Goal: Task Accomplishment & Management: Manage account settings

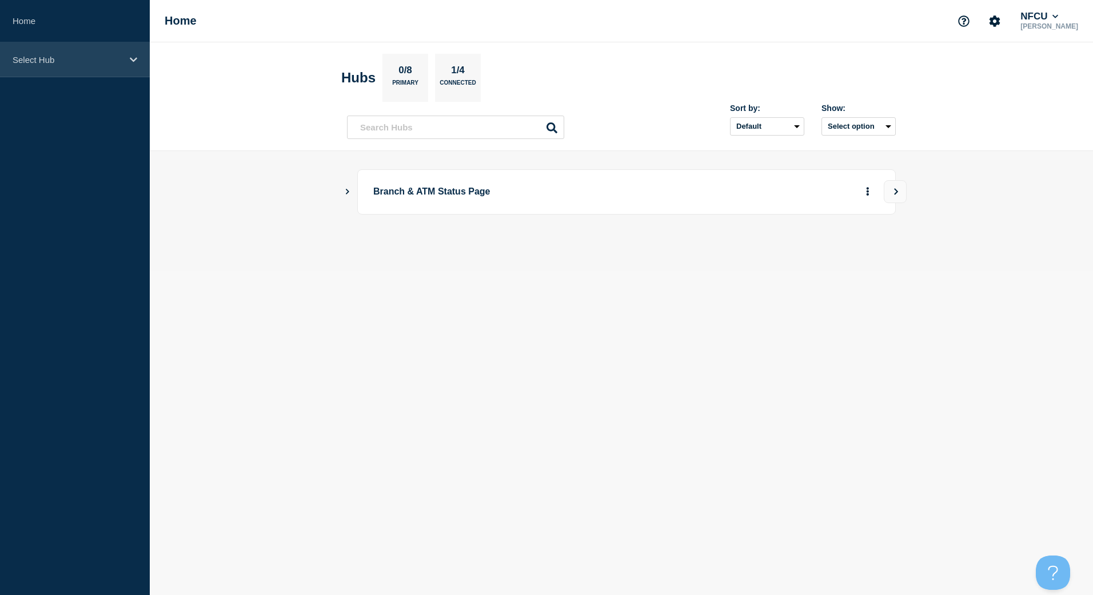
click at [132, 63] on icon at bounding box center [133, 59] width 7 height 9
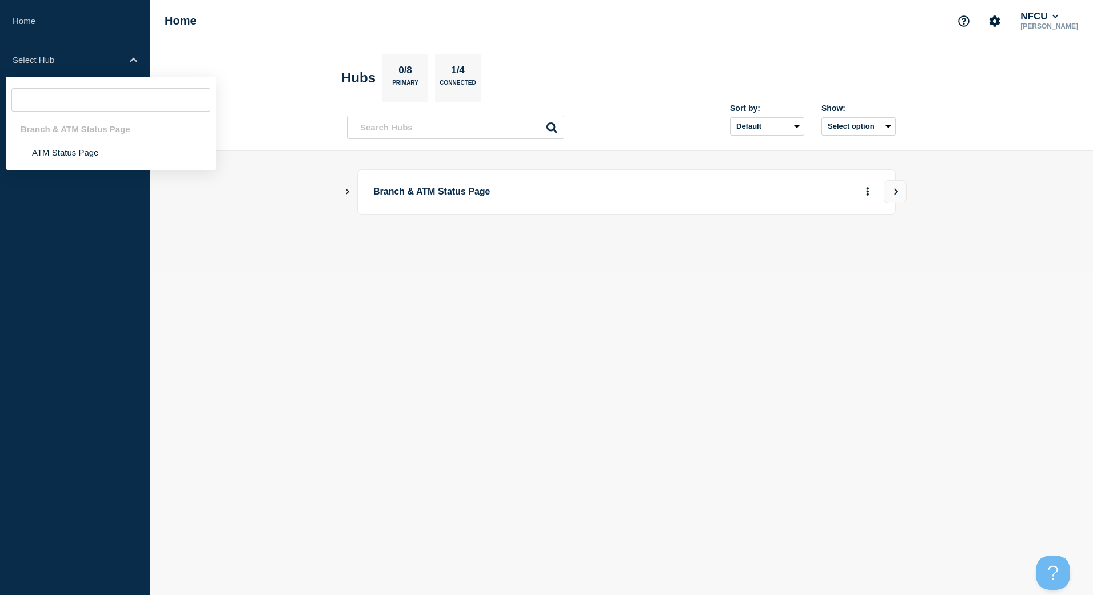
click at [346, 192] on icon "Show Connected Hubs" at bounding box center [347, 191] width 7 height 6
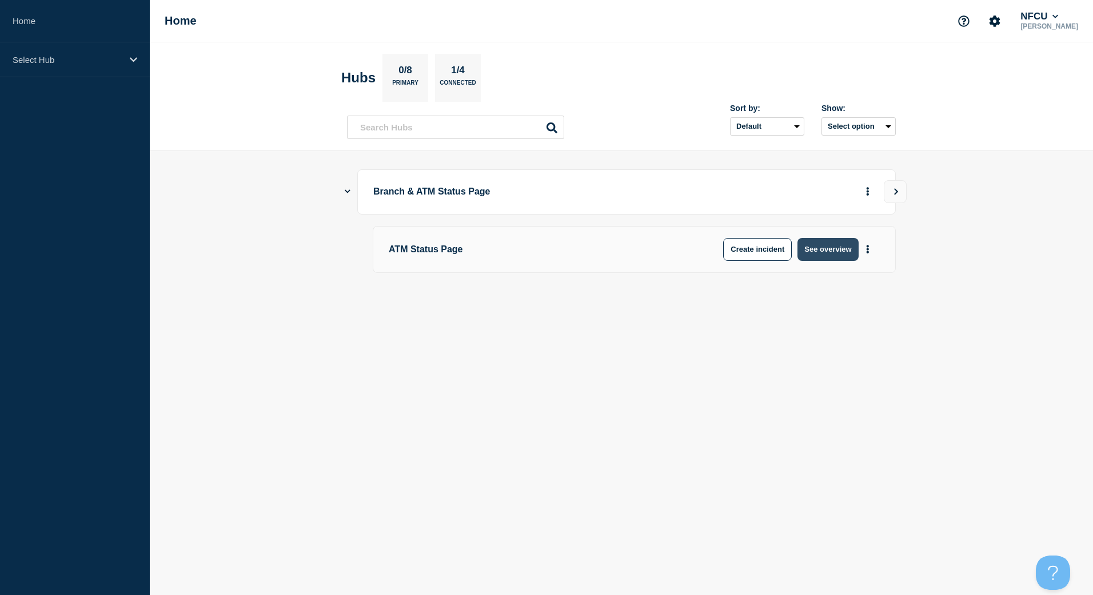
click at [842, 253] on button "See overview" at bounding box center [828, 249] width 61 height 23
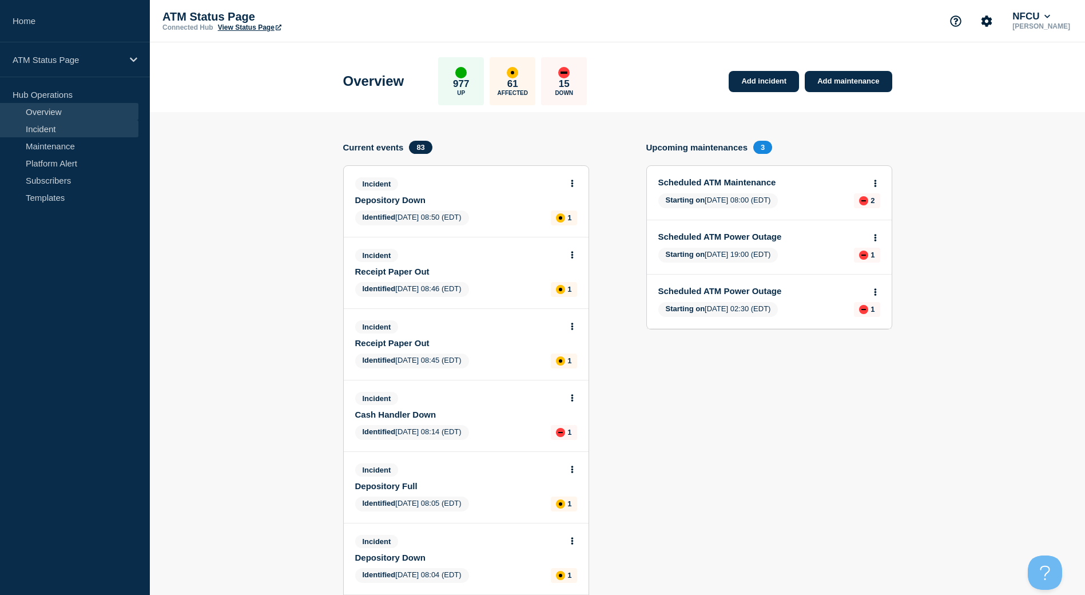
click at [70, 133] on link "Incident" at bounding box center [69, 128] width 138 height 17
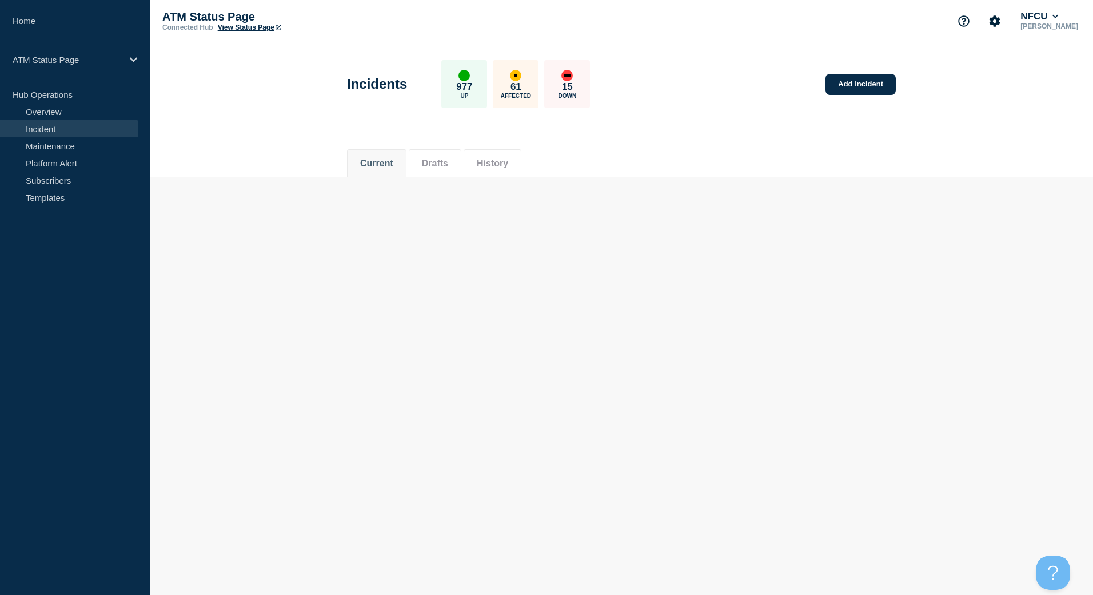
click at [257, 26] on link "View Status Page" at bounding box center [249, 27] width 63 height 8
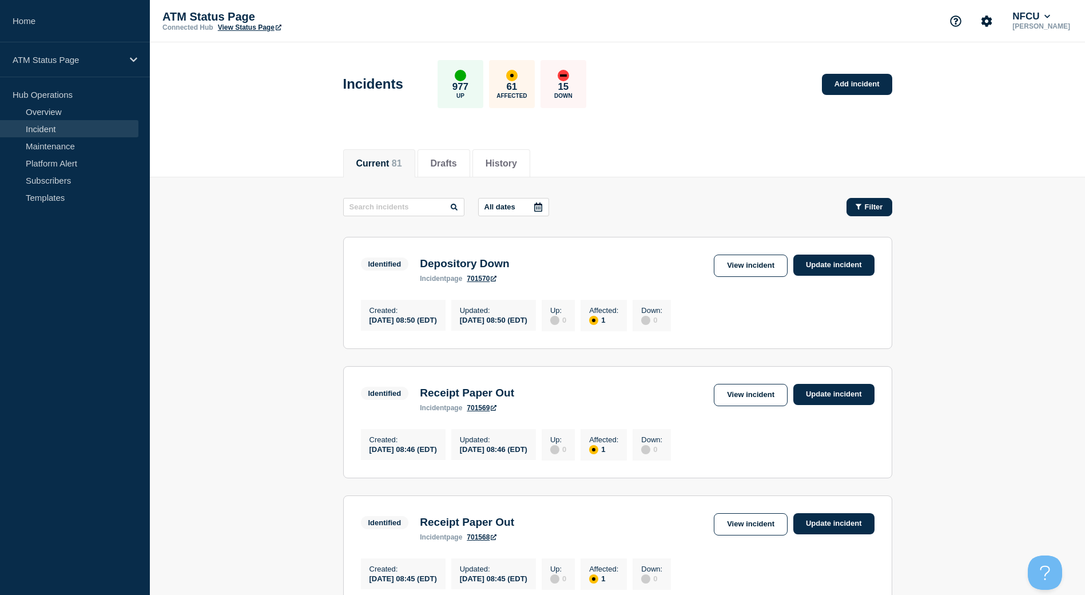
click at [873, 208] on span "Filter" at bounding box center [874, 206] width 18 height 9
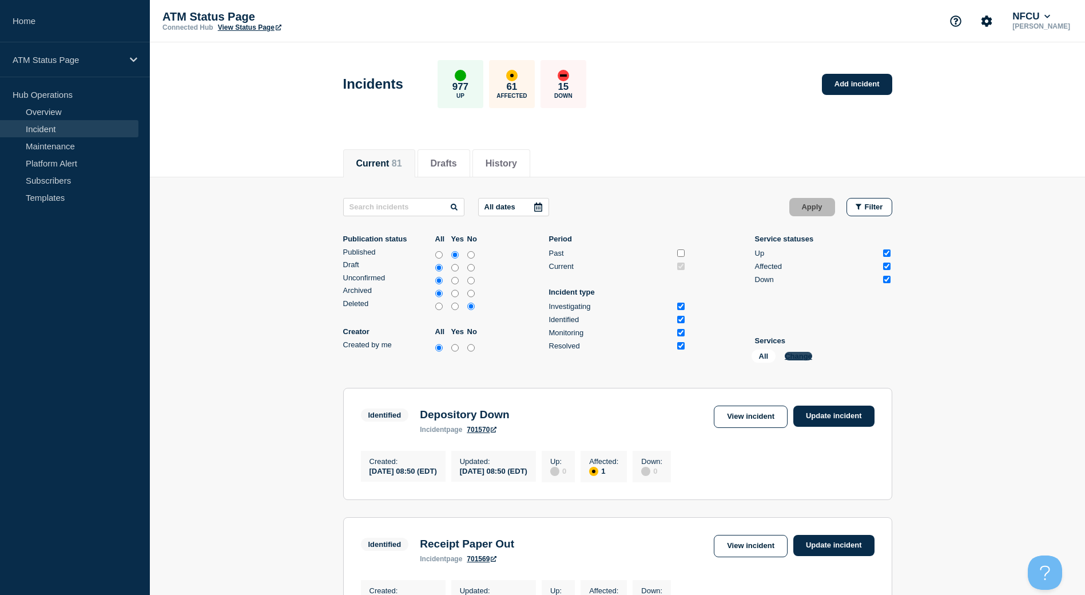
click at [796, 359] on button "Change" at bounding box center [797, 356] width 27 height 9
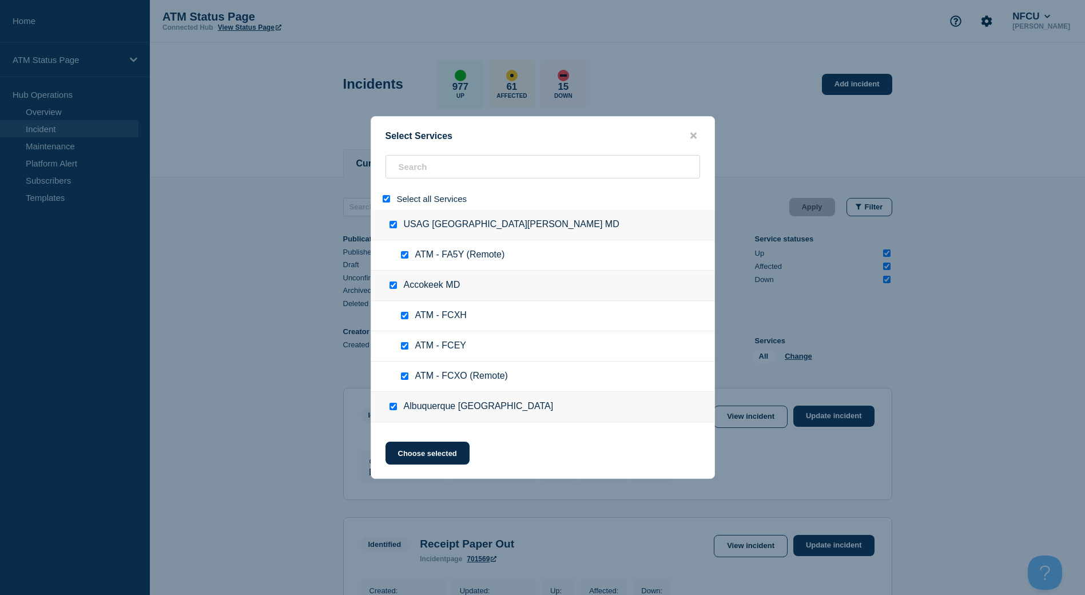
click at [383, 196] on input "select all" at bounding box center [386, 198] width 7 height 7
checkbox input "false"
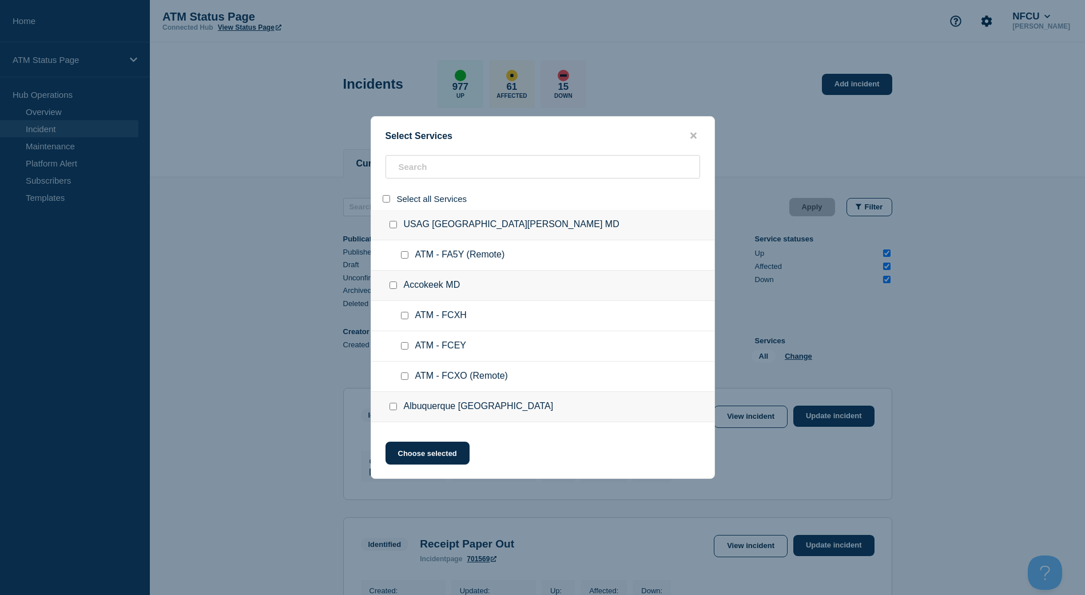
checkbox input "false"
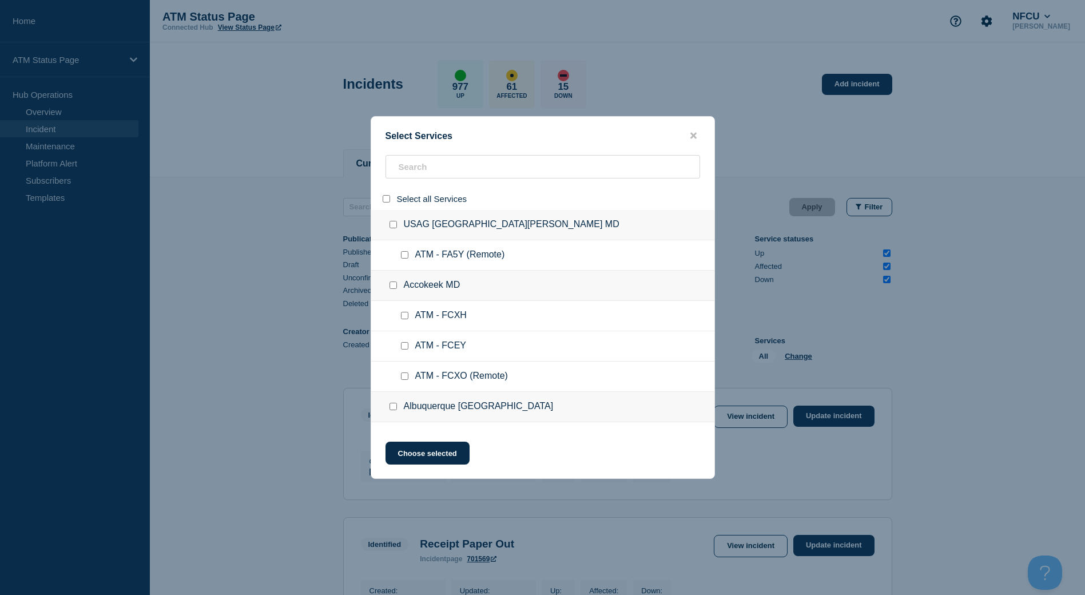
checkbox input "false"
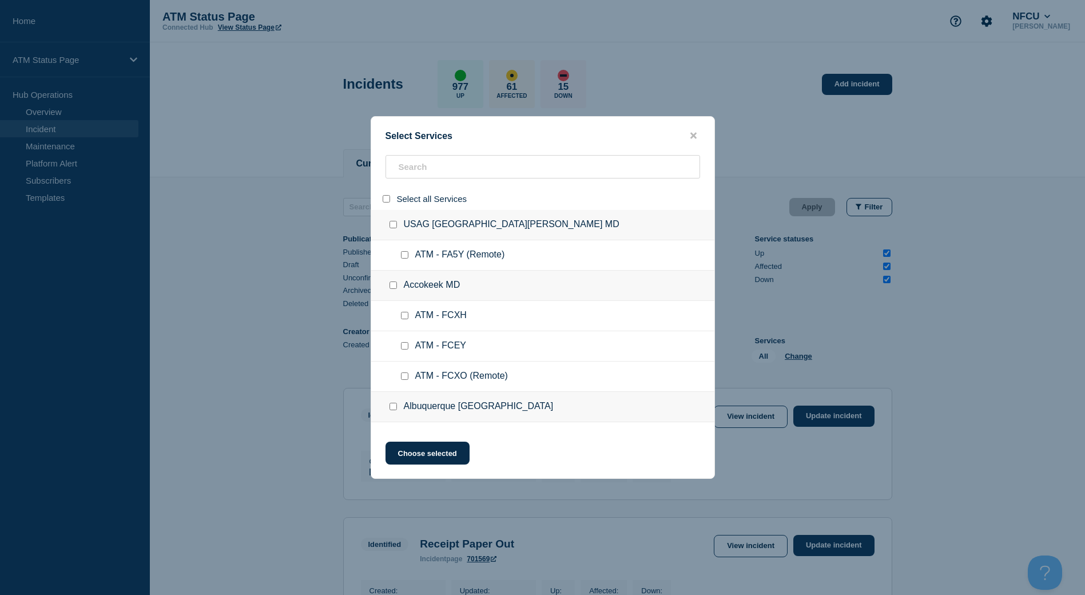
checkbox input "false"
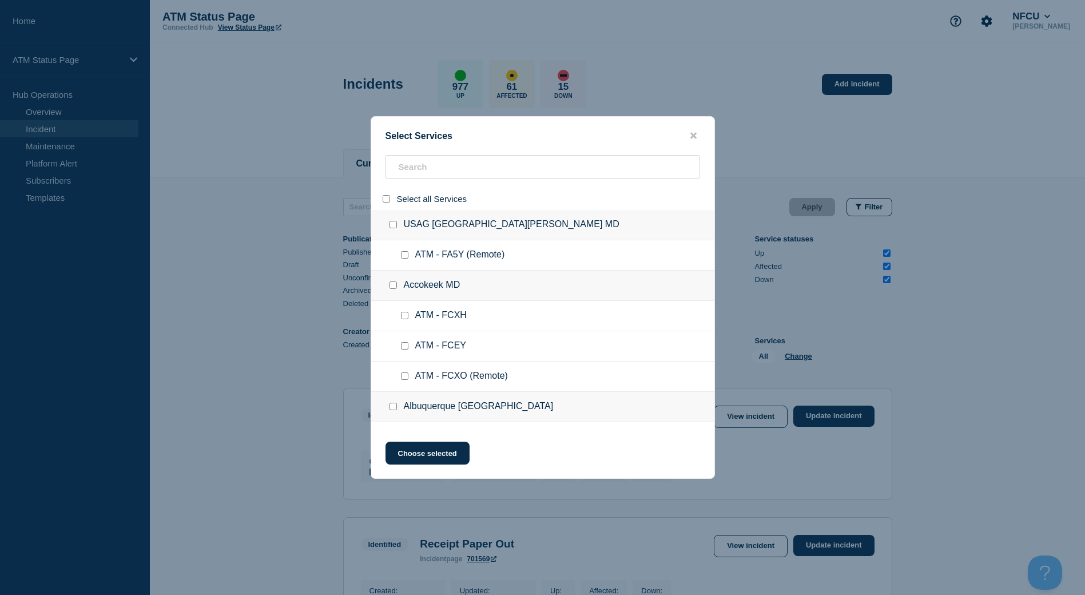
checkbox input "false"
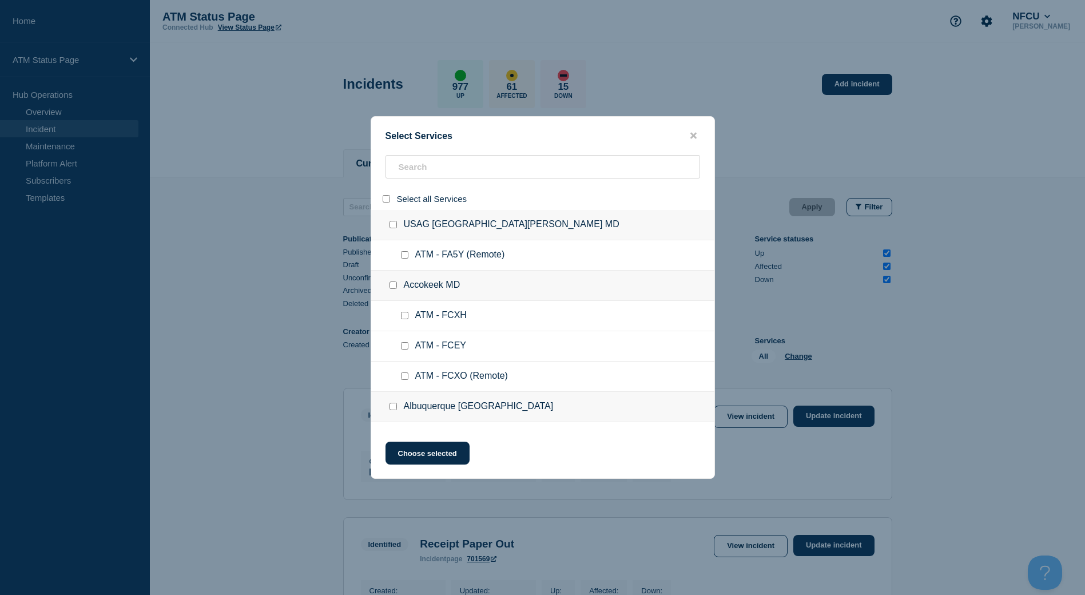
checkbox input "false"
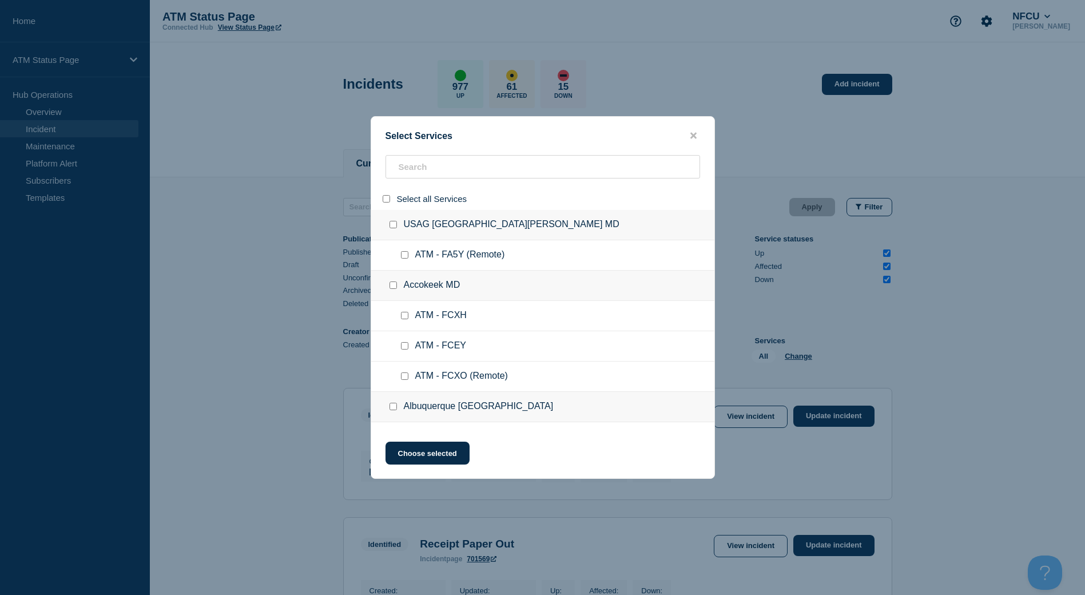
checkbox input "false"
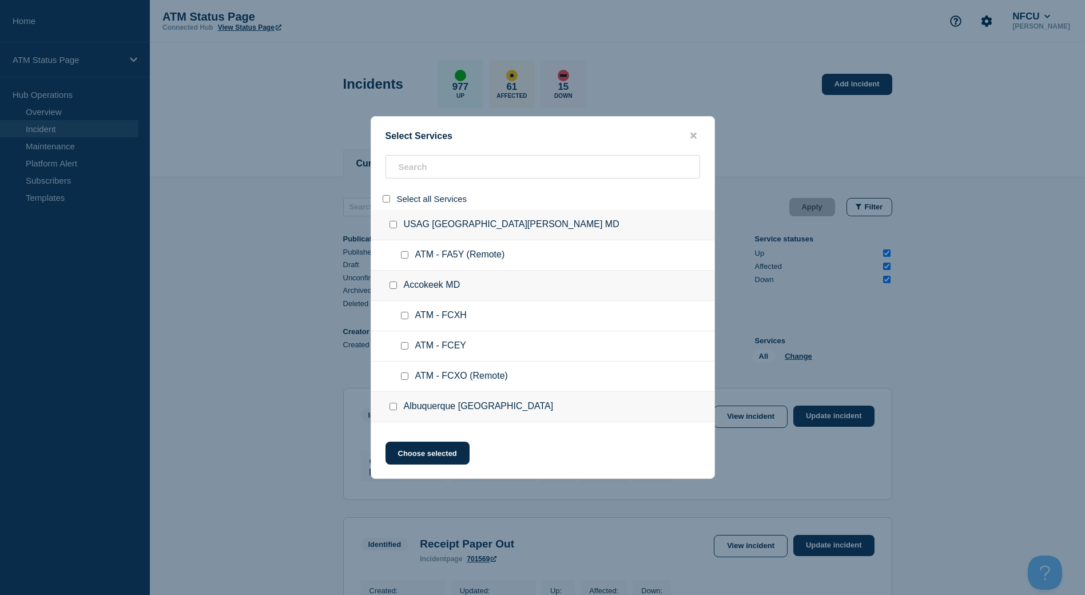
checkbox input "false"
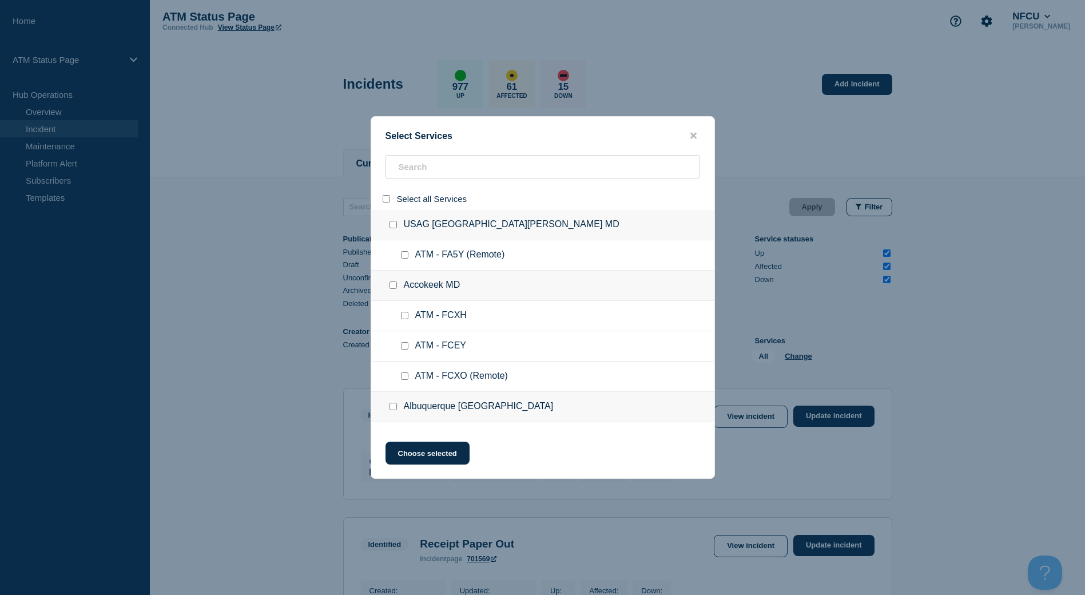
checkbox input "false"
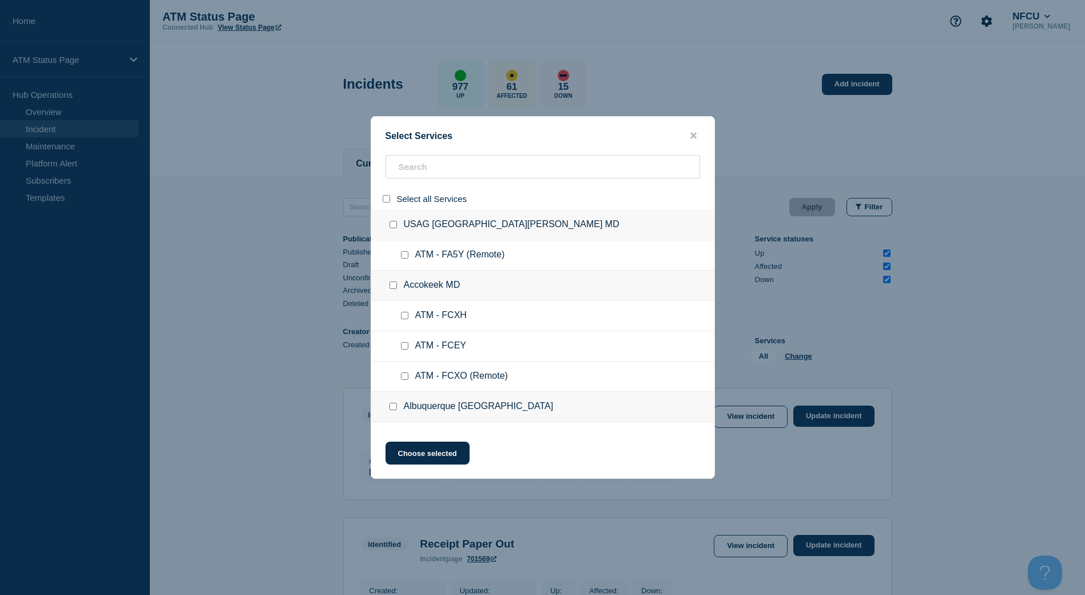
checkbox input "false"
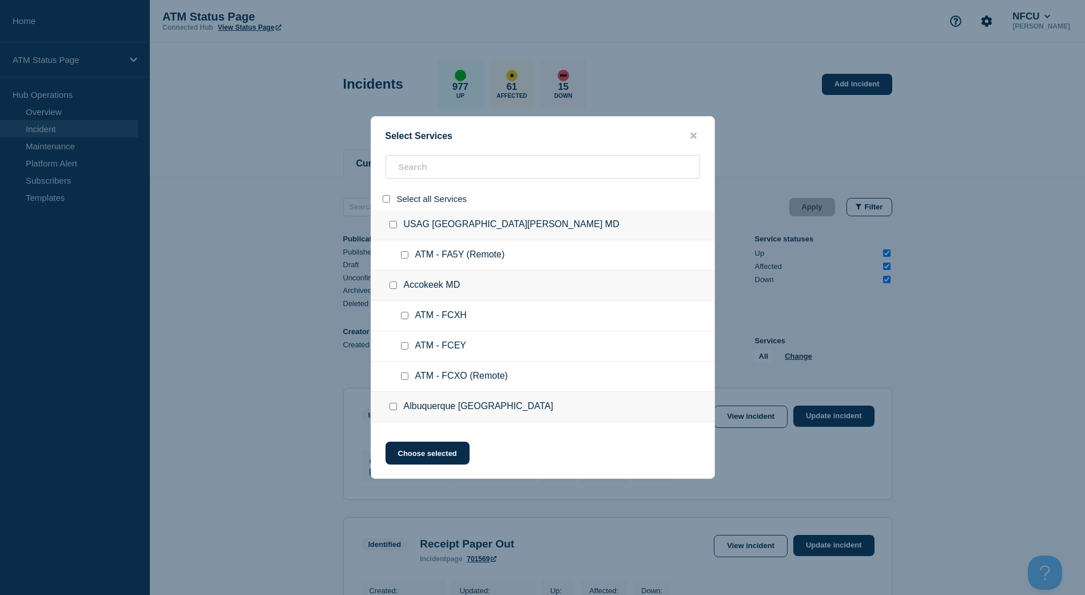
checkbox input "false"
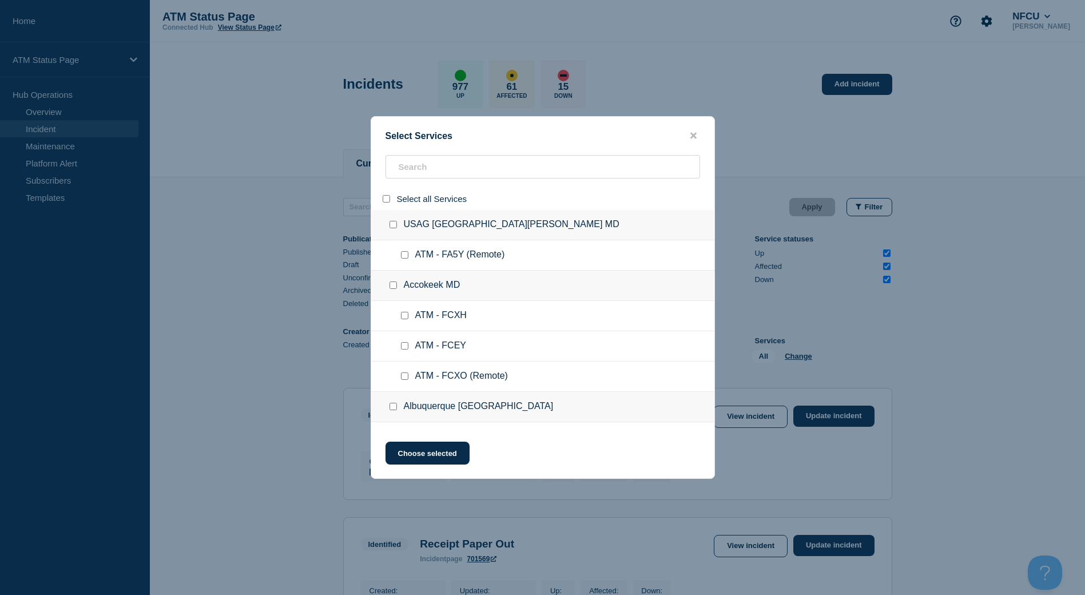
checkbox input "false"
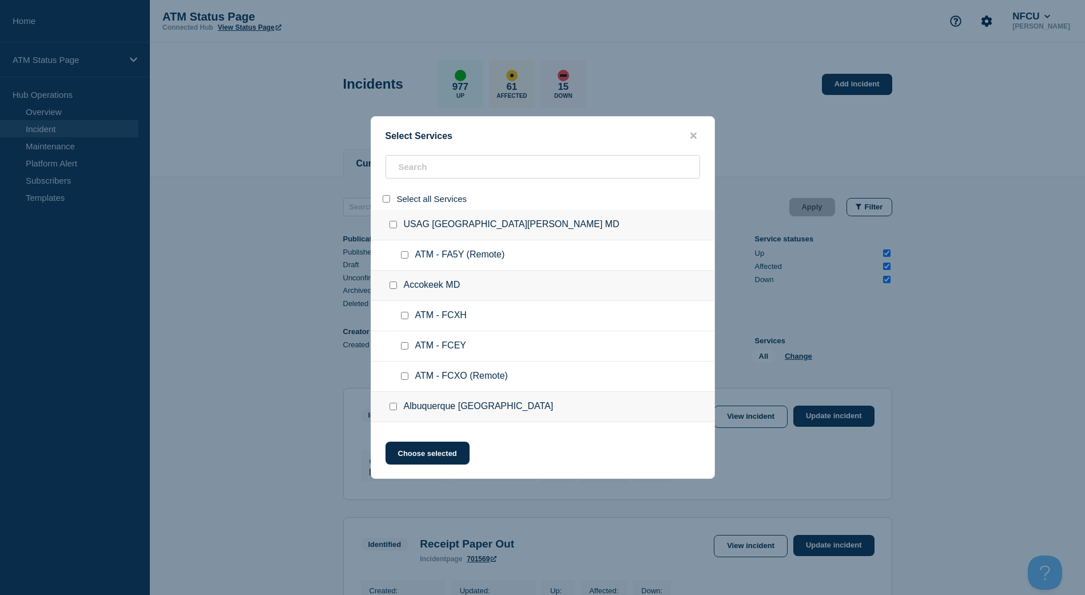
checkbox input "false"
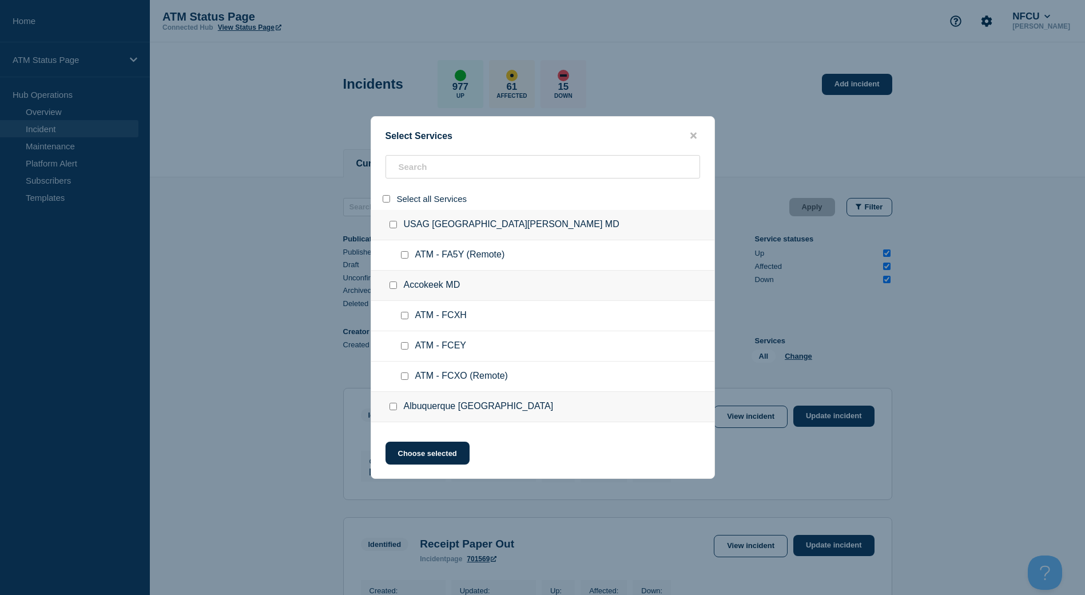
checkbox input "false"
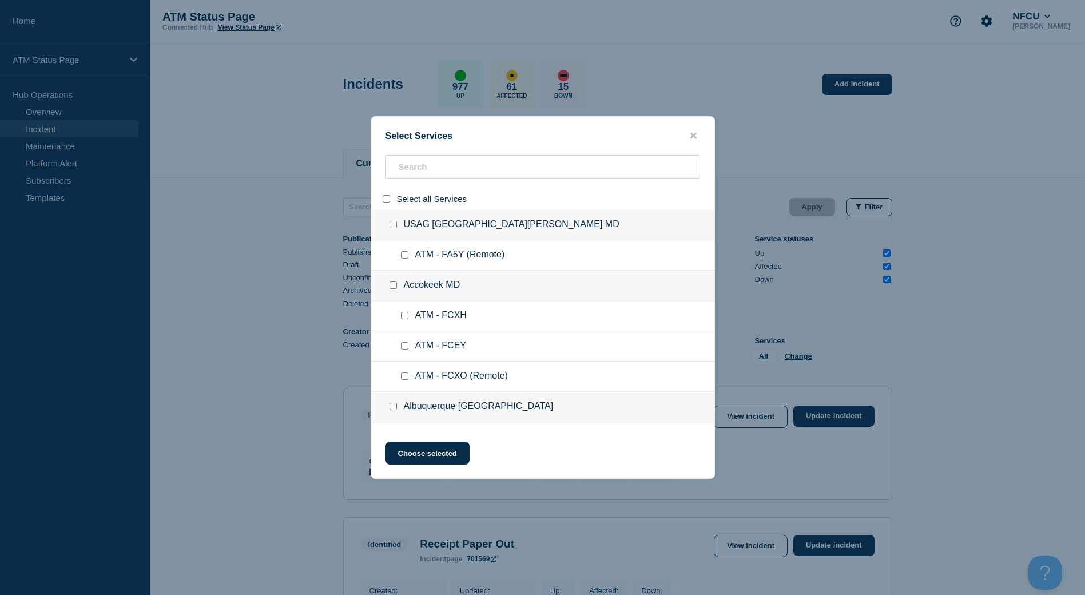
checkbox input "false"
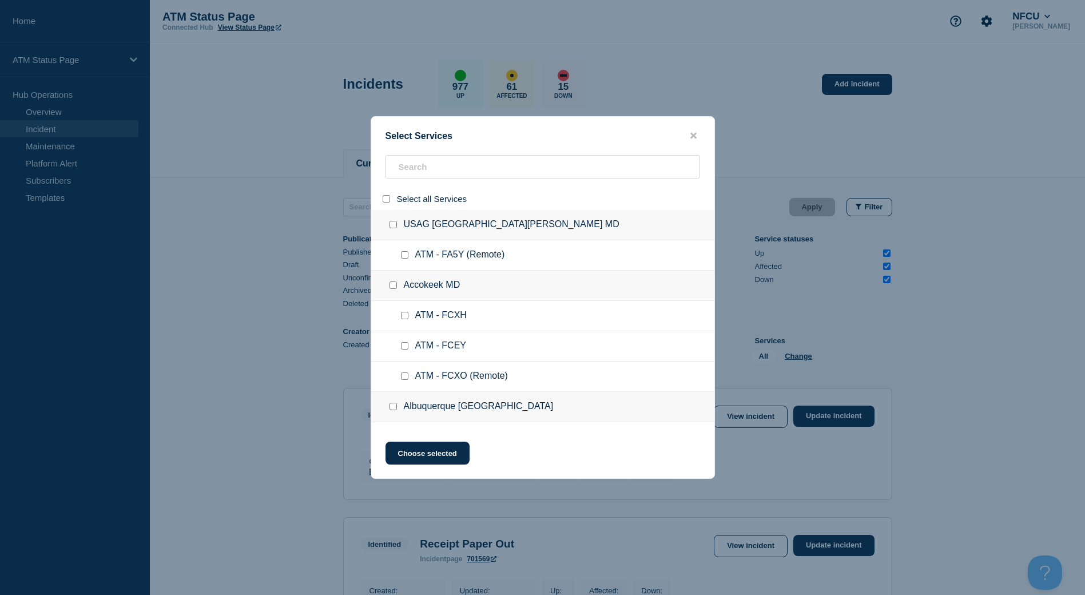
checkbox input "false"
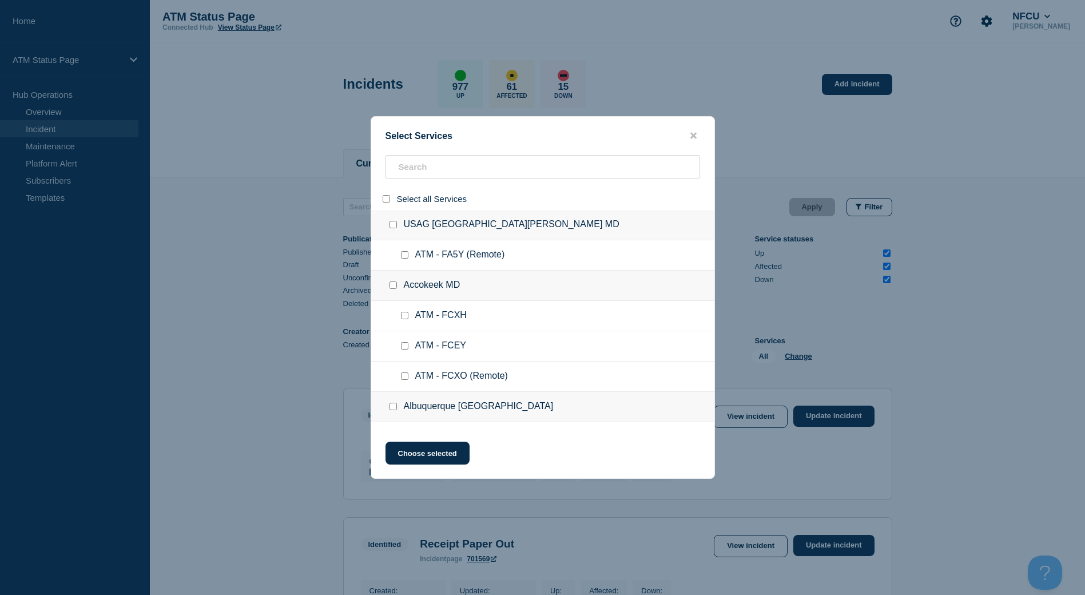
checkbox input "false"
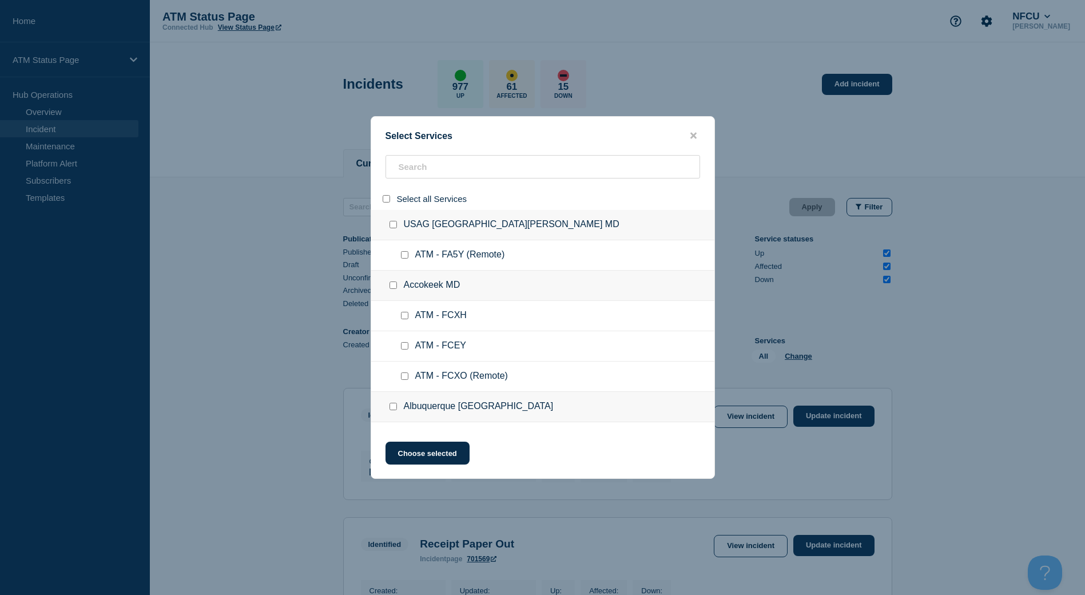
checkbox input "false"
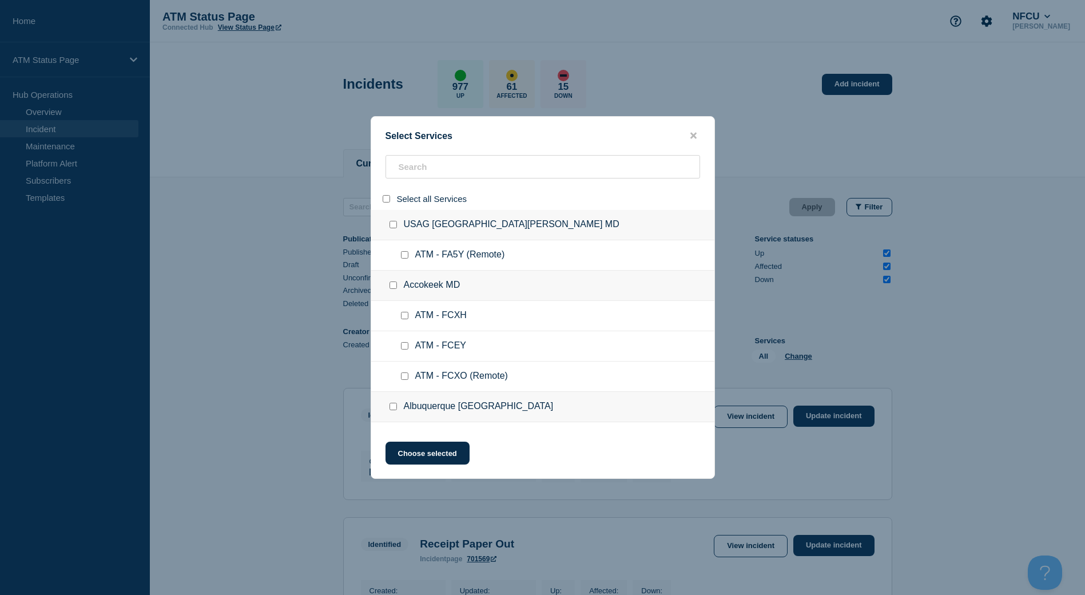
checkbox input "false"
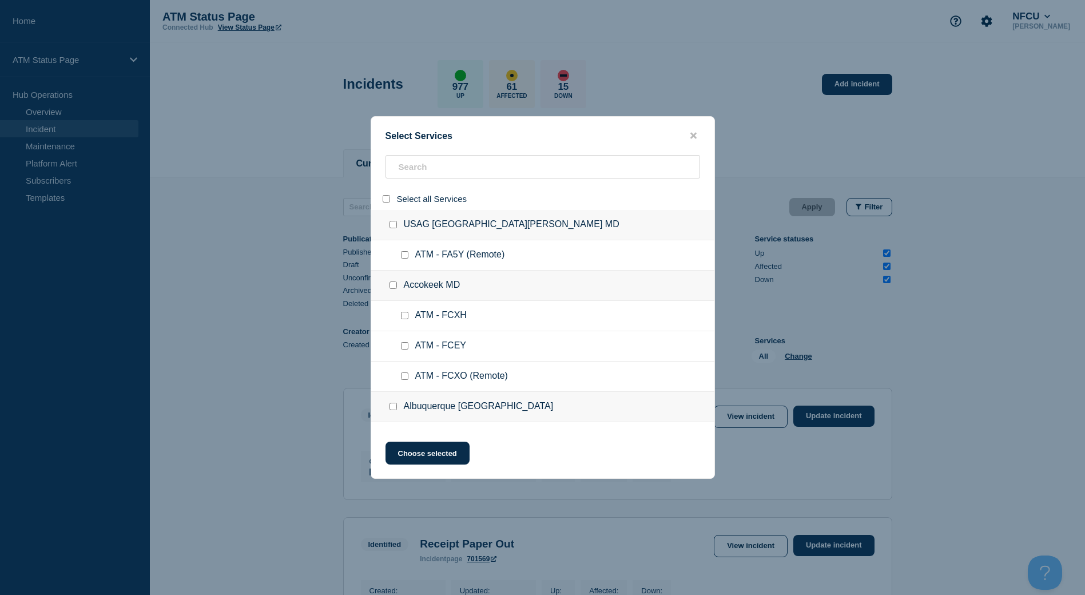
checkbox input "false"
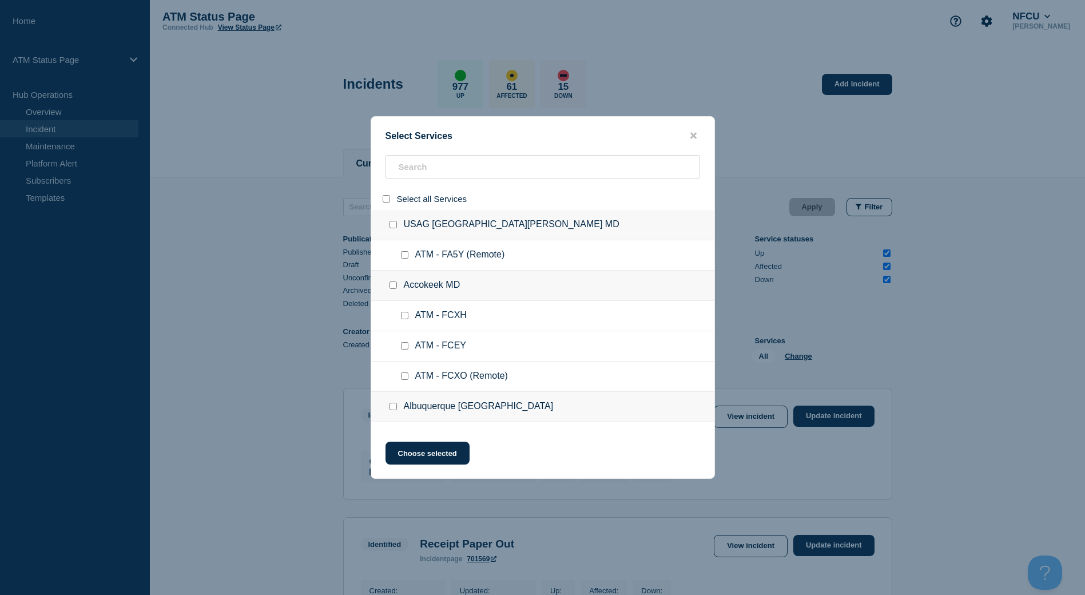
checkbox input "false"
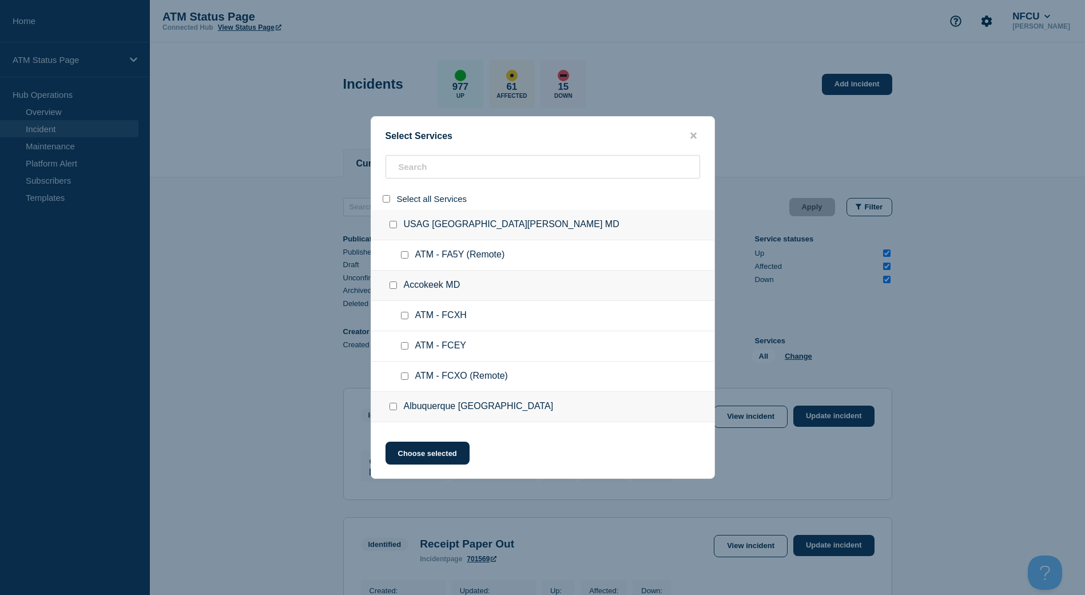
checkbox input "false"
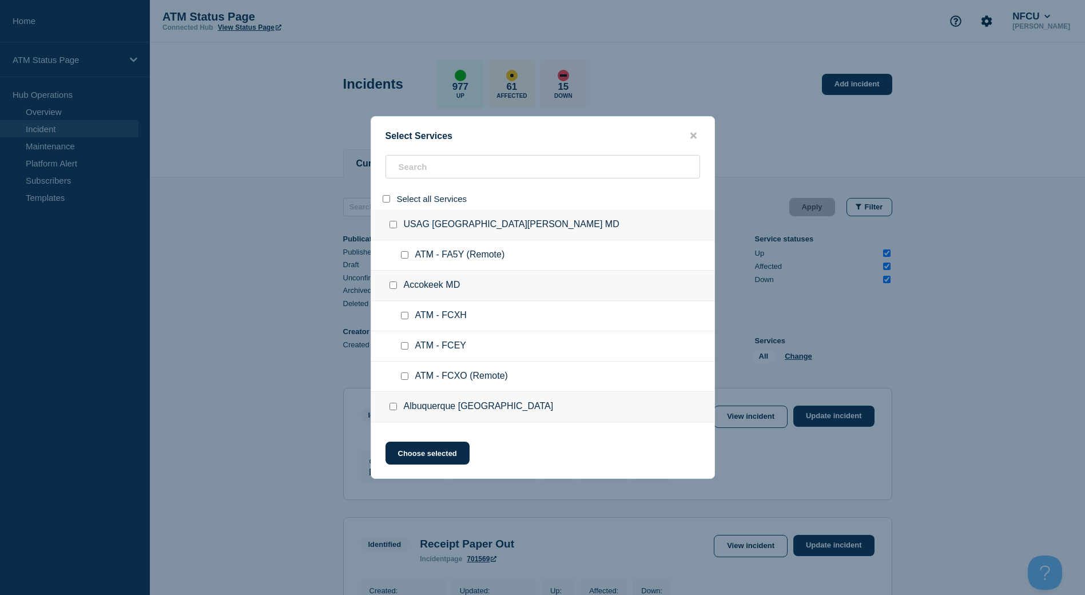
checkbox input "false"
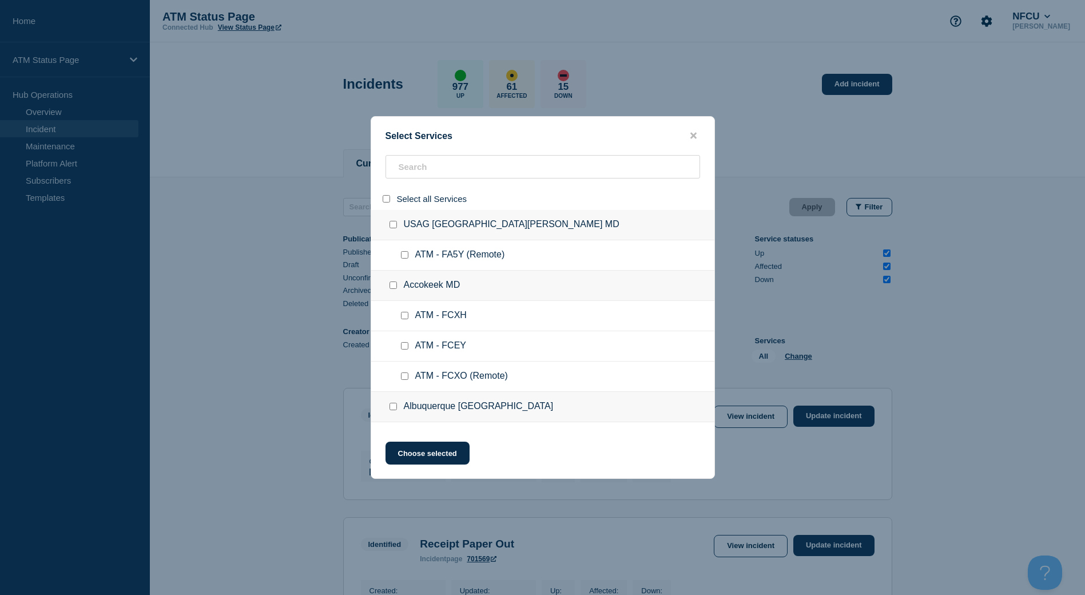
checkbox input "false"
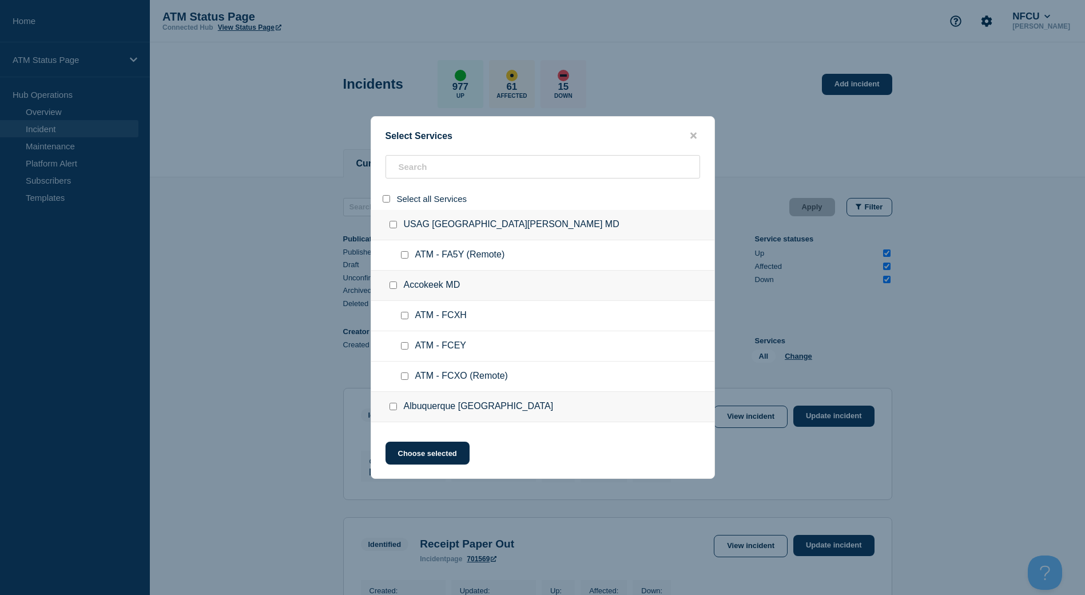
checkbox input "false"
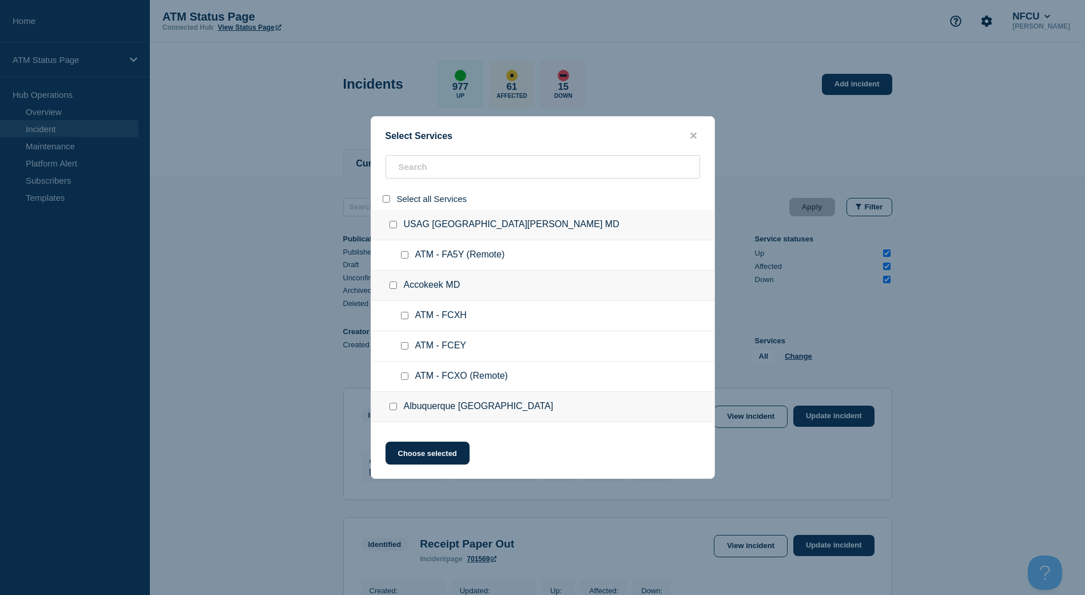
checkbox input "false"
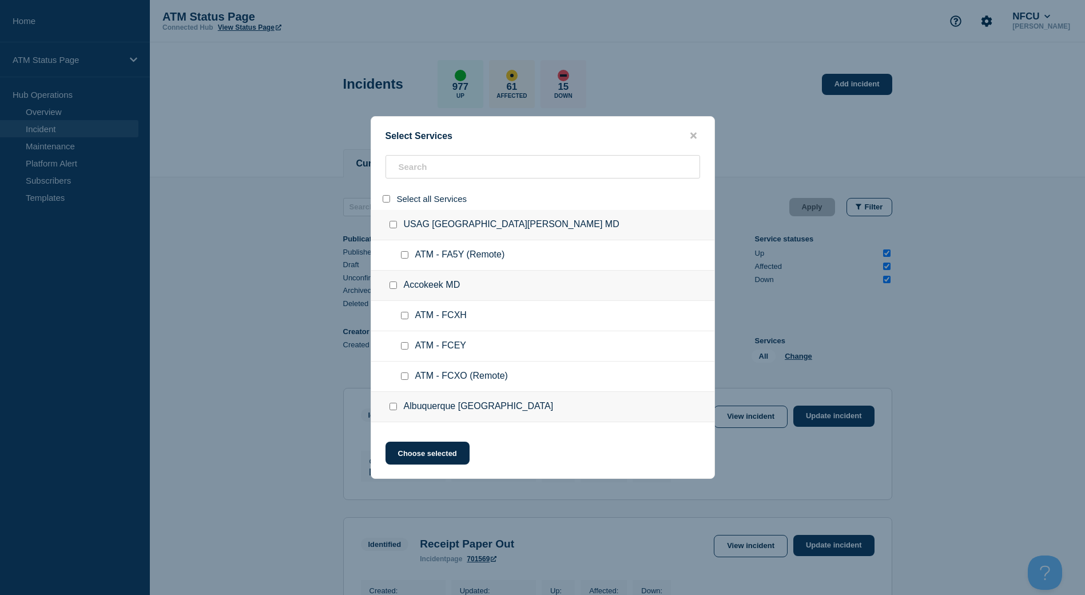
checkbox input "false"
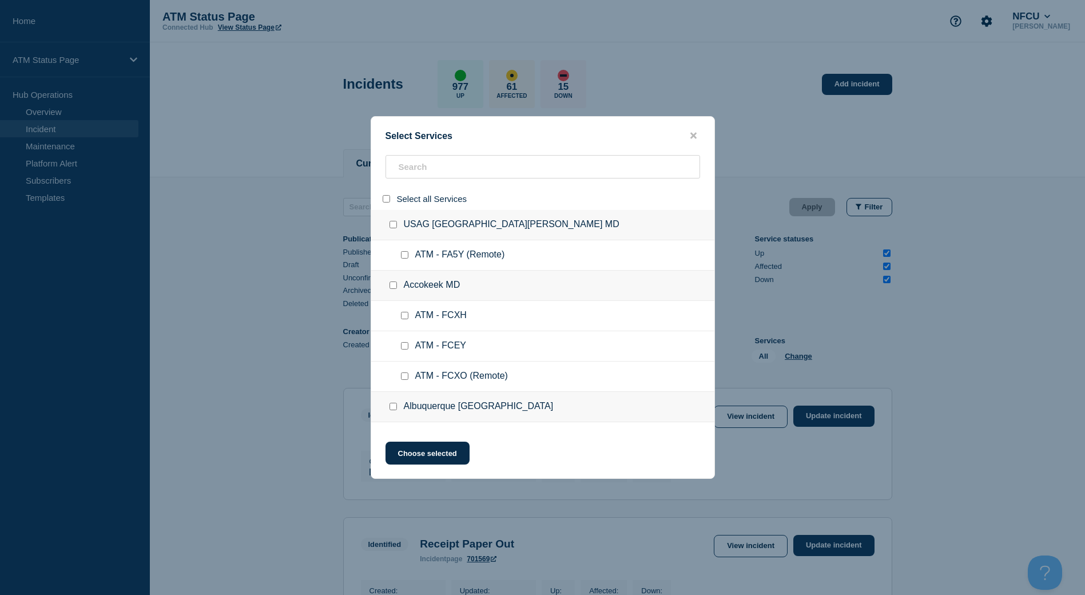
checkbox input "false"
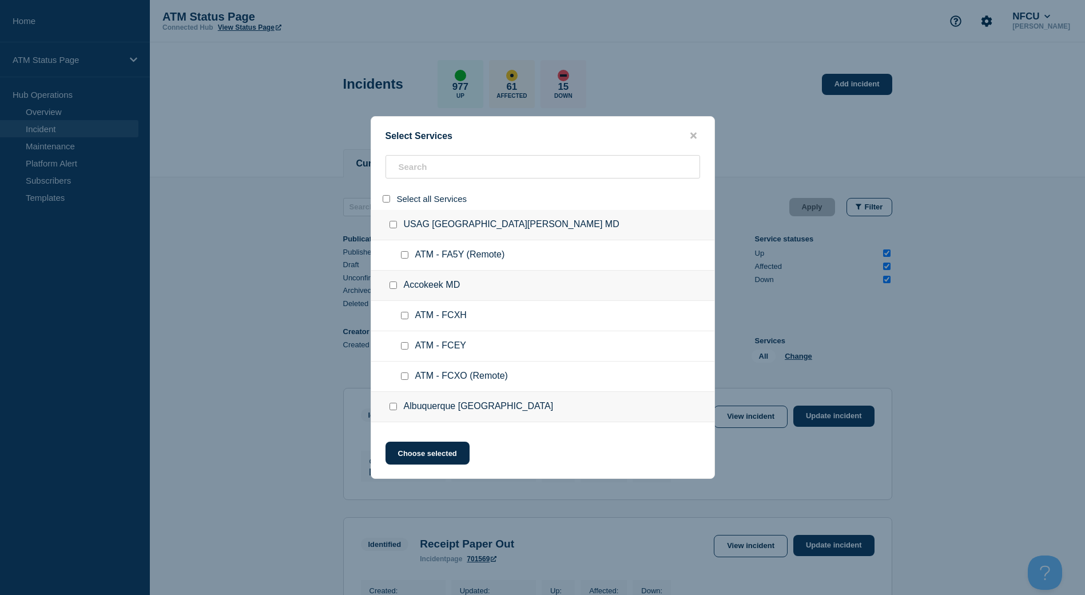
checkbox input "false"
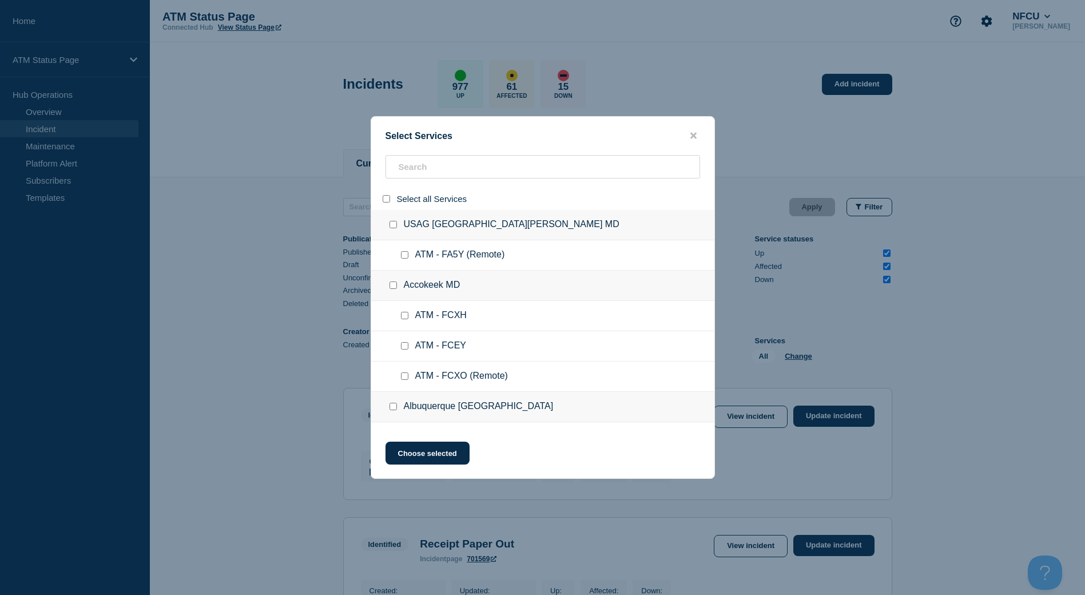
checkbox input "false"
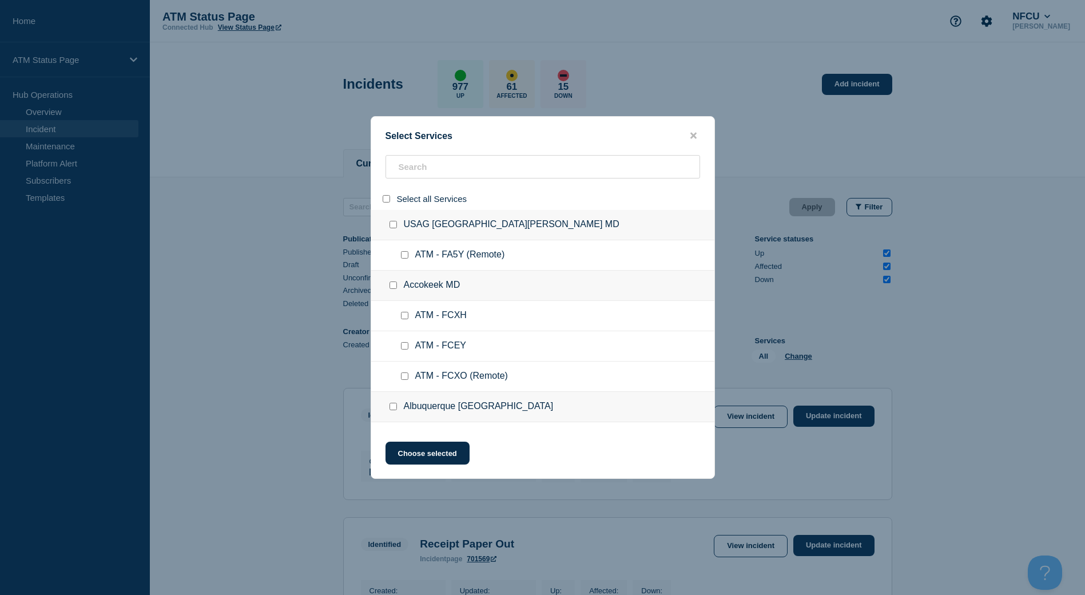
checkbox input "false"
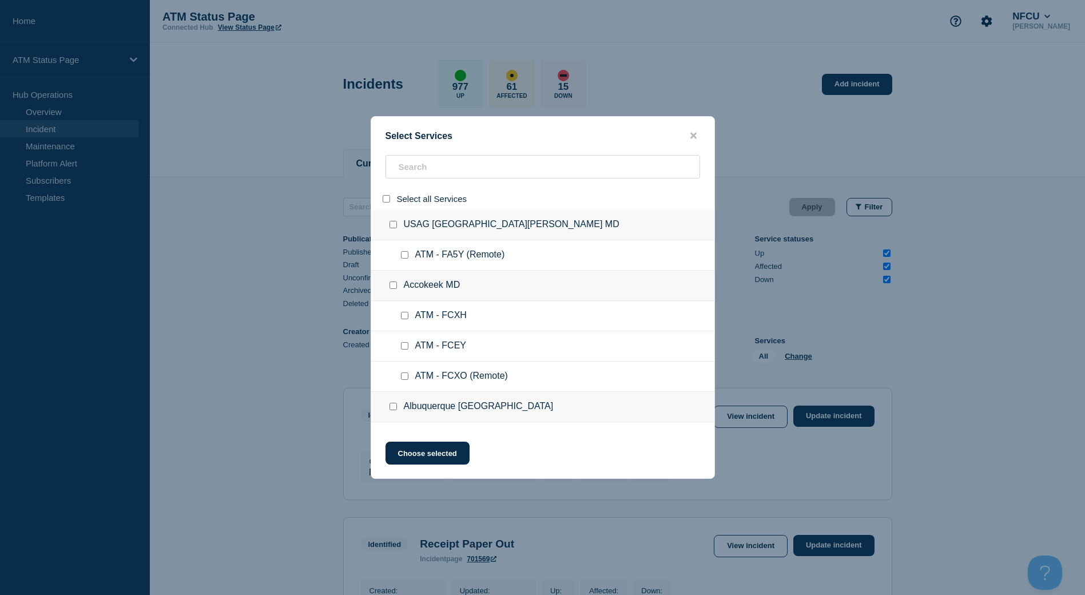
checkbox input "false"
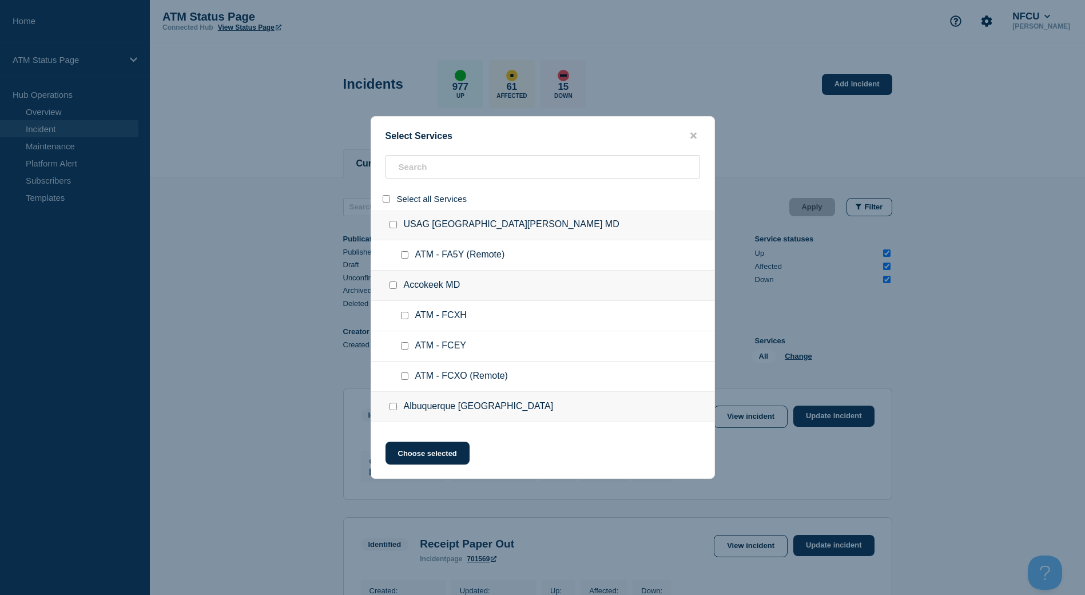
checkbox input "false"
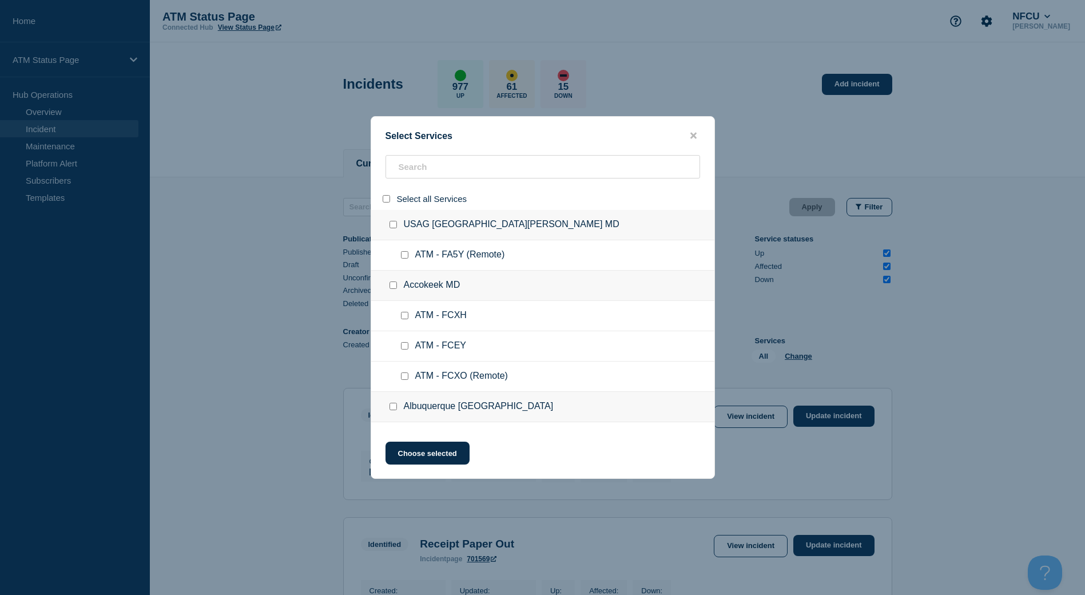
checkbox input "false"
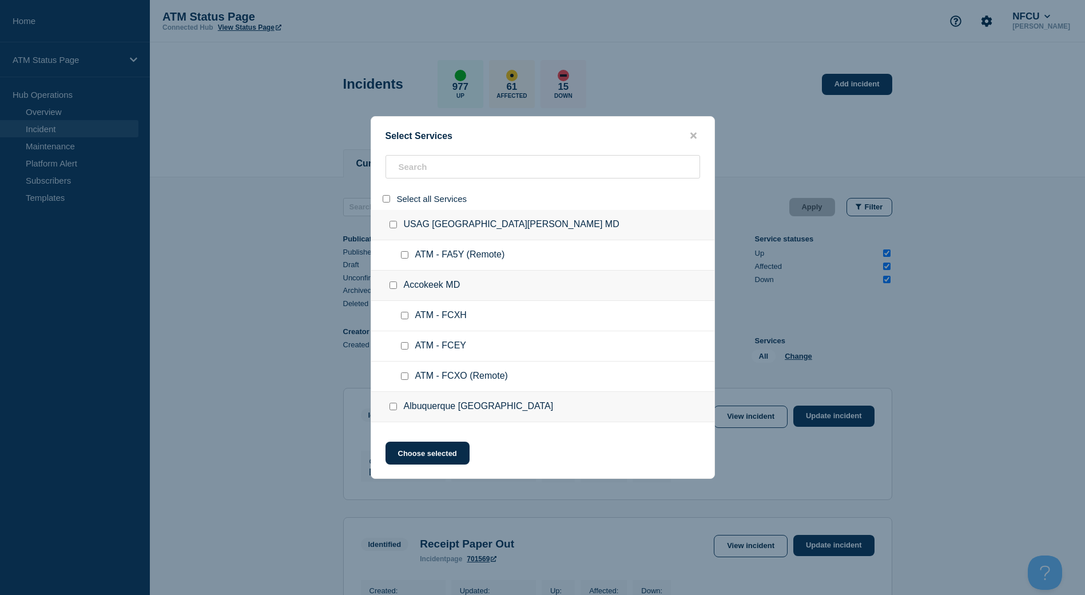
checkbox input "false"
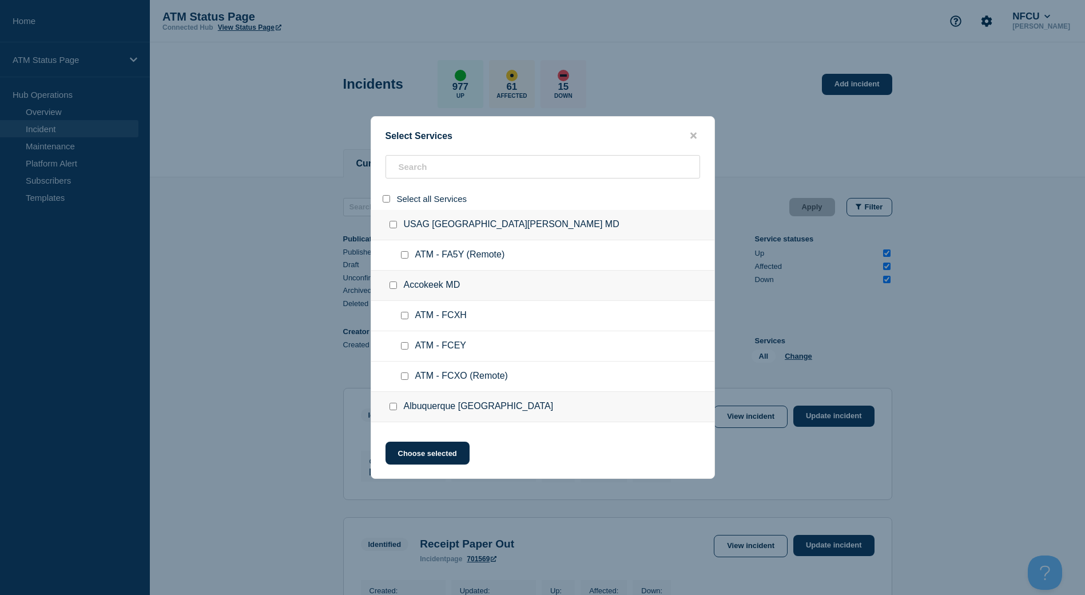
checkbox input "false"
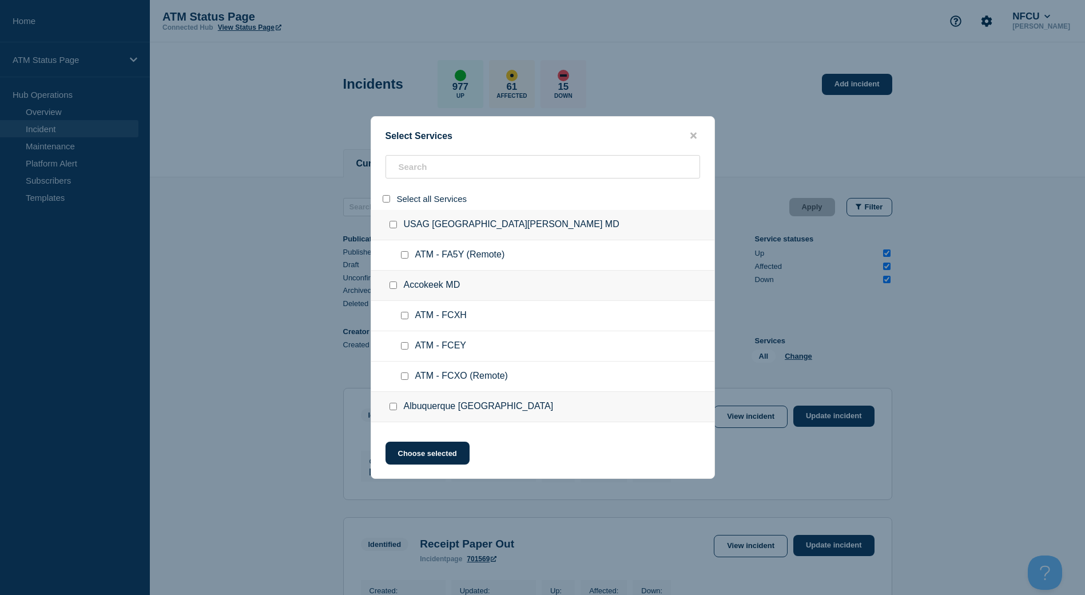
checkbox input "false"
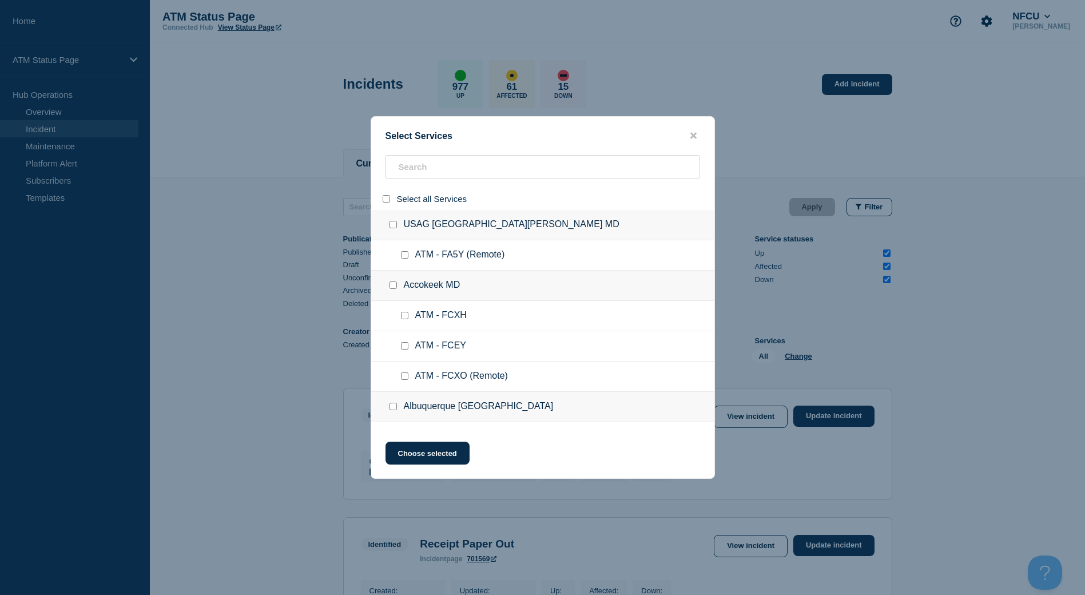
checkbox input "false"
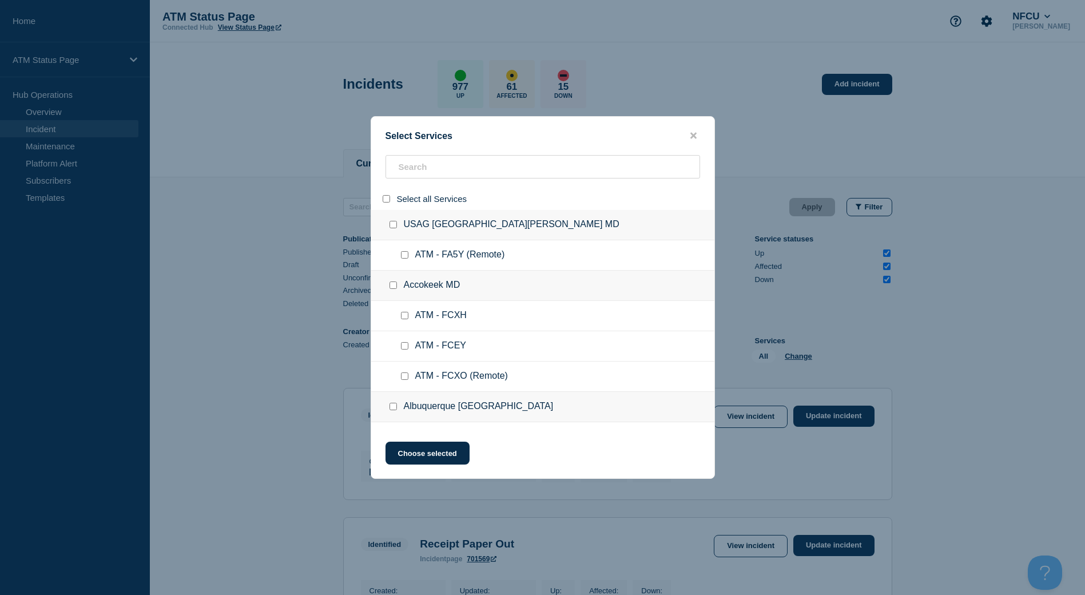
checkbox input "false"
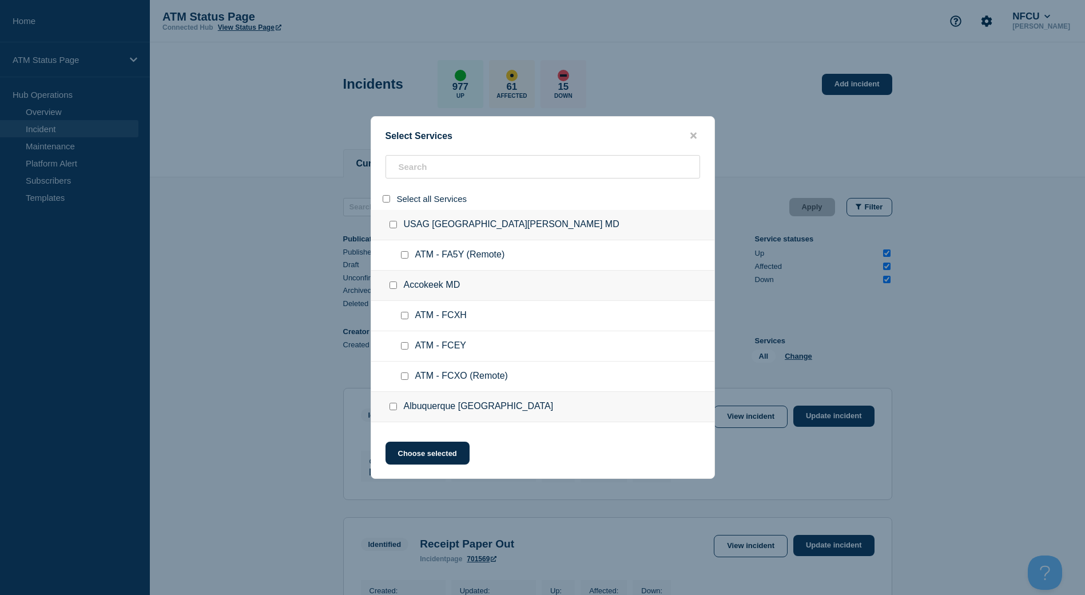
checkbox input "false"
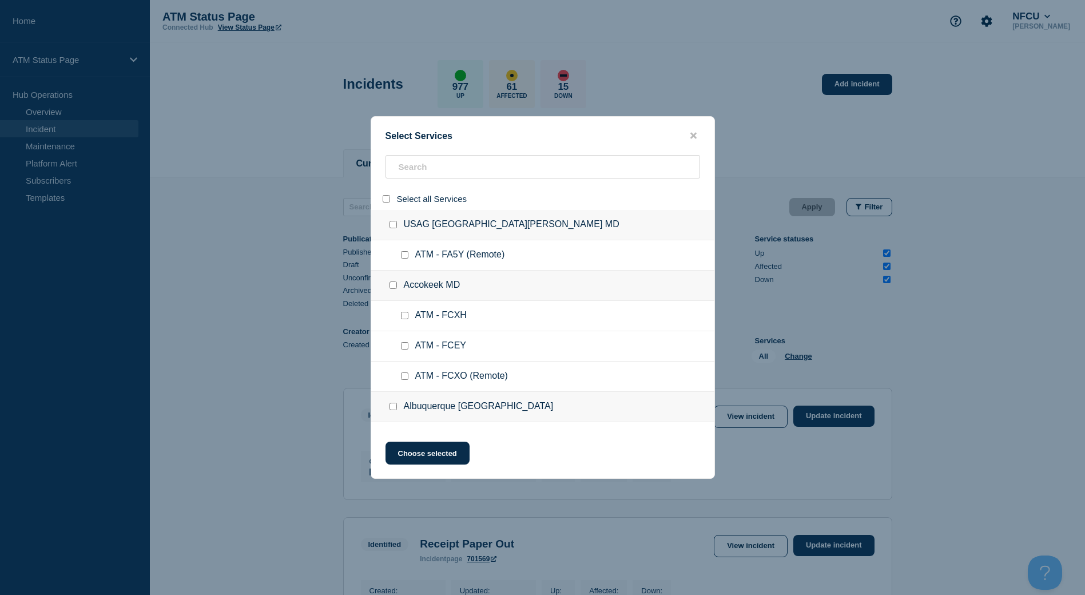
checkbox input "false"
click at [427, 169] on input "search" at bounding box center [542, 166] width 314 height 23
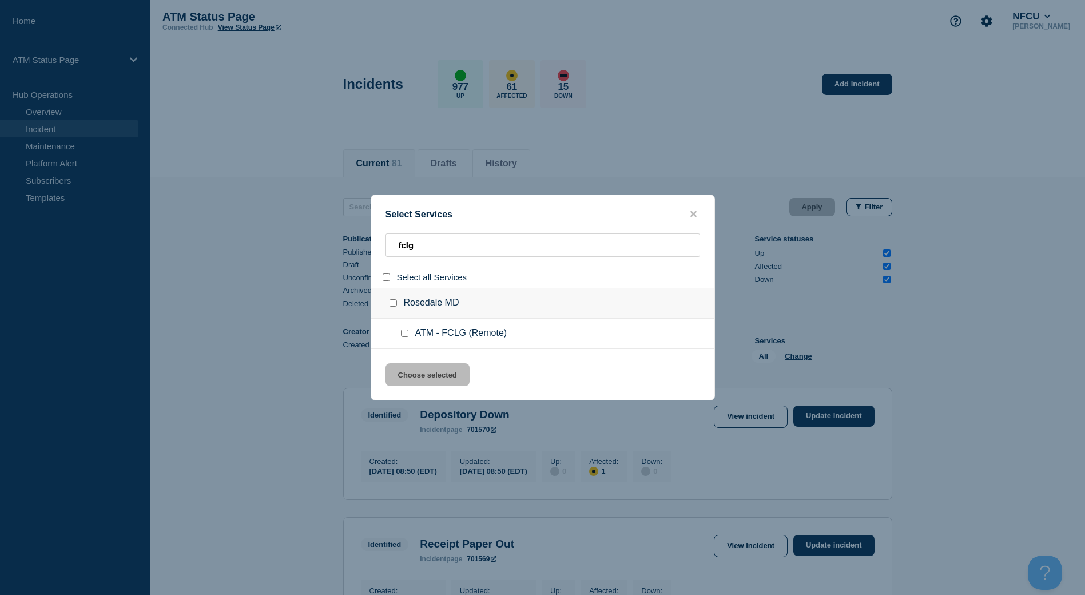
click at [392, 304] on input "group: Rosedale MD" at bounding box center [392, 302] width 7 height 7
click at [408, 363] on div "Select Services fclg Select all Services Rosedale MD ATM - FCLG (Remote) Choose…" at bounding box center [543, 297] width 344 height 206
click at [431, 377] on button "Choose selected" at bounding box center [427, 374] width 84 height 23
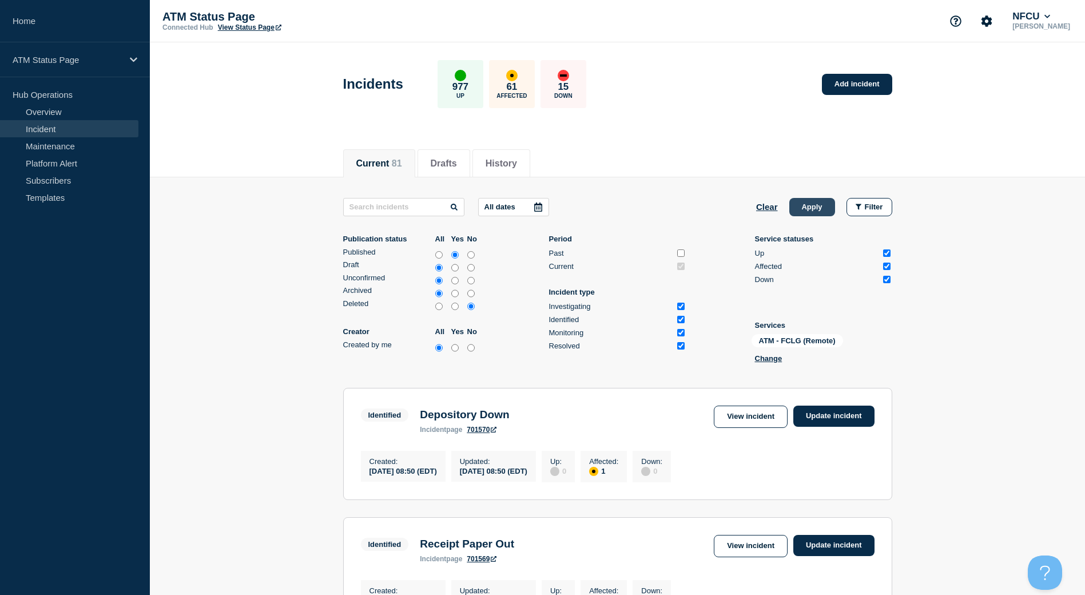
click at [827, 208] on button "Apply" at bounding box center [812, 207] width 46 height 18
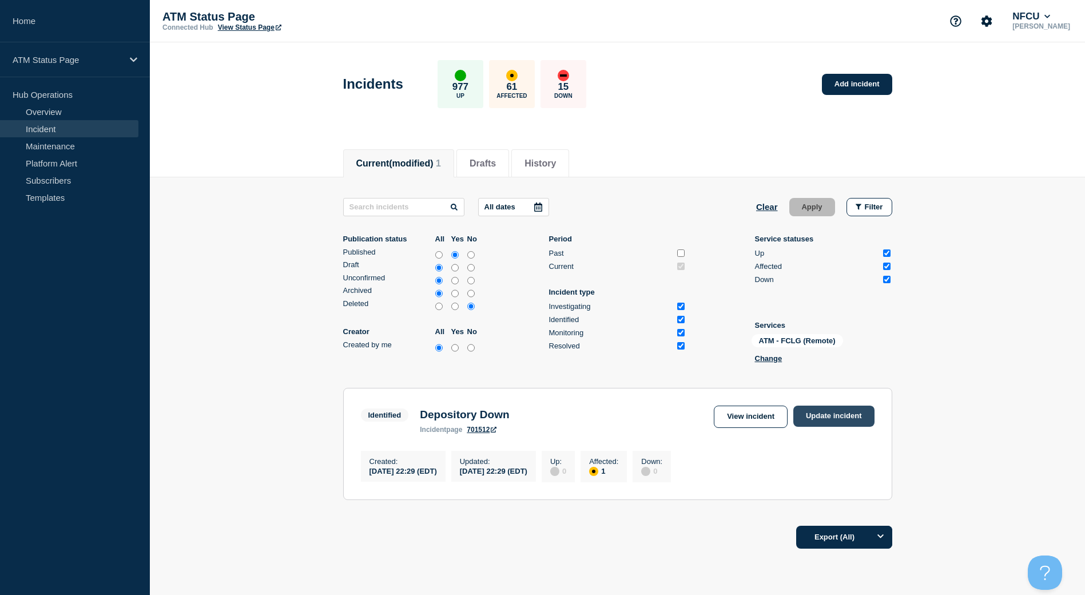
click at [824, 420] on link "Update incident" at bounding box center [833, 415] width 81 height 21
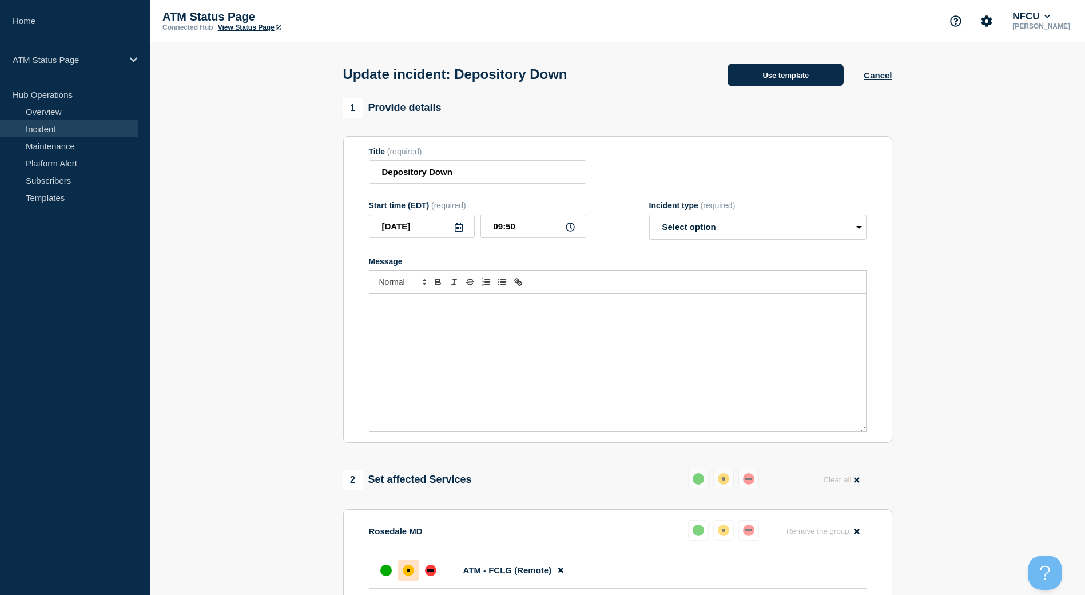
click at [802, 79] on button "Use template" at bounding box center [785, 74] width 116 height 23
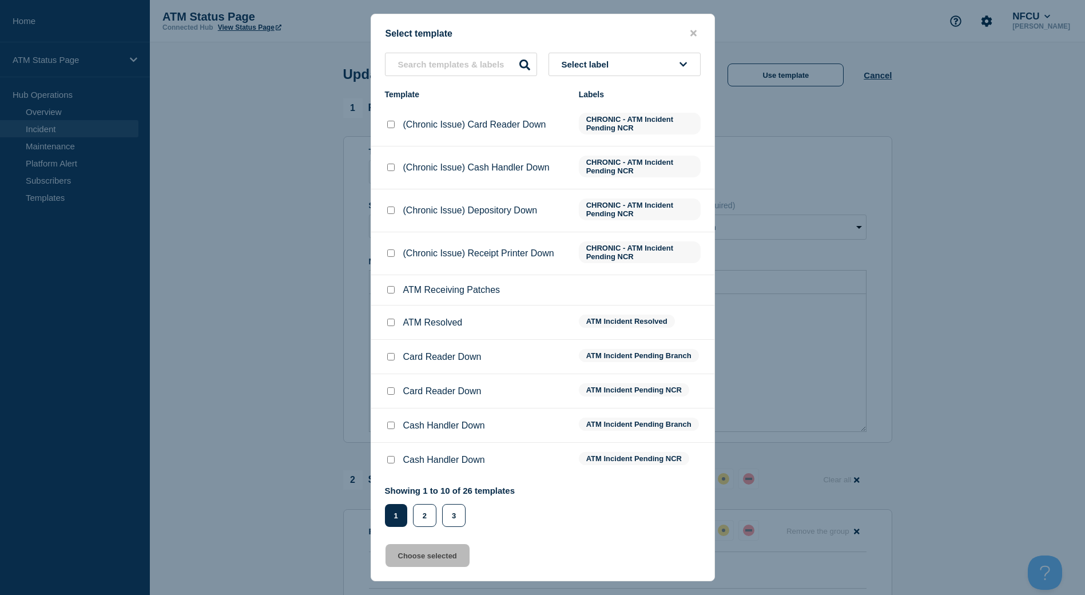
click at [387, 322] on div at bounding box center [390, 322] width 11 height 11
click at [388, 322] on input "ATM Resolved checkbox" at bounding box center [390, 321] width 7 height 7
click at [423, 553] on button "Choose selected" at bounding box center [427, 555] width 84 height 23
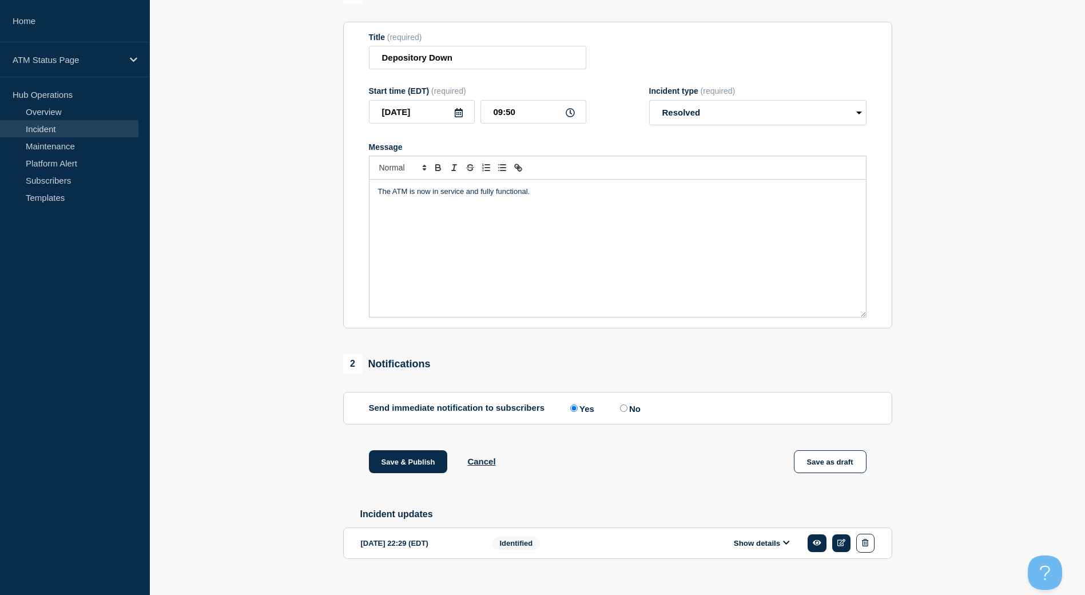
scroll to position [137, 0]
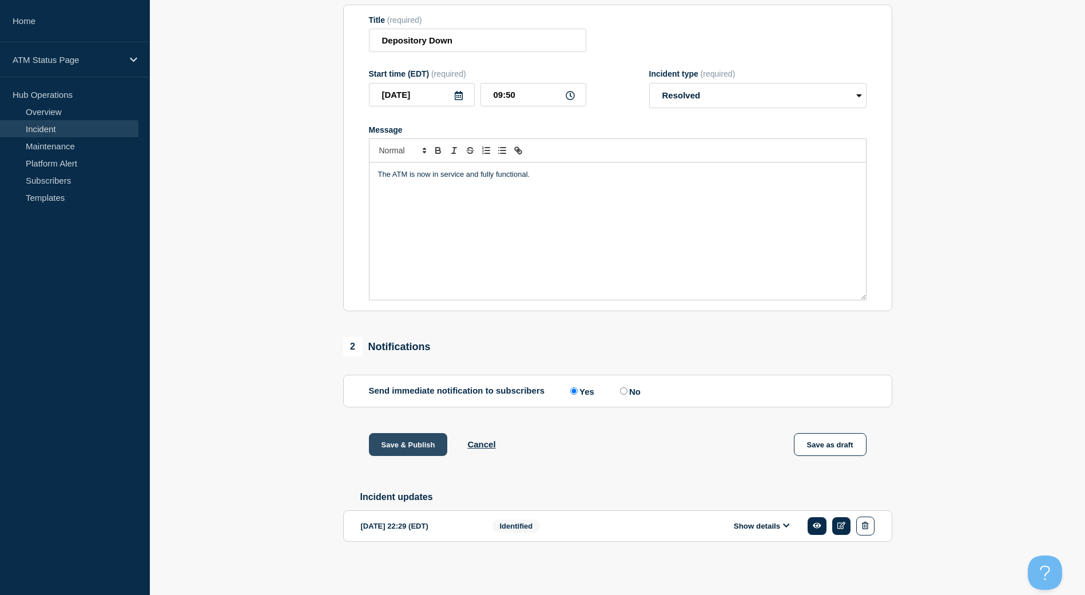
click at [420, 451] on button "Save & Publish" at bounding box center [408, 444] width 79 height 23
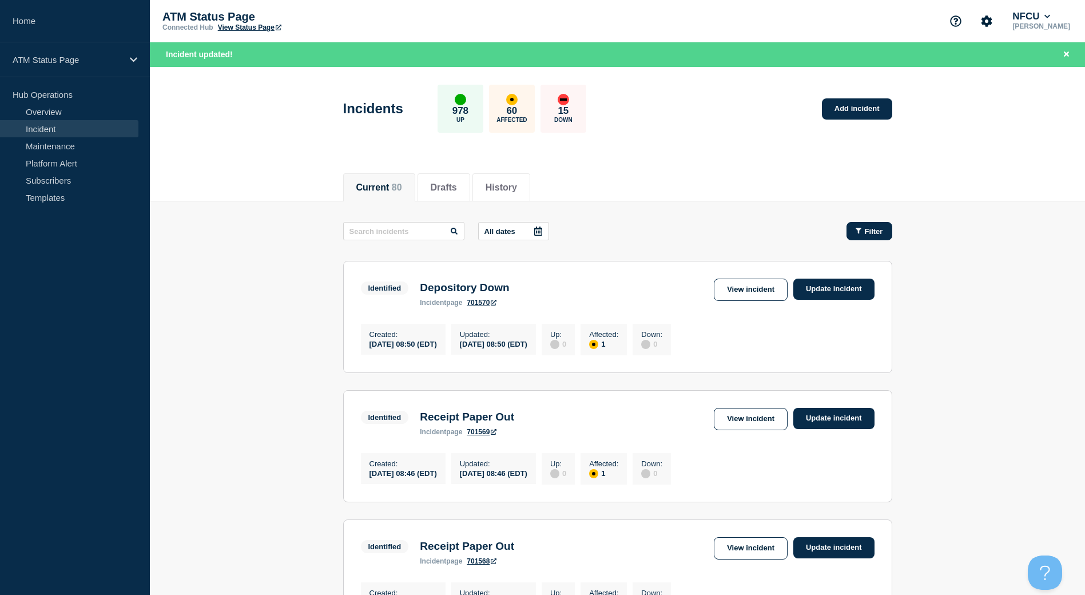
click at [871, 224] on button "Filter" at bounding box center [869, 231] width 46 height 18
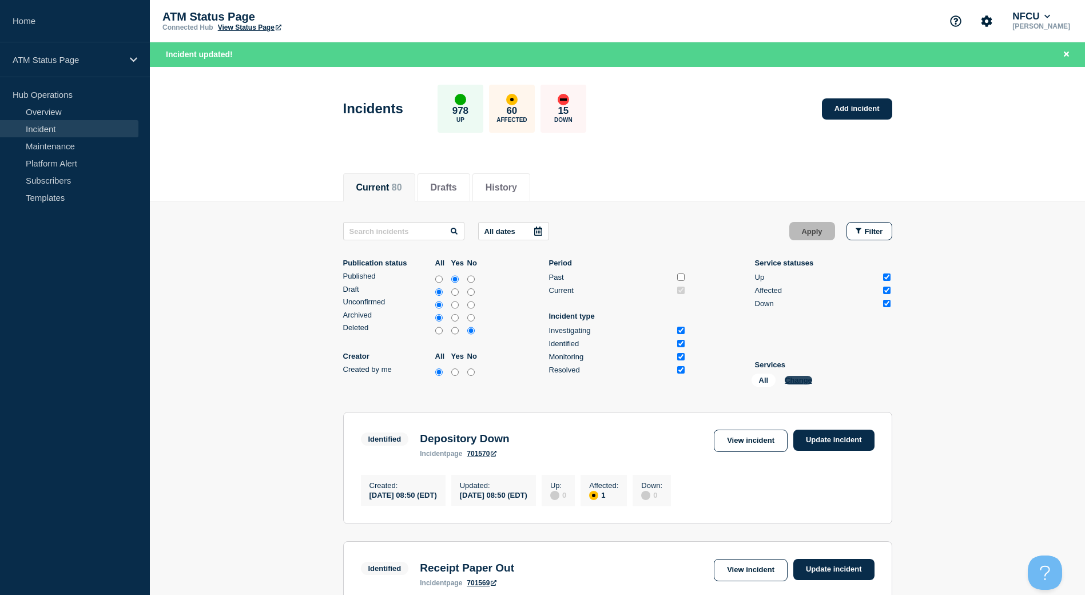
click at [791, 381] on button "Change" at bounding box center [797, 380] width 27 height 9
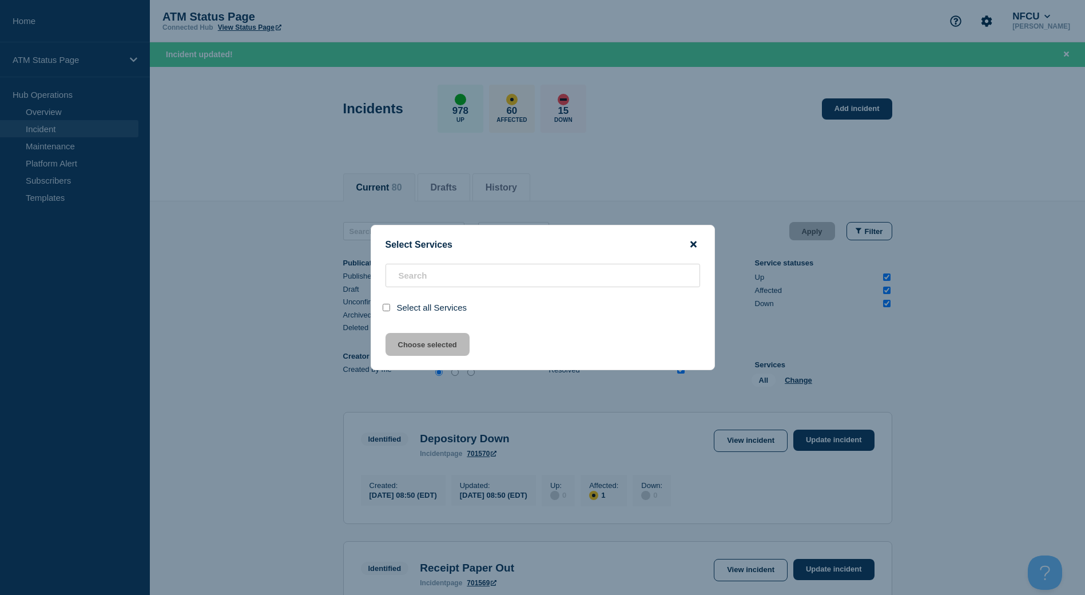
click at [694, 245] on icon "close button" at bounding box center [693, 244] width 6 height 6
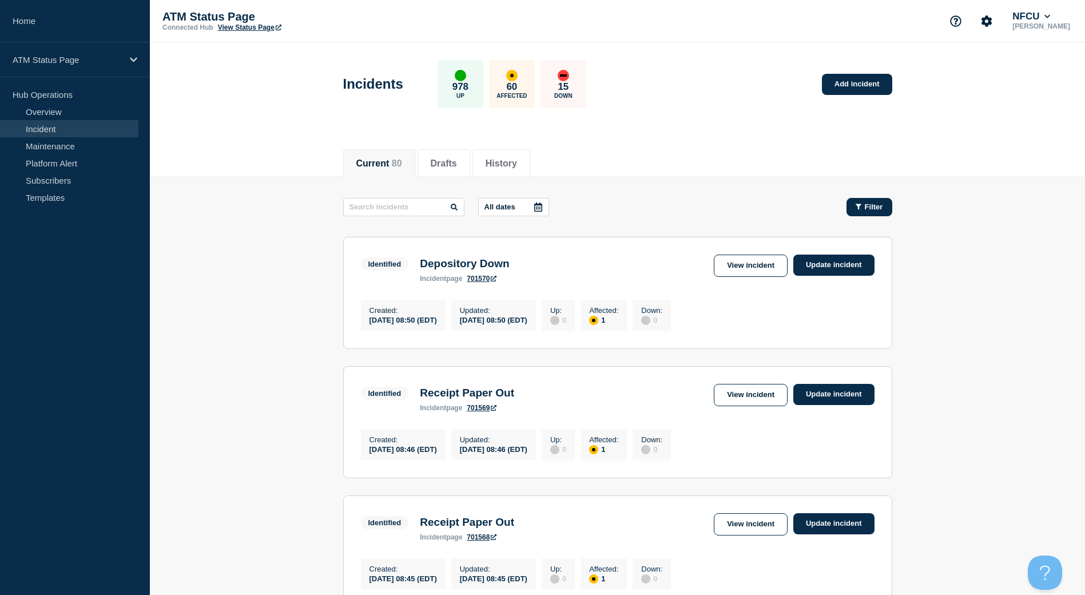
click at [858, 212] on button "Filter" at bounding box center [869, 207] width 46 height 18
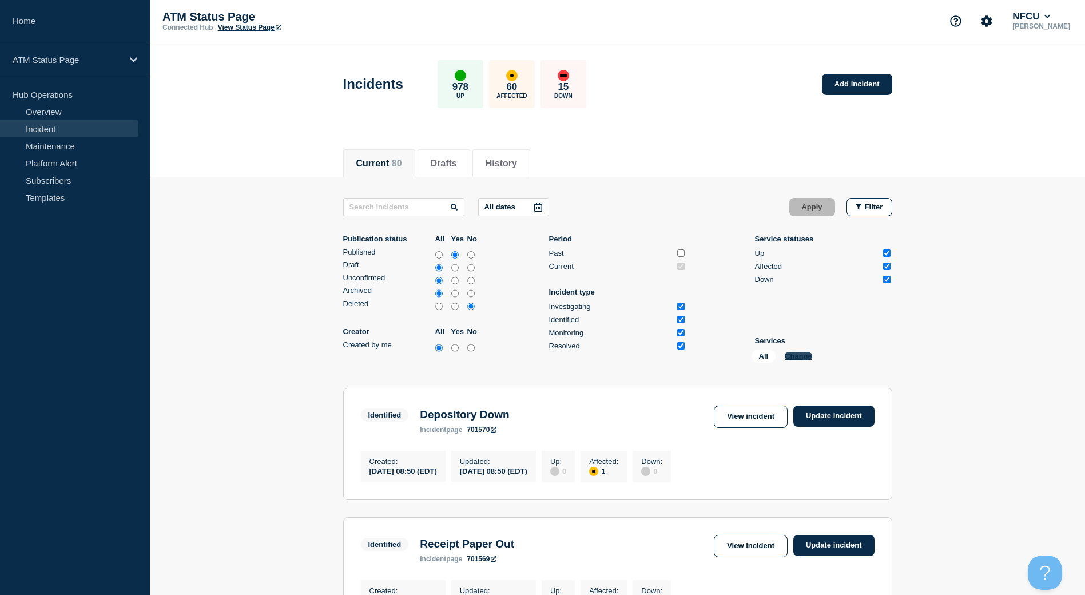
click at [798, 358] on button "Change" at bounding box center [797, 356] width 27 height 9
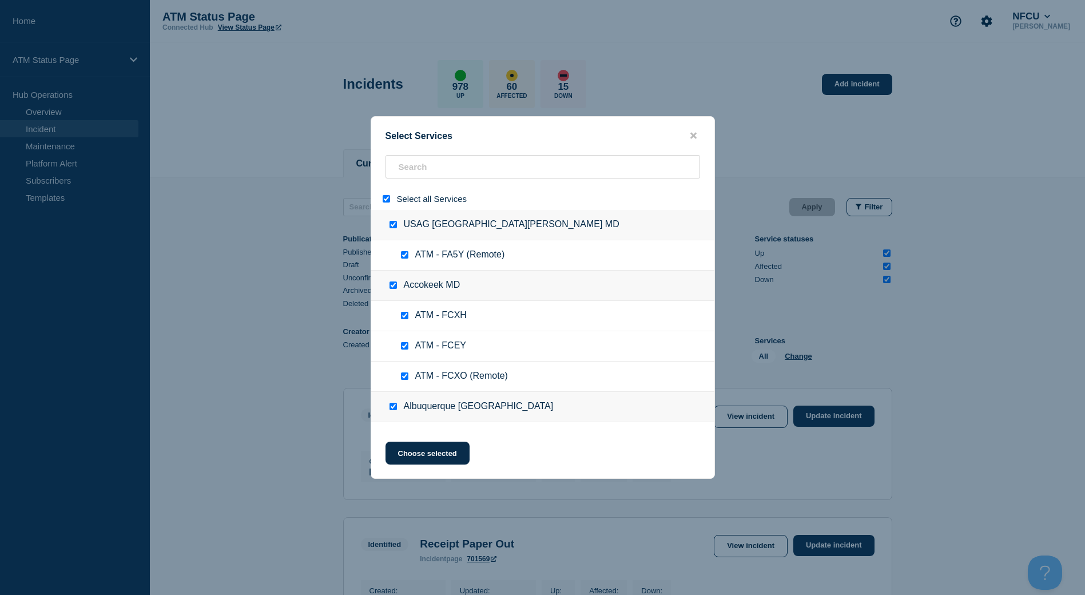
click at [388, 202] on input "select all" at bounding box center [386, 198] width 7 height 7
checkbox input "false"
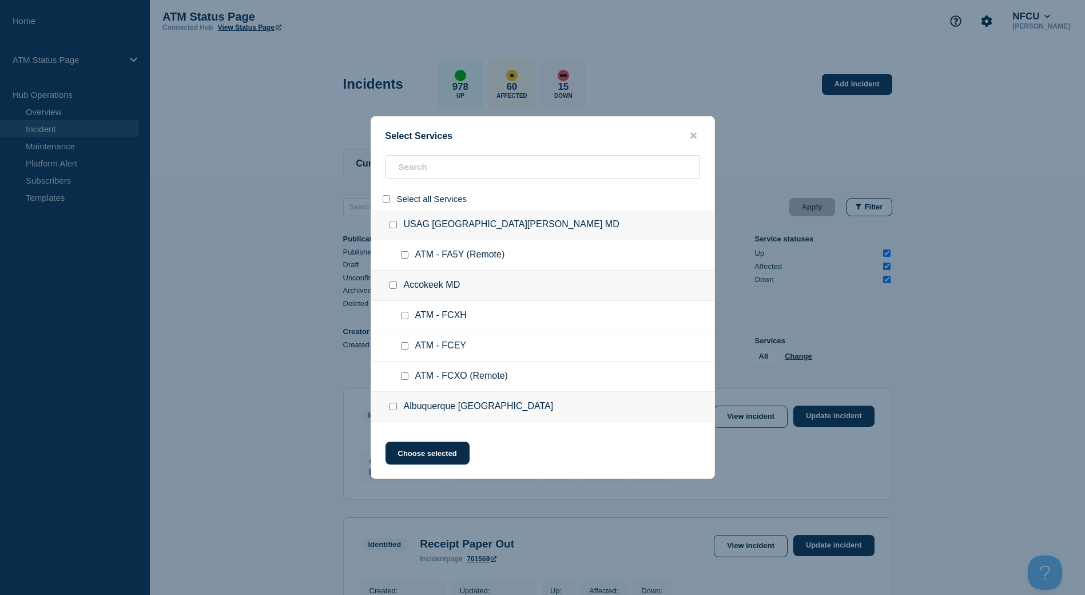
checkbox input "false"
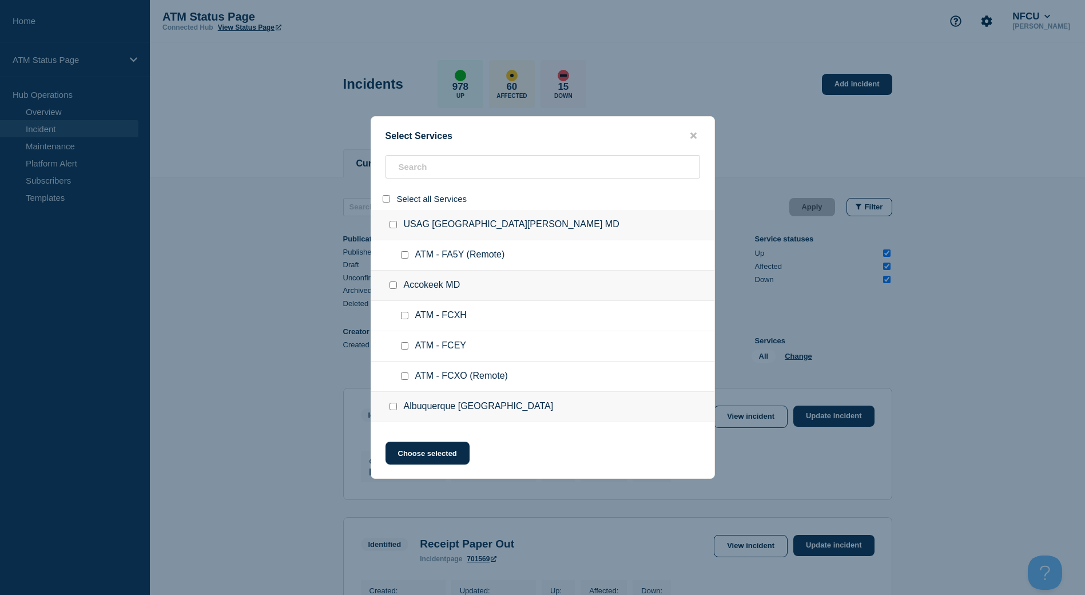
checkbox input "false"
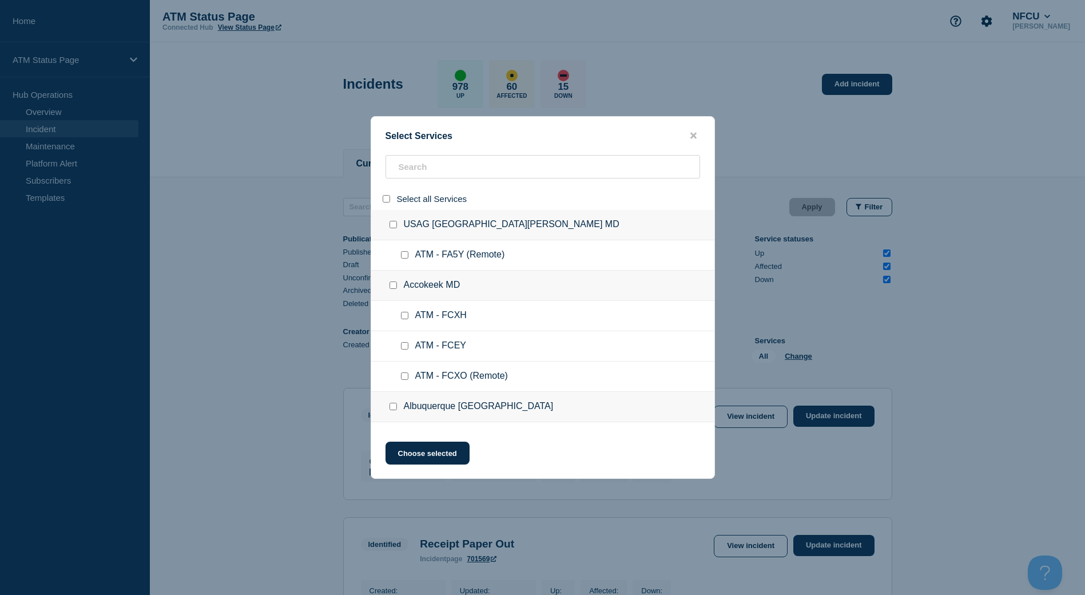
checkbox input "false"
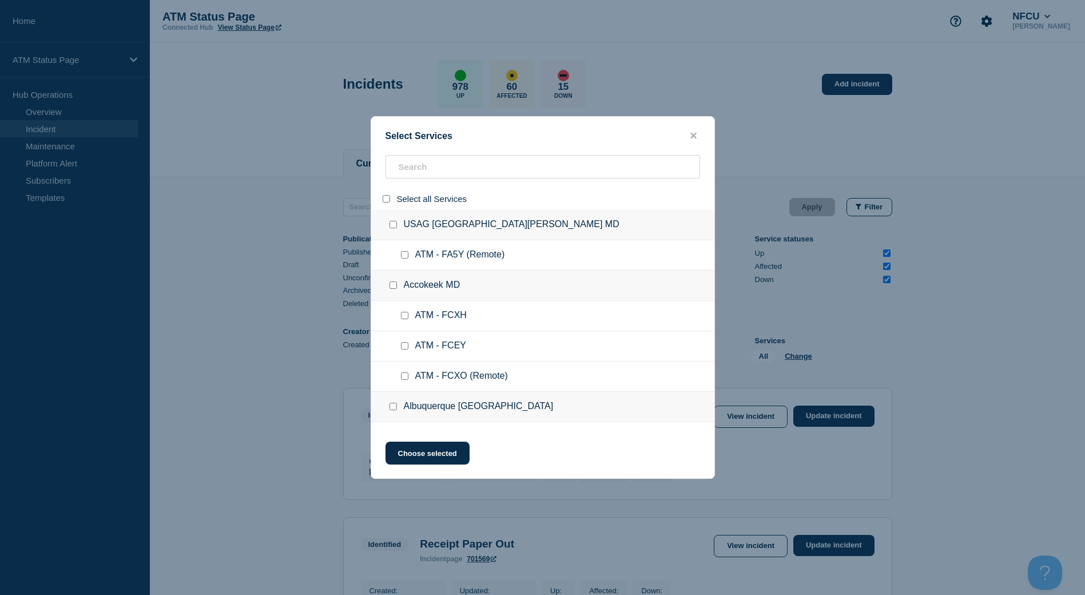
checkbox input "false"
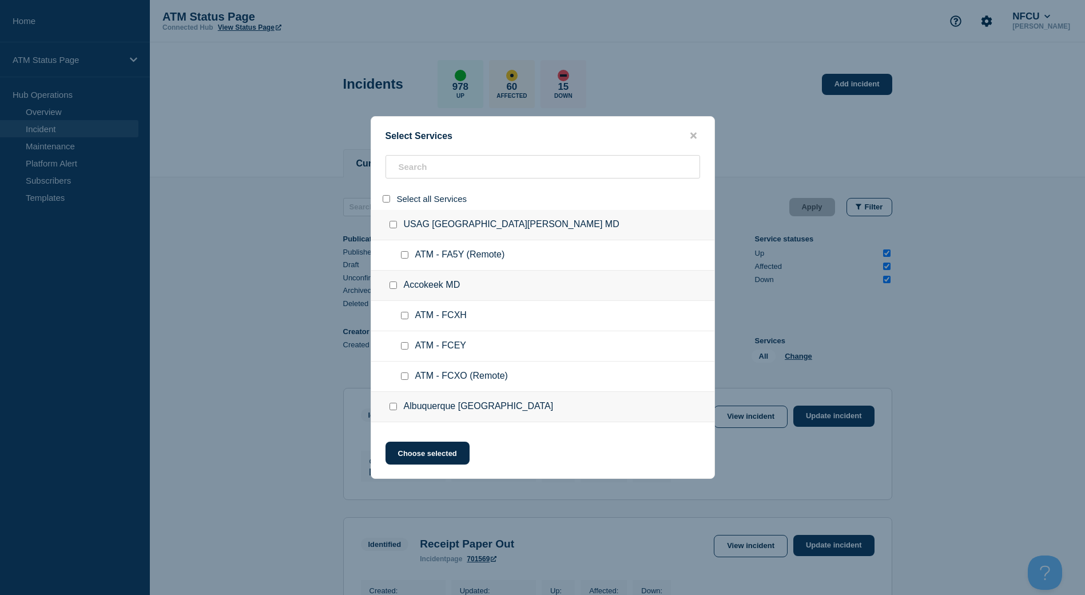
checkbox input "false"
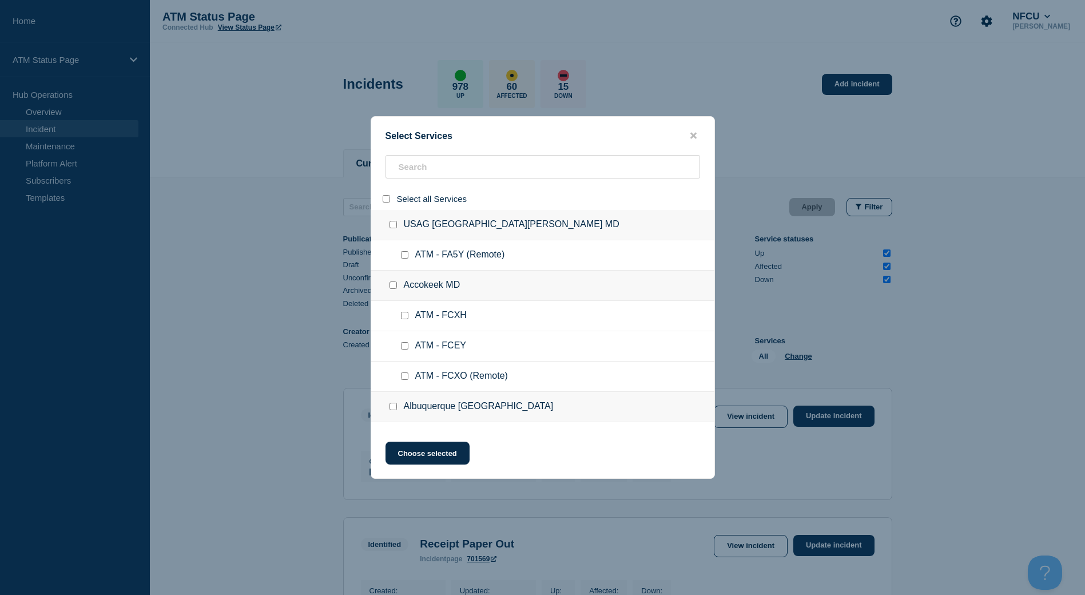
checkbox input "false"
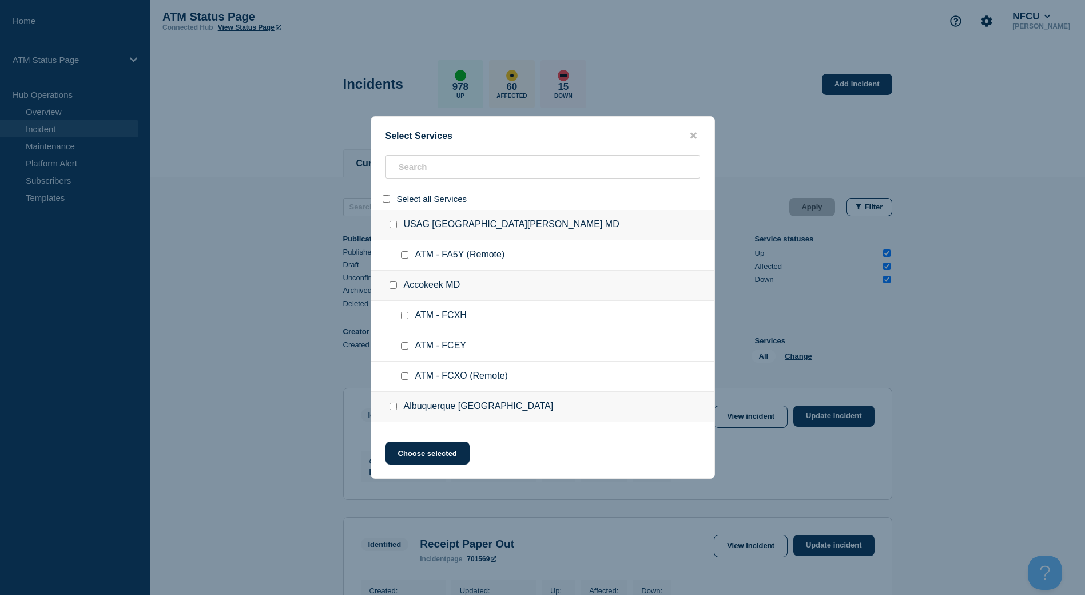
checkbox input "false"
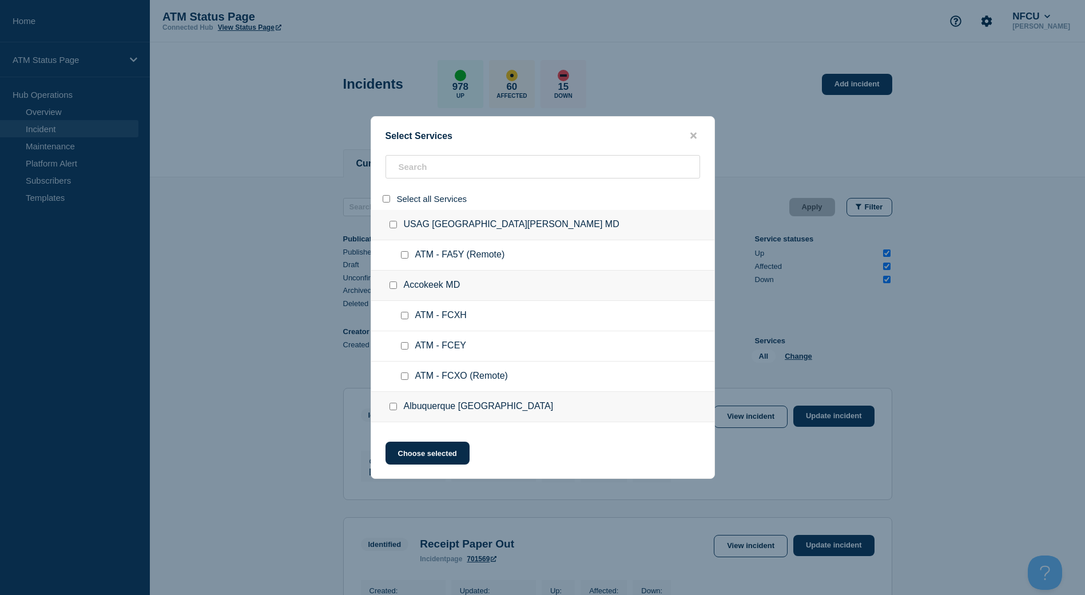
checkbox input "false"
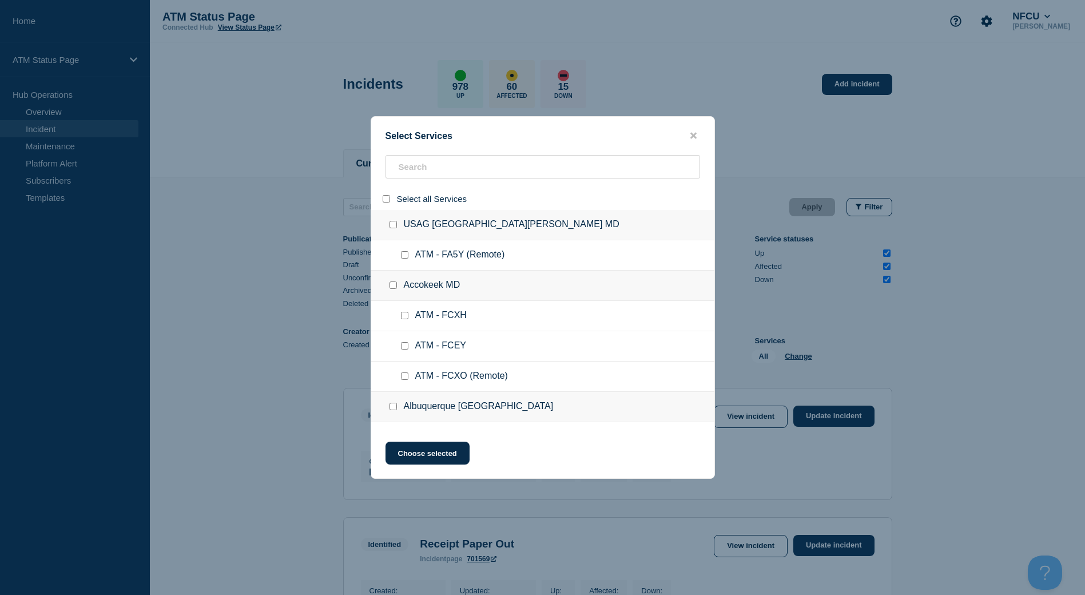
checkbox input "false"
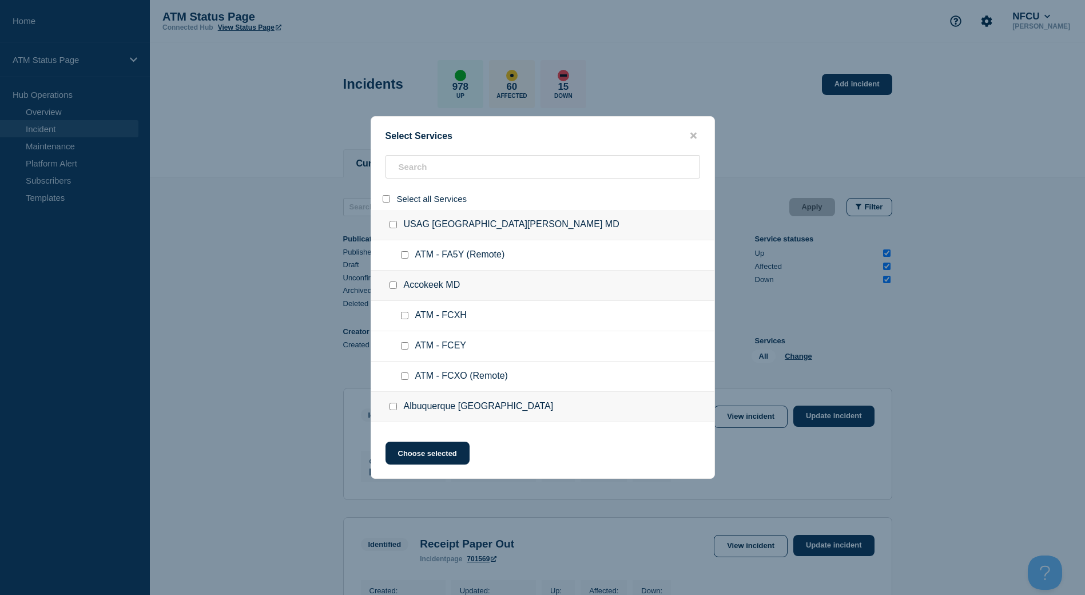
checkbox input "false"
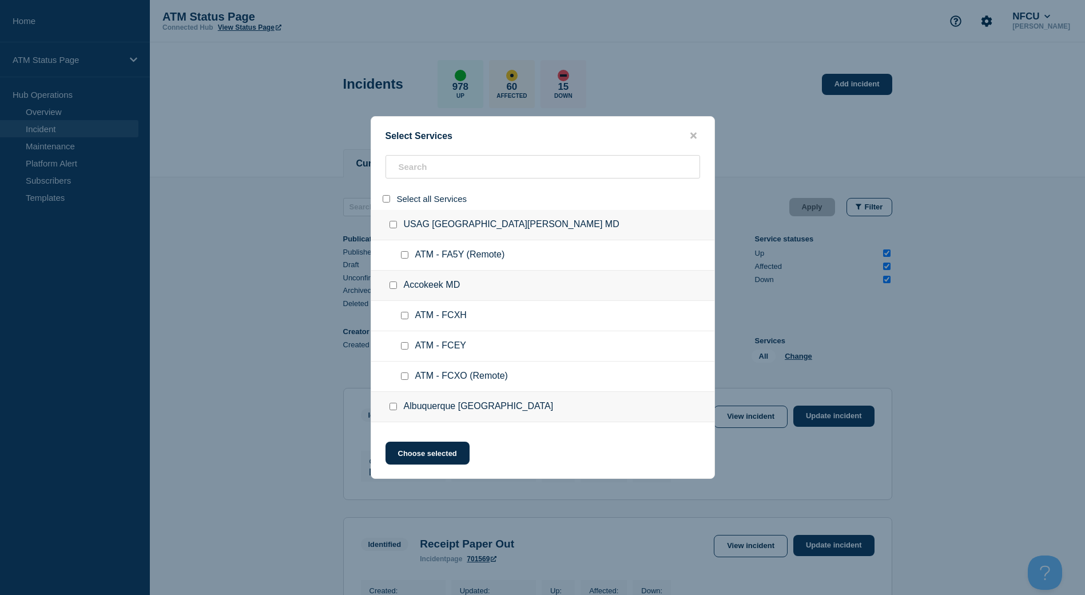
checkbox input "false"
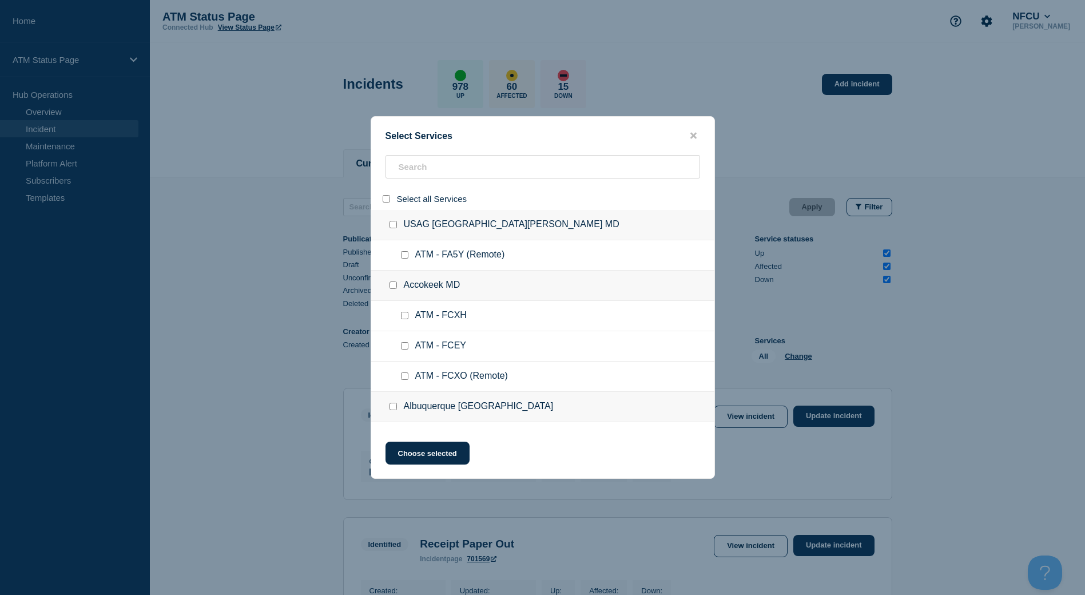
checkbox input "false"
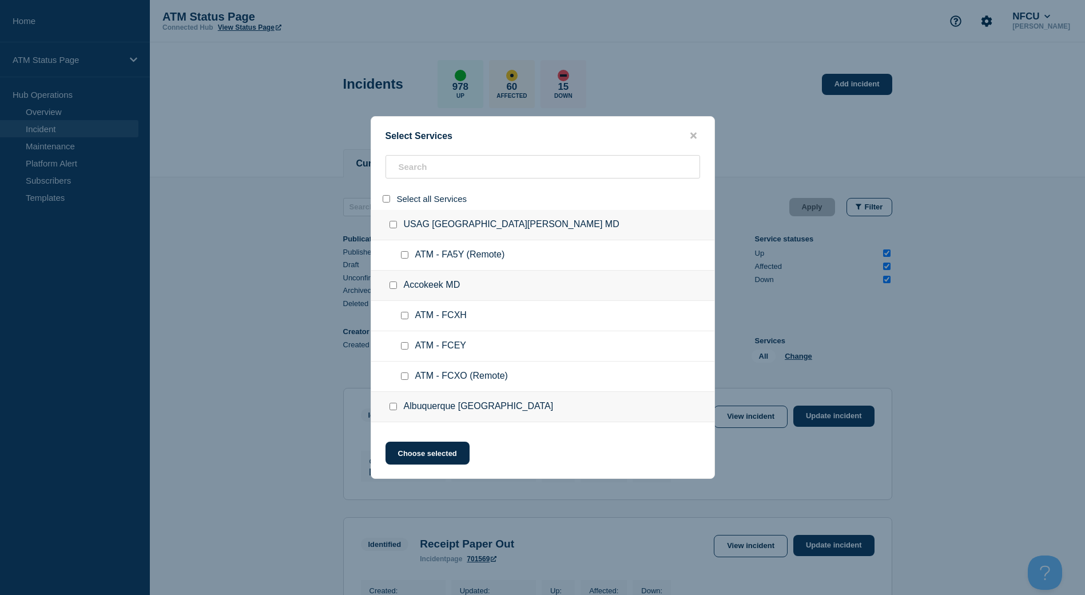
checkbox input "false"
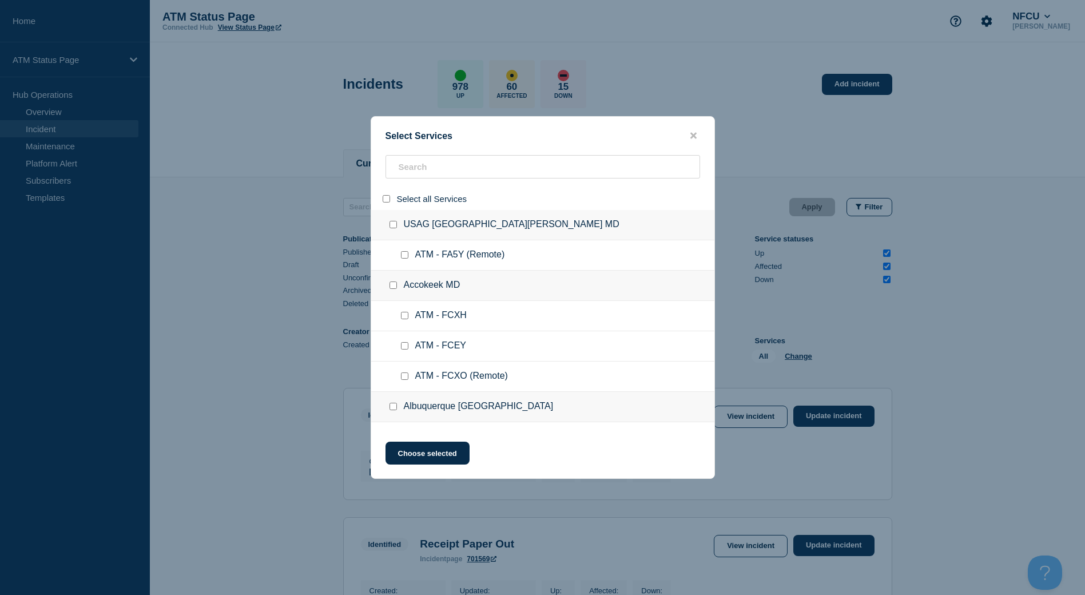
checkbox input "false"
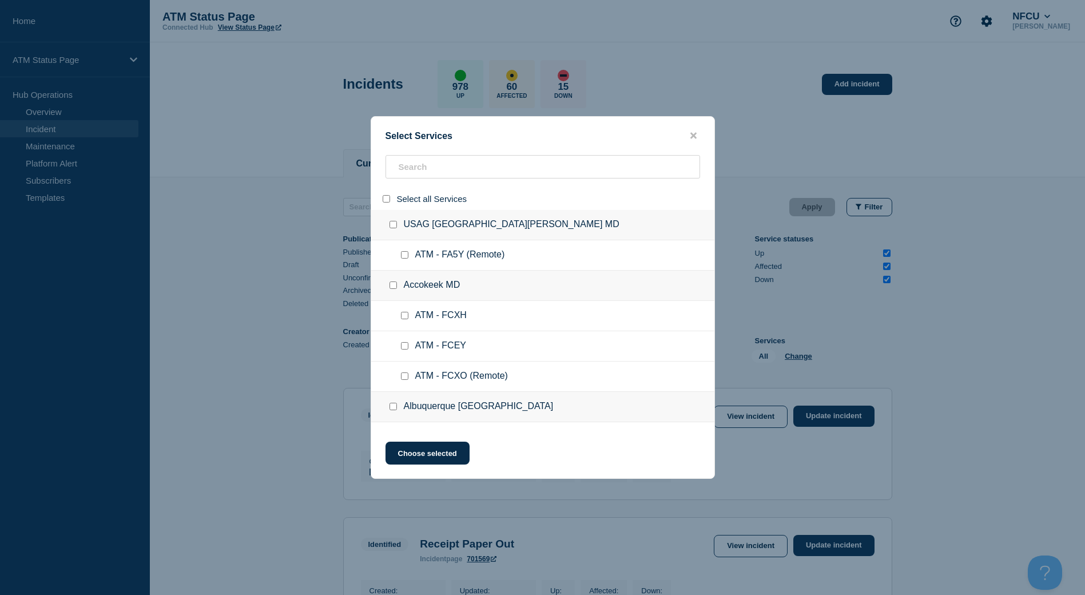
checkbox input "false"
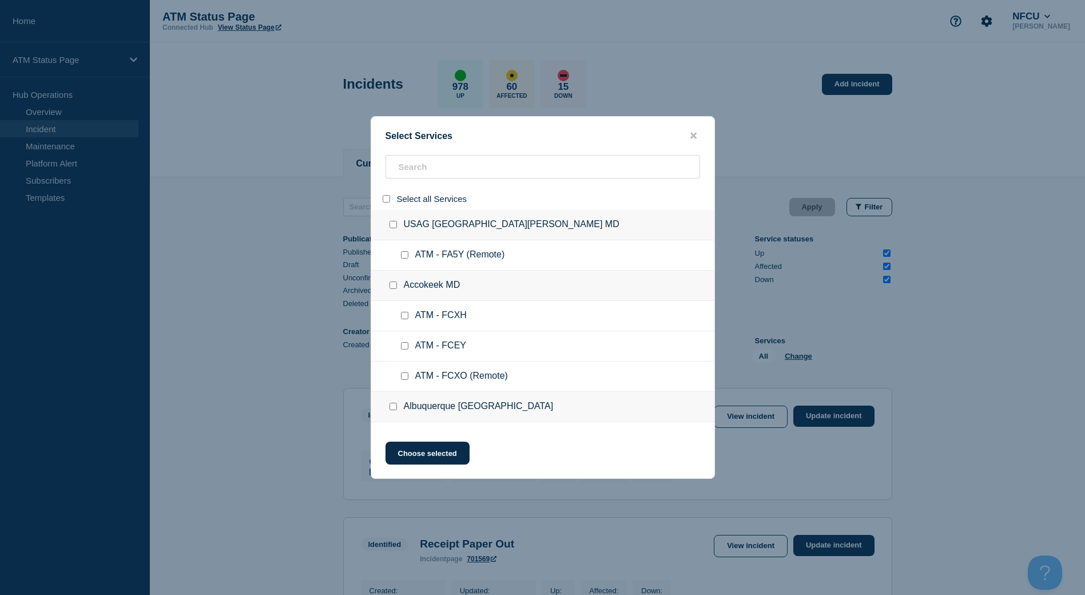
checkbox input "false"
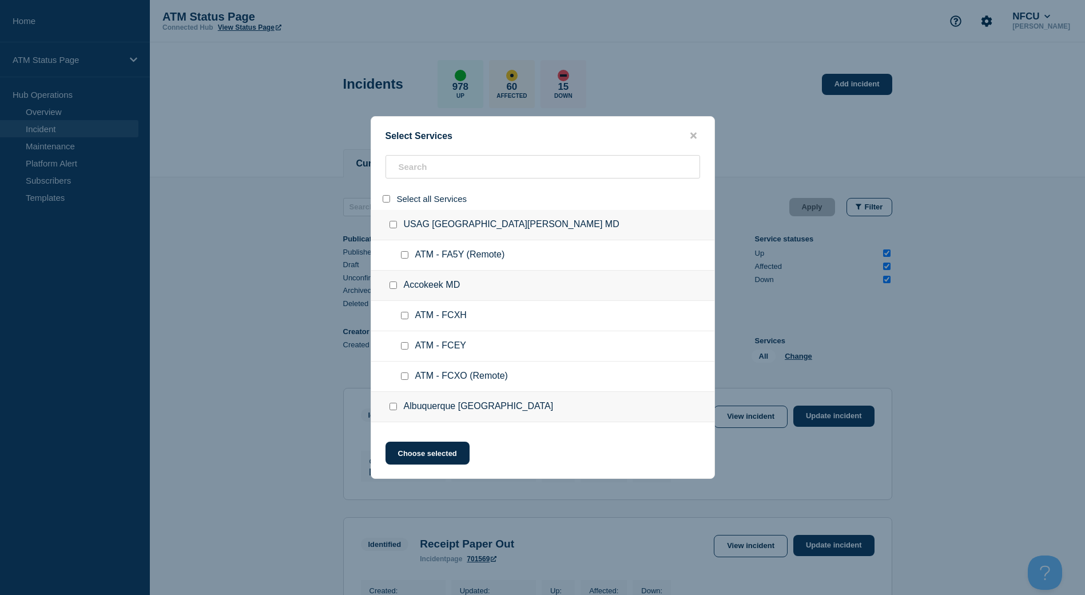
checkbox input "false"
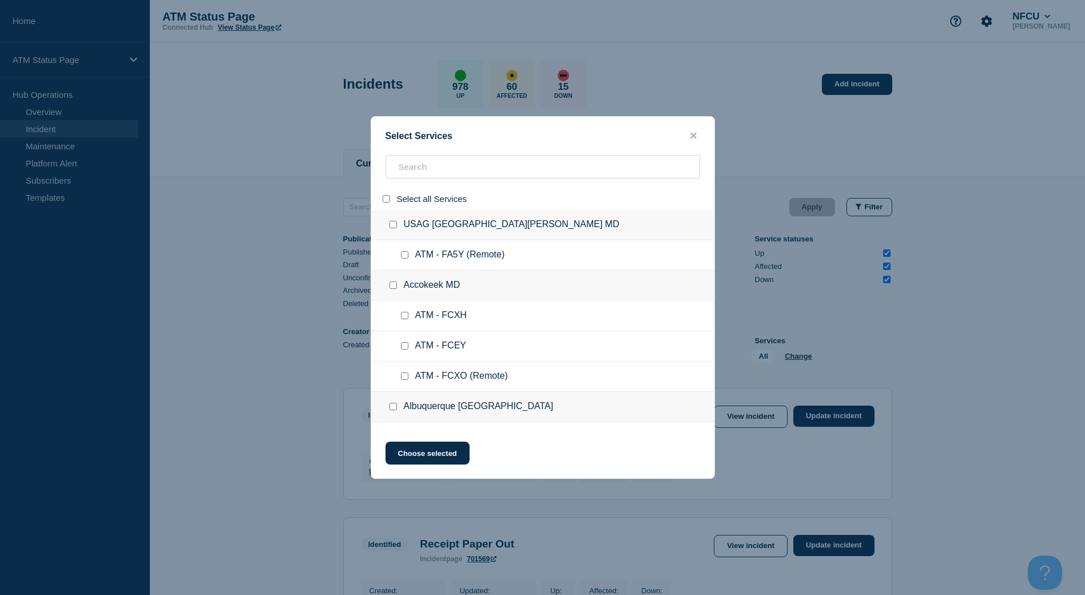
checkbox input "false"
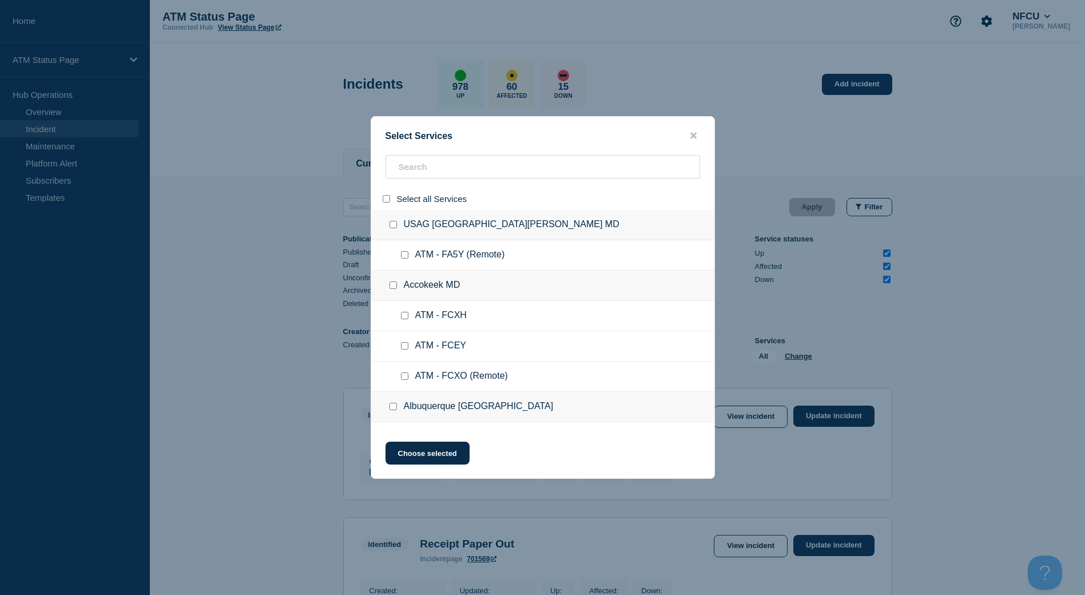
checkbox input "false"
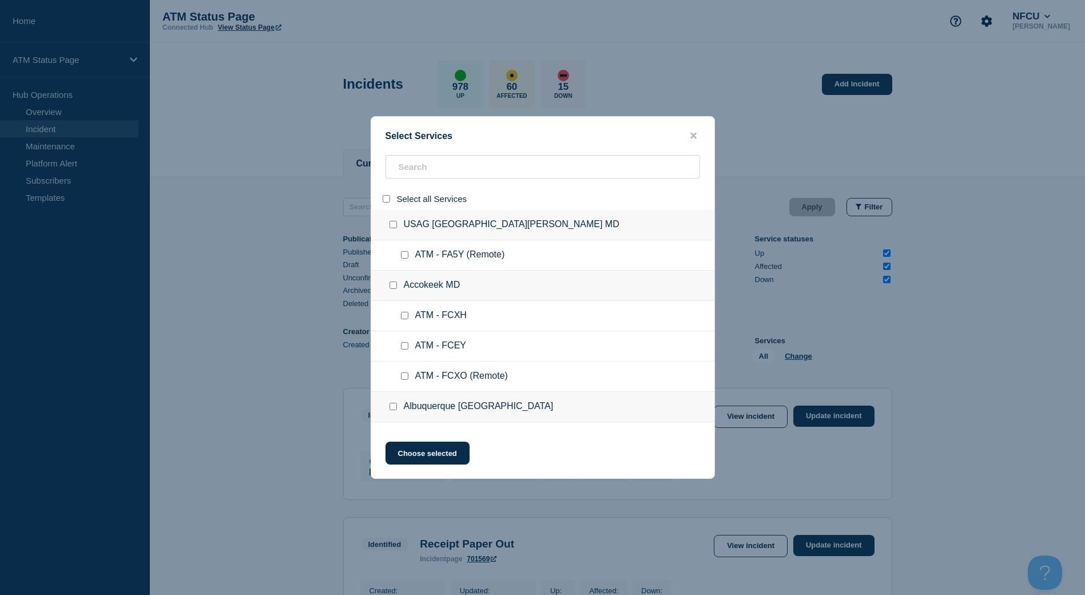
checkbox input "false"
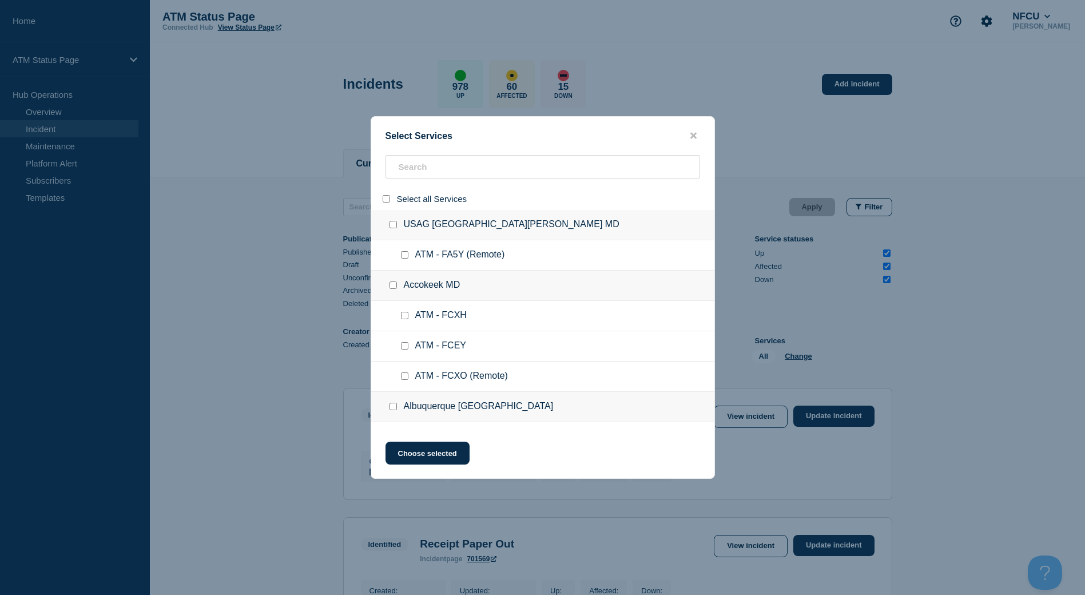
checkbox input "false"
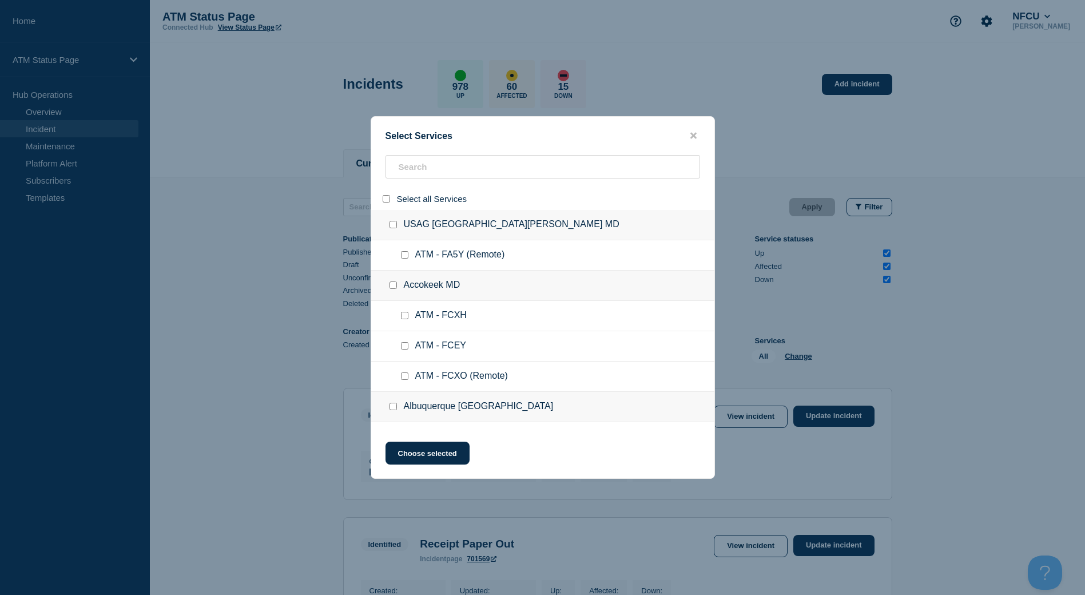
checkbox input "false"
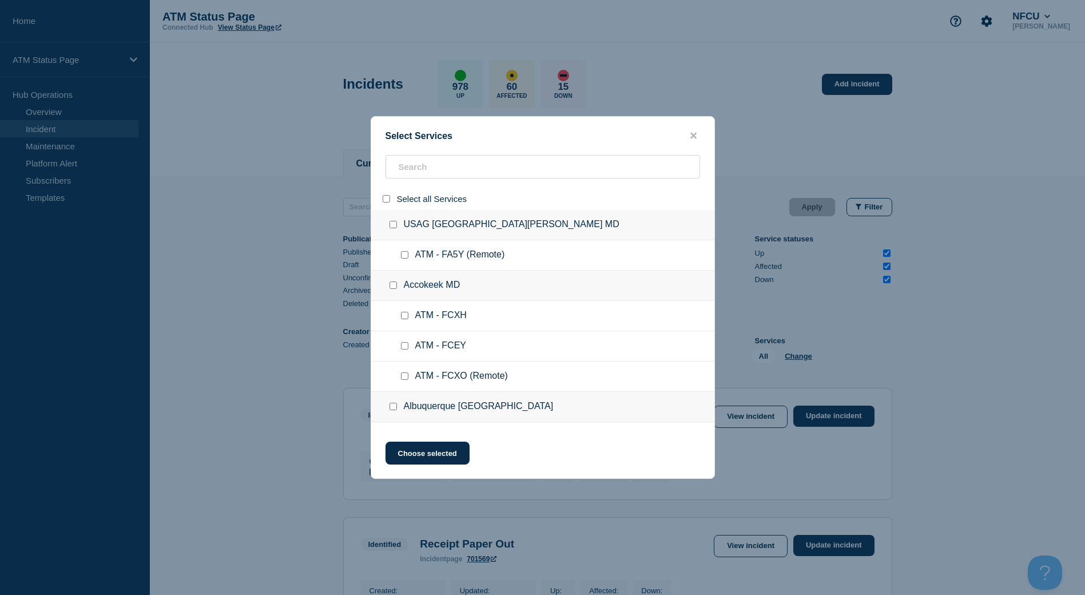
checkbox input "false"
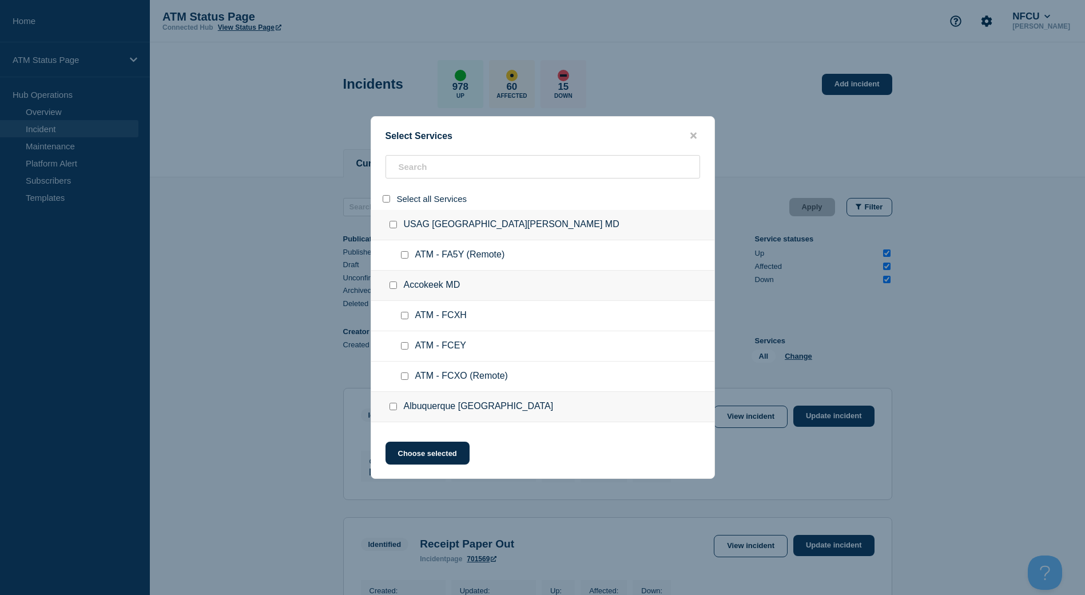
checkbox input "false"
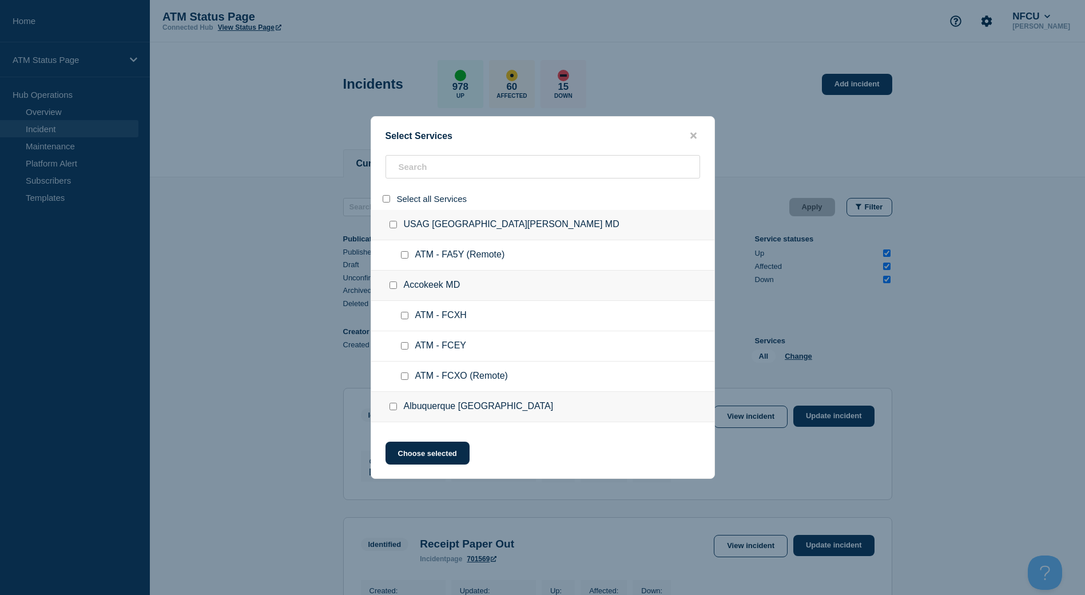
checkbox input "false"
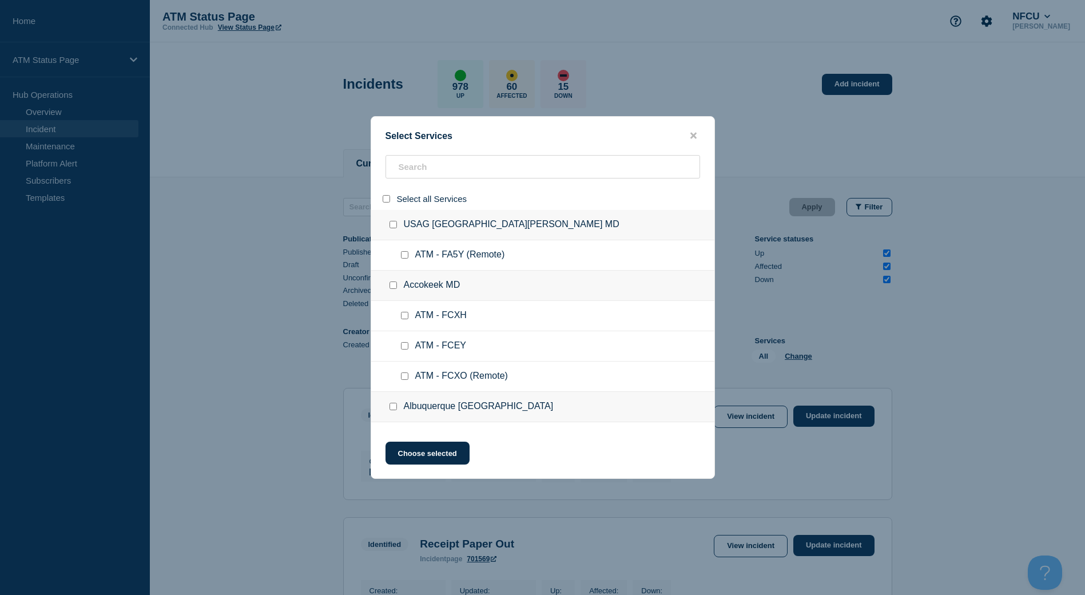
checkbox input "false"
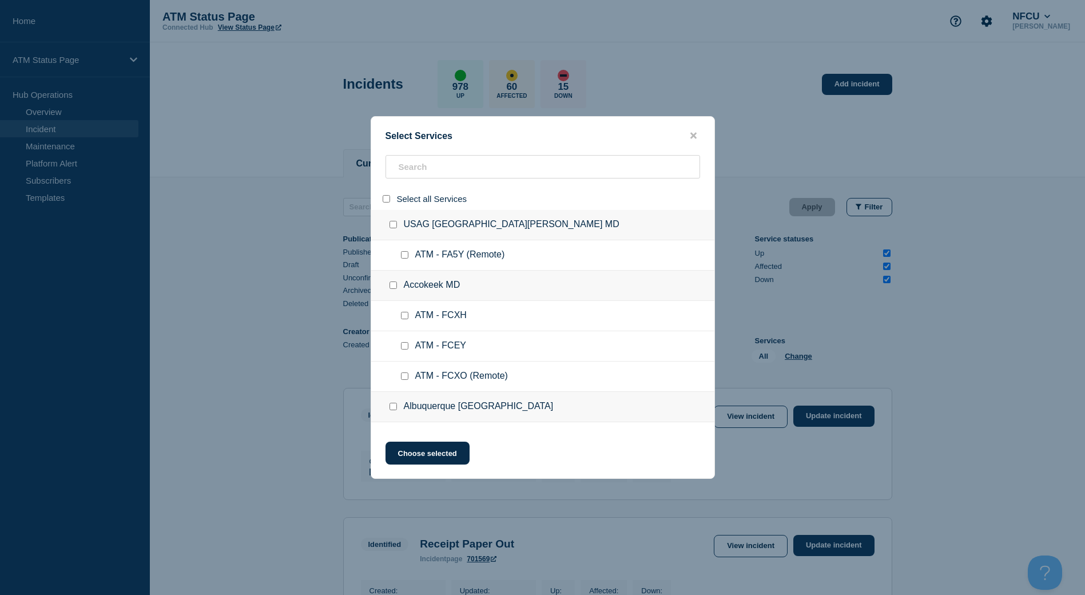
checkbox input "false"
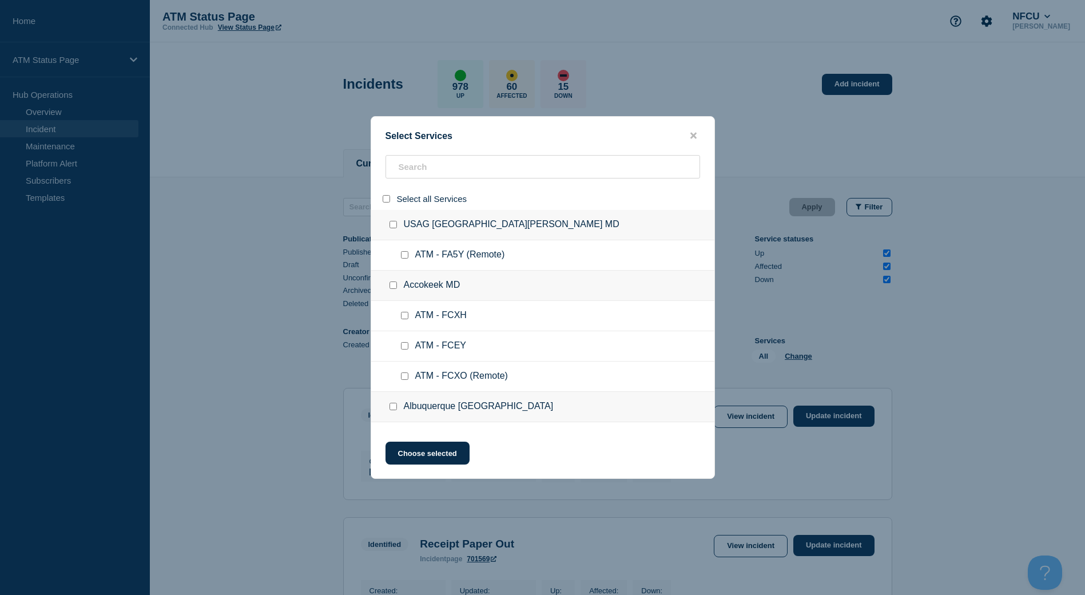
checkbox input "false"
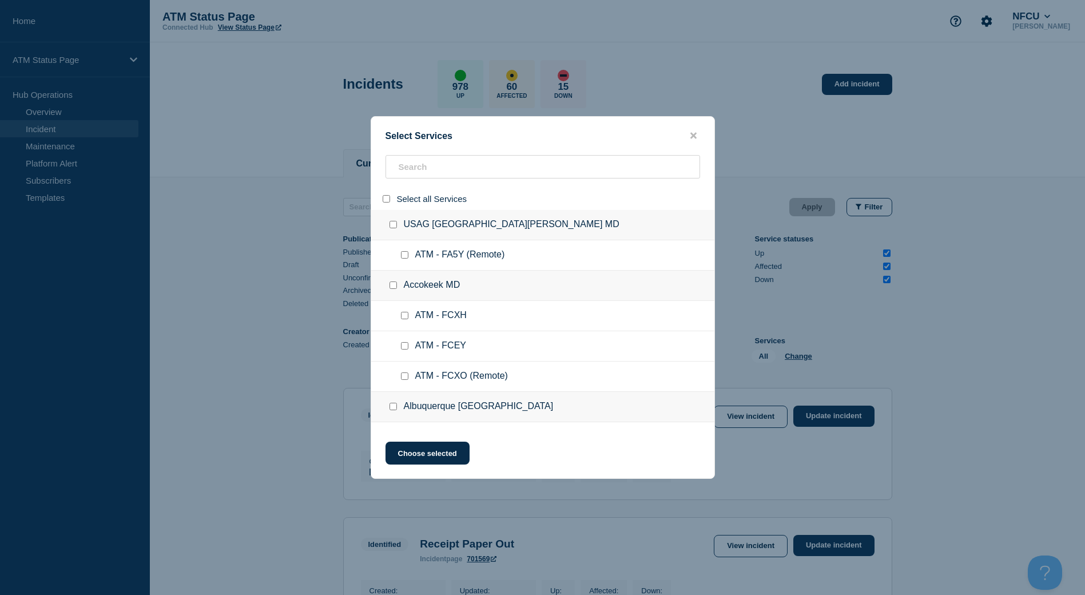
checkbox input "false"
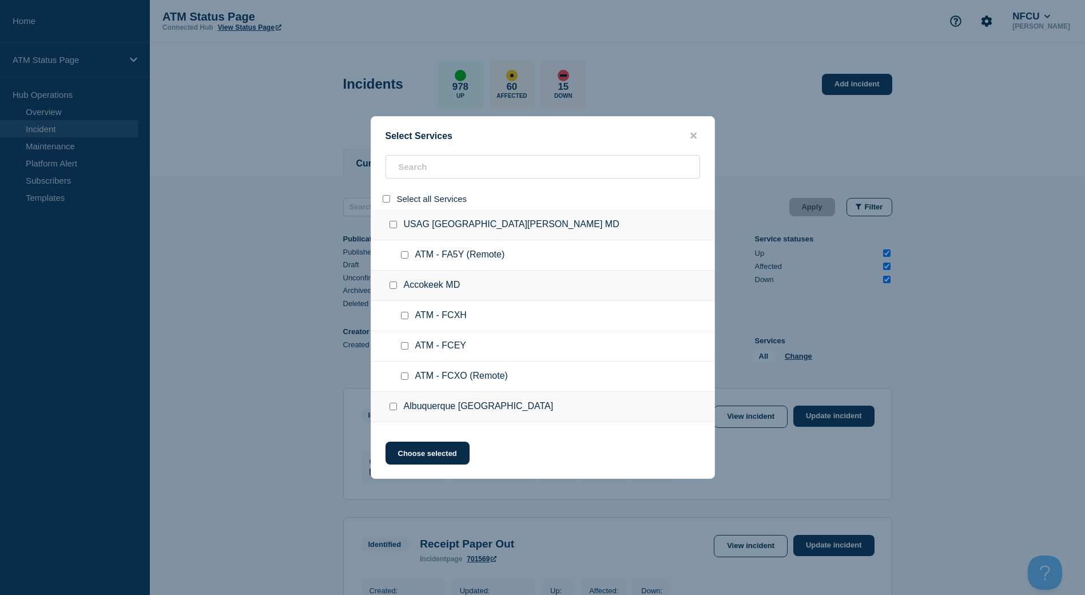
checkbox input "false"
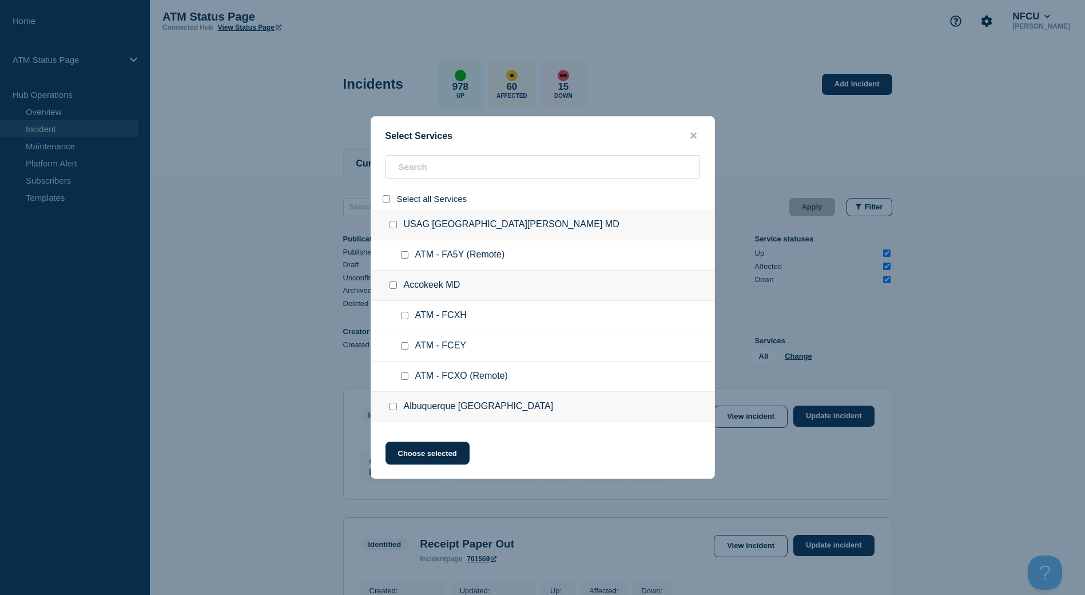
checkbox input "false"
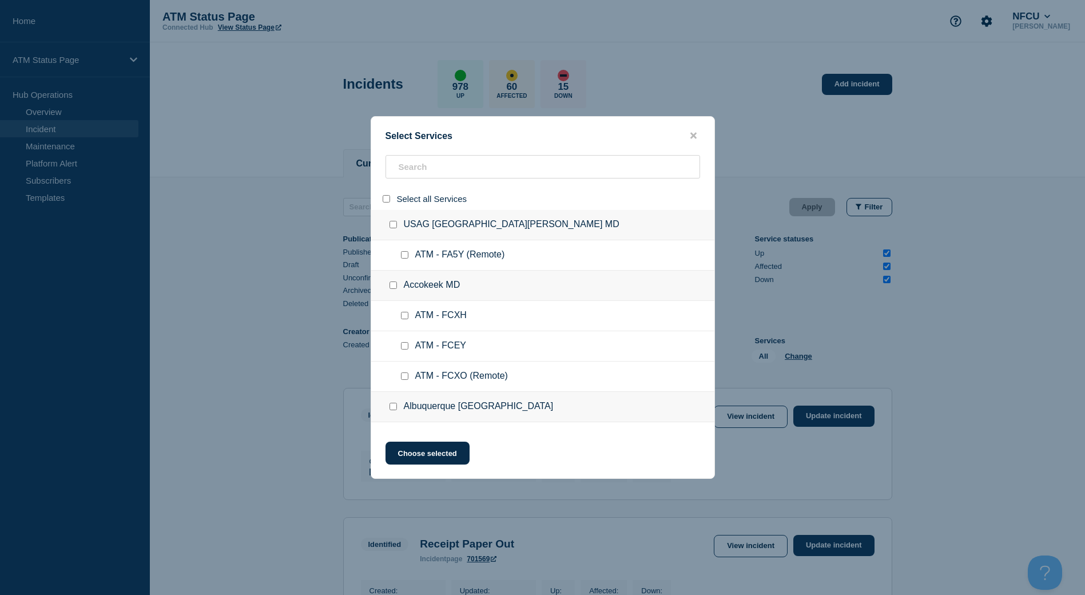
checkbox input "false"
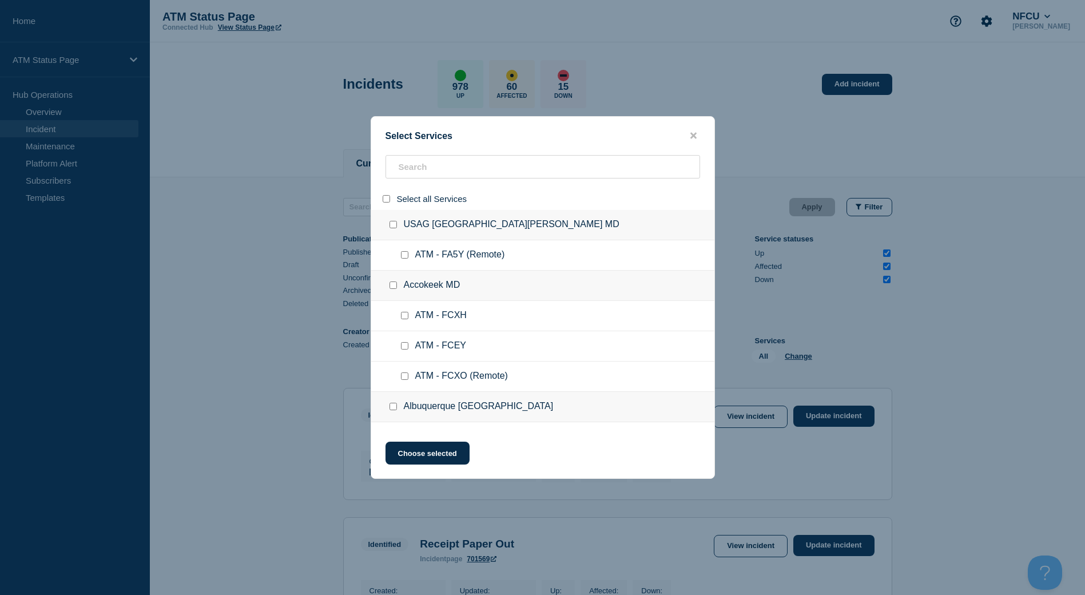
checkbox input "false"
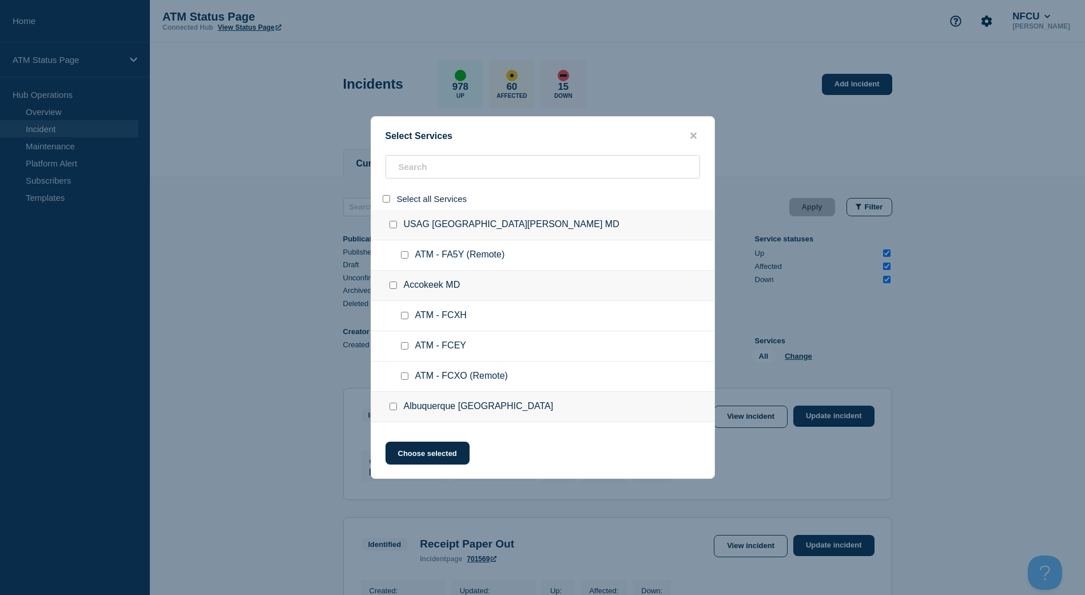
checkbox input "false"
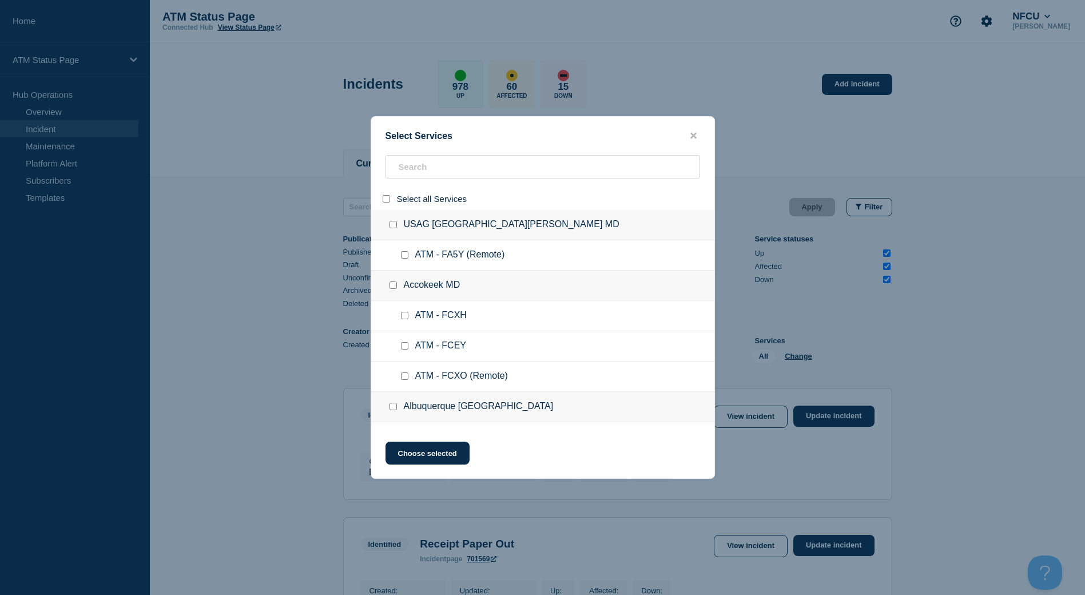
checkbox input "false"
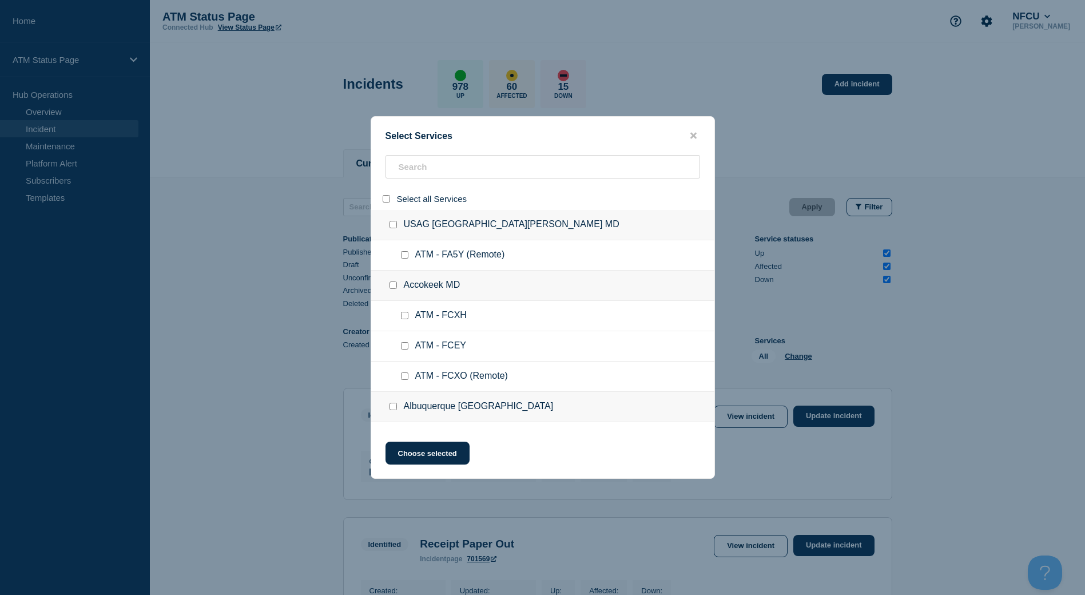
checkbox input "false"
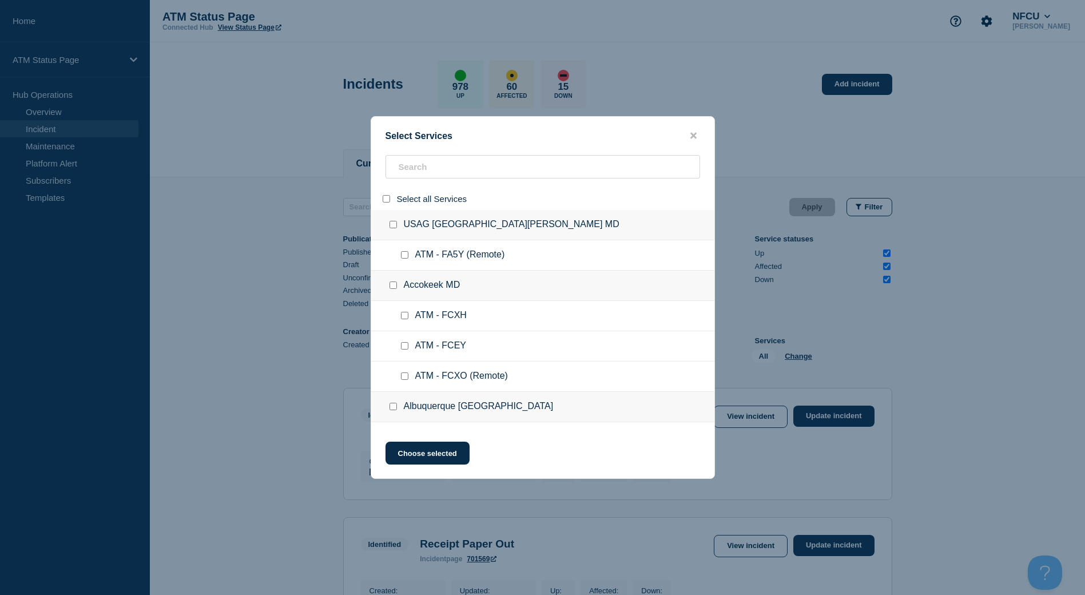
checkbox input "false"
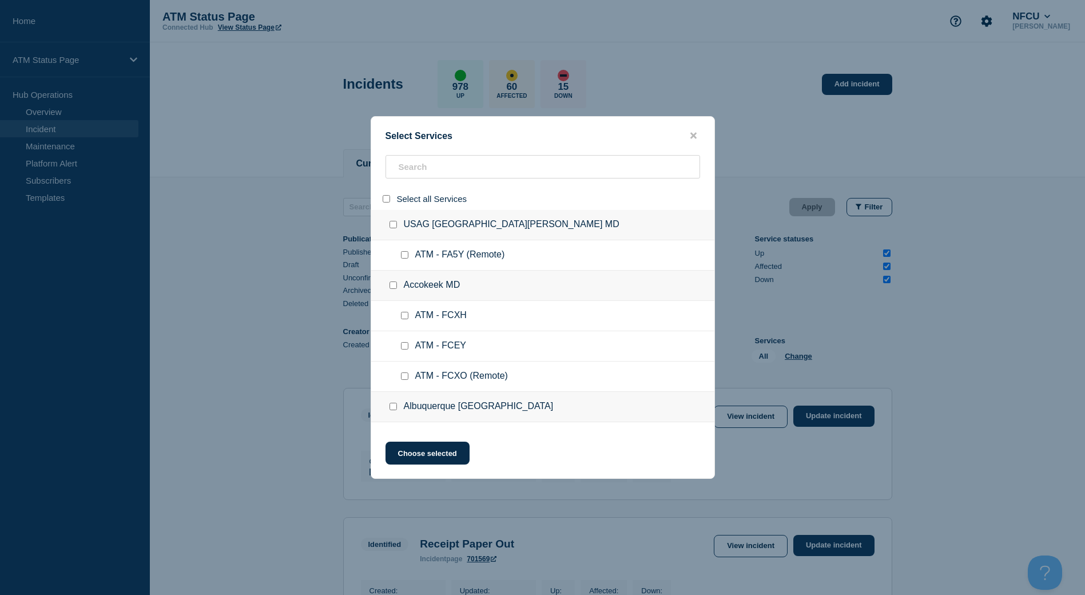
checkbox input "false"
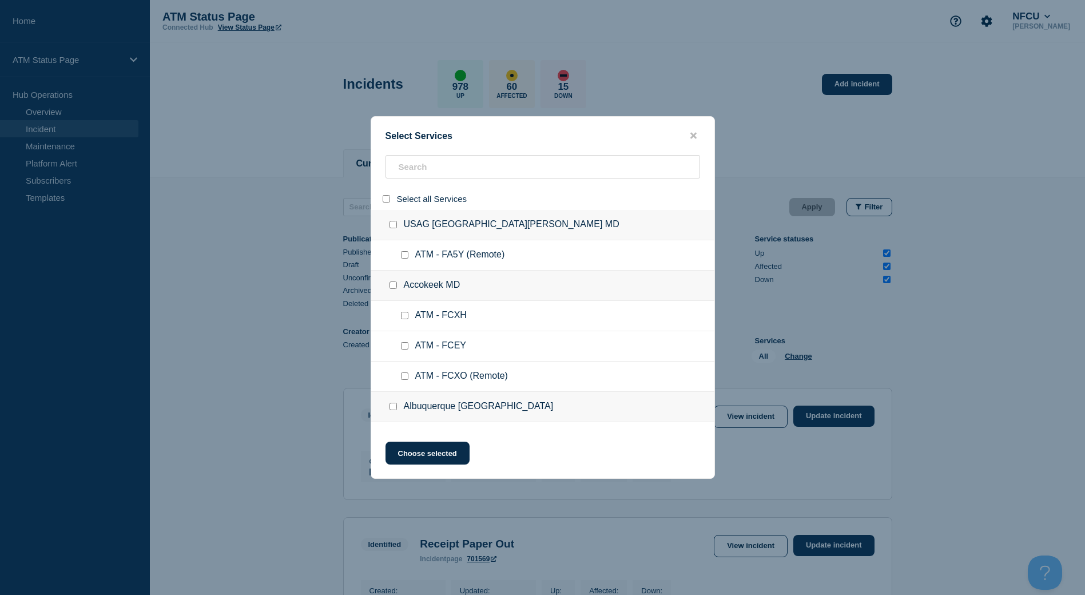
checkbox input "false"
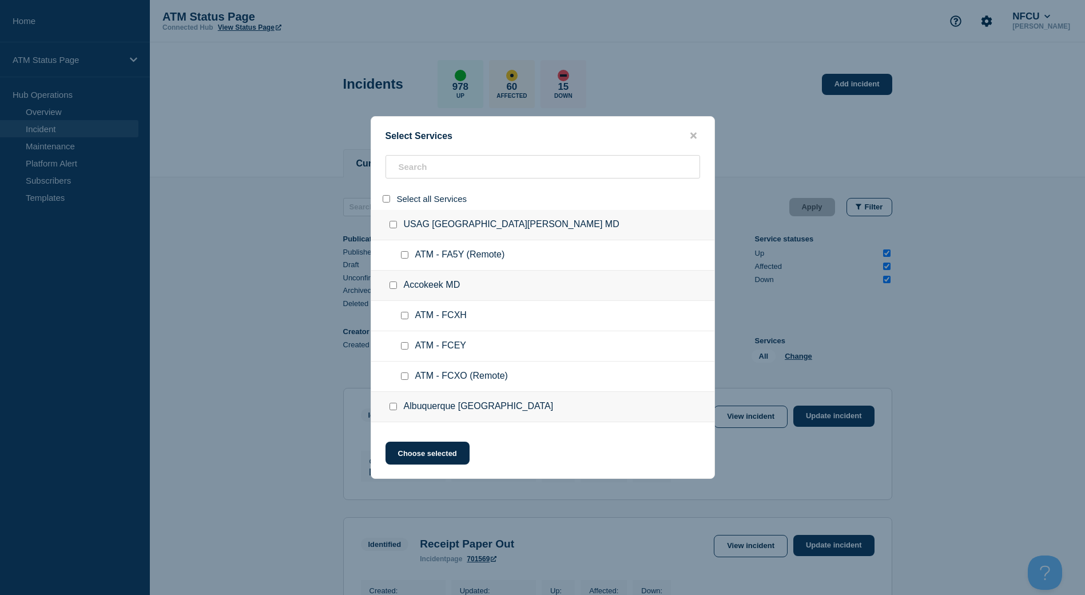
checkbox input "false"
click at [413, 178] on input "search" at bounding box center [542, 166] width 314 height 23
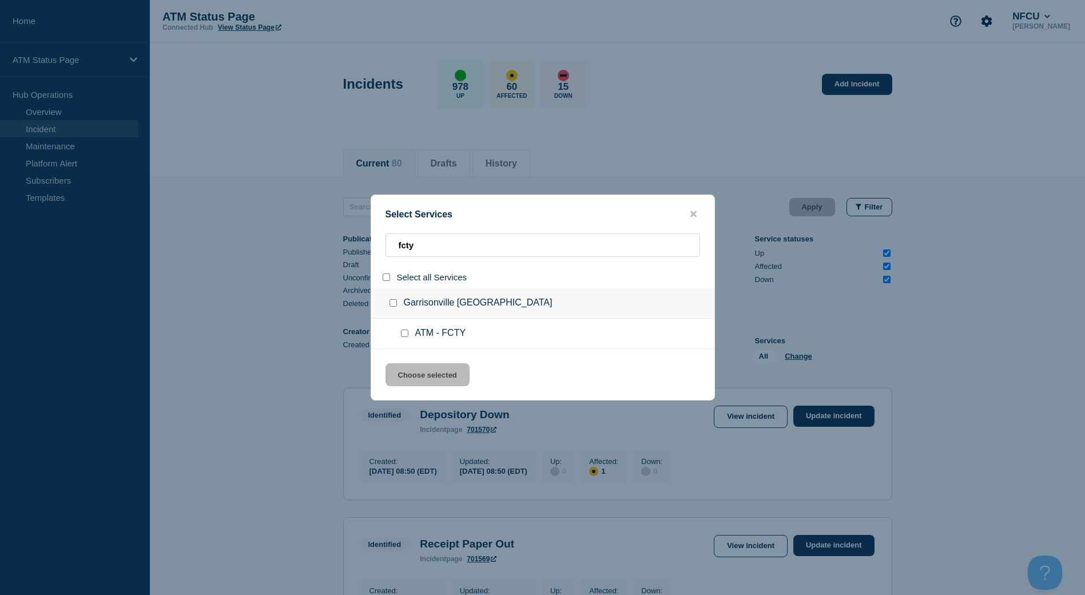
click at [395, 305] on input "group: Garrisonville VA" at bounding box center [392, 302] width 7 height 7
click at [418, 361] on div "Select Services fcty Select all Services [GEOGRAPHIC_DATA] [GEOGRAPHIC_DATA] AT…" at bounding box center [543, 297] width 344 height 206
click at [419, 370] on button "Choose selected" at bounding box center [427, 374] width 84 height 23
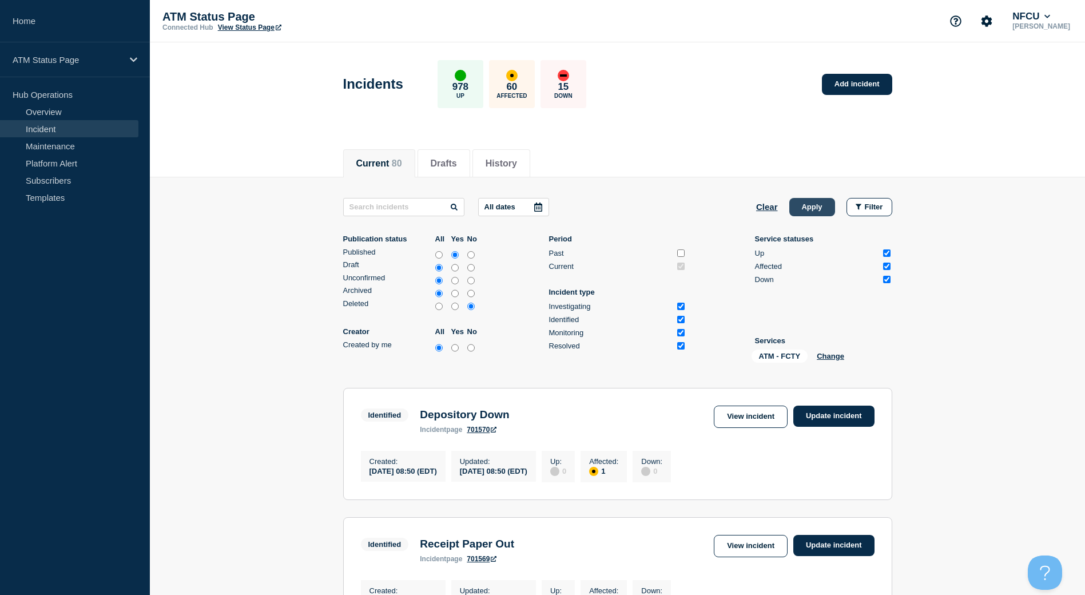
click at [823, 200] on button "Apply" at bounding box center [812, 207] width 46 height 18
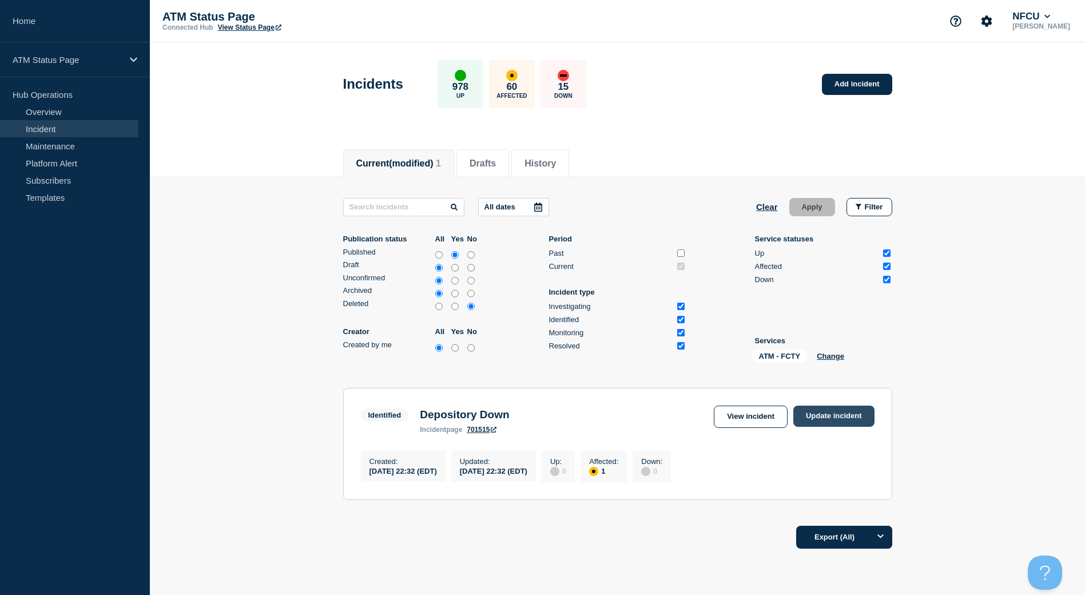
click at [836, 423] on link "Update incident" at bounding box center [833, 415] width 81 height 21
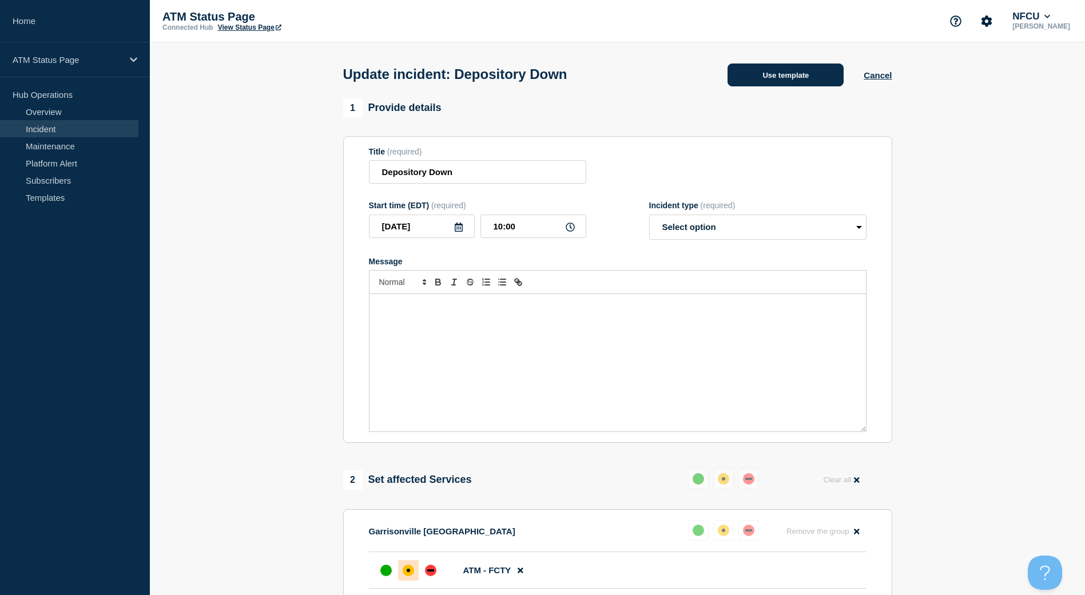
click at [793, 79] on button "Use template" at bounding box center [785, 74] width 116 height 23
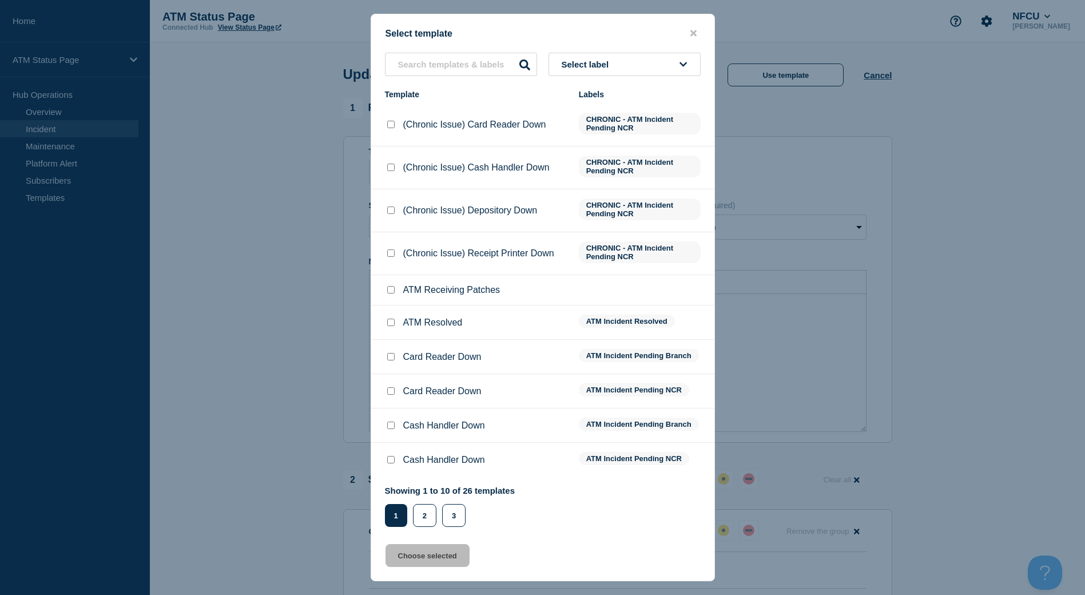
click at [392, 326] on input "ATM Resolved checkbox" at bounding box center [390, 321] width 7 height 7
click at [435, 564] on button "Choose selected" at bounding box center [427, 555] width 84 height 23
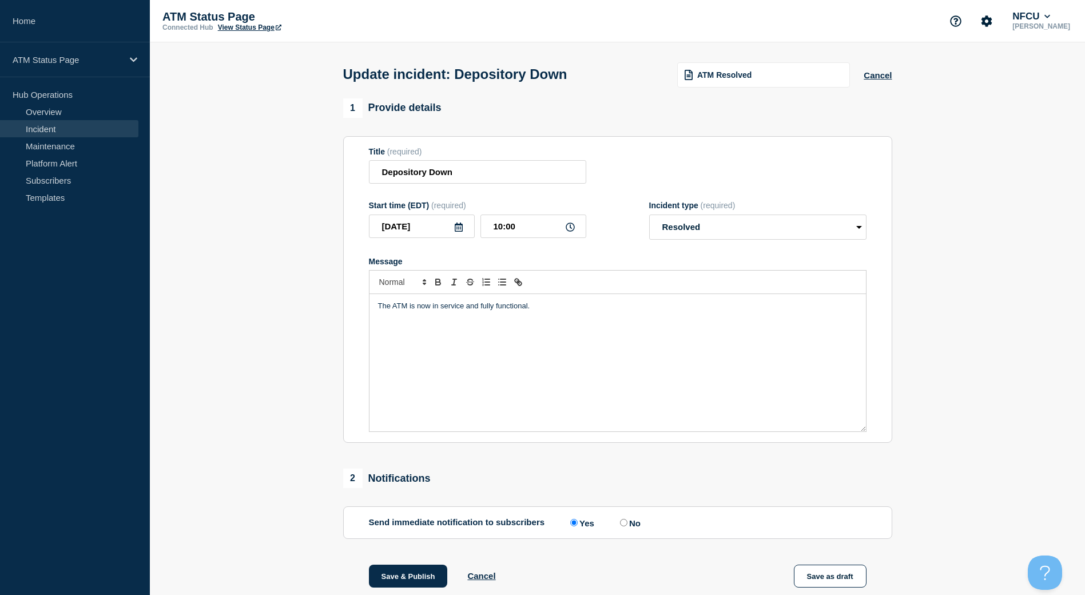
scroll to position [57, 0]
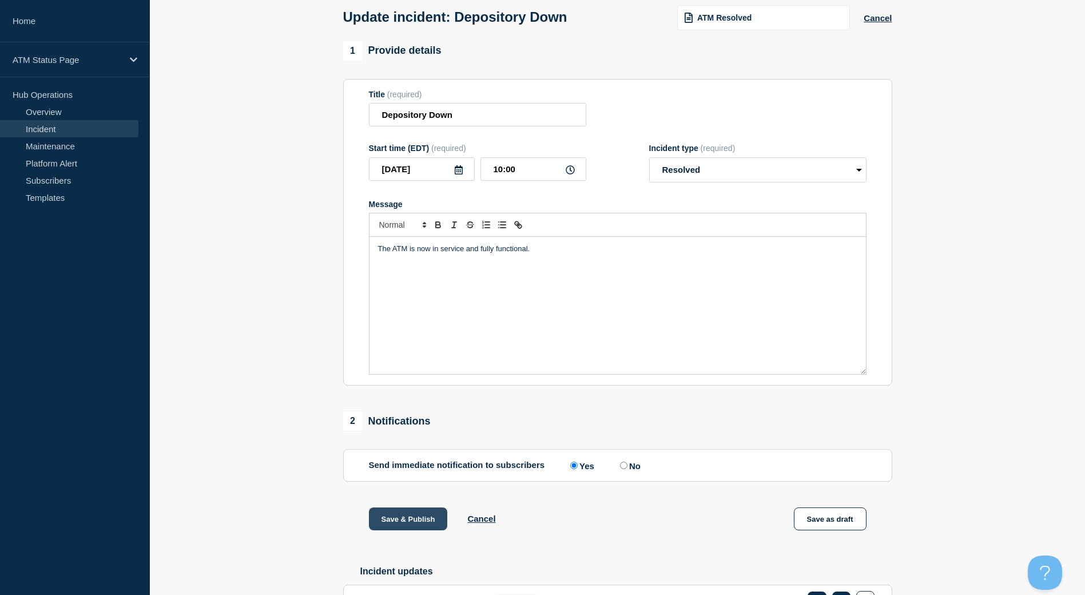
click at [416, 521] on button "Save & Publish" at bounding box center [408, 518] width 79 height 23
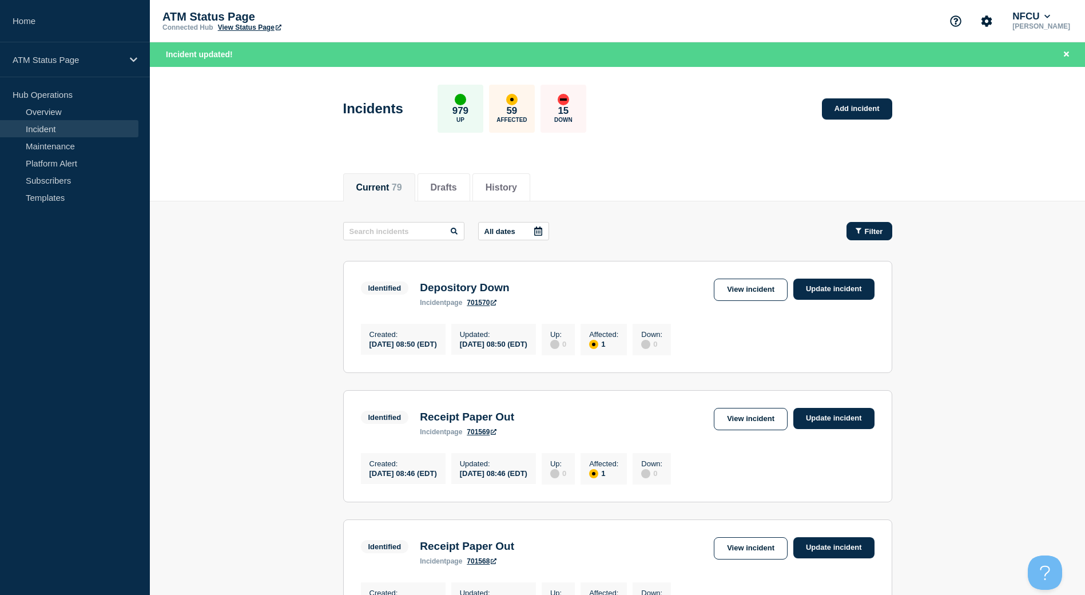
click at [869, 234] on span "Filter" at bounding box center [874, 231] width 18 height 9
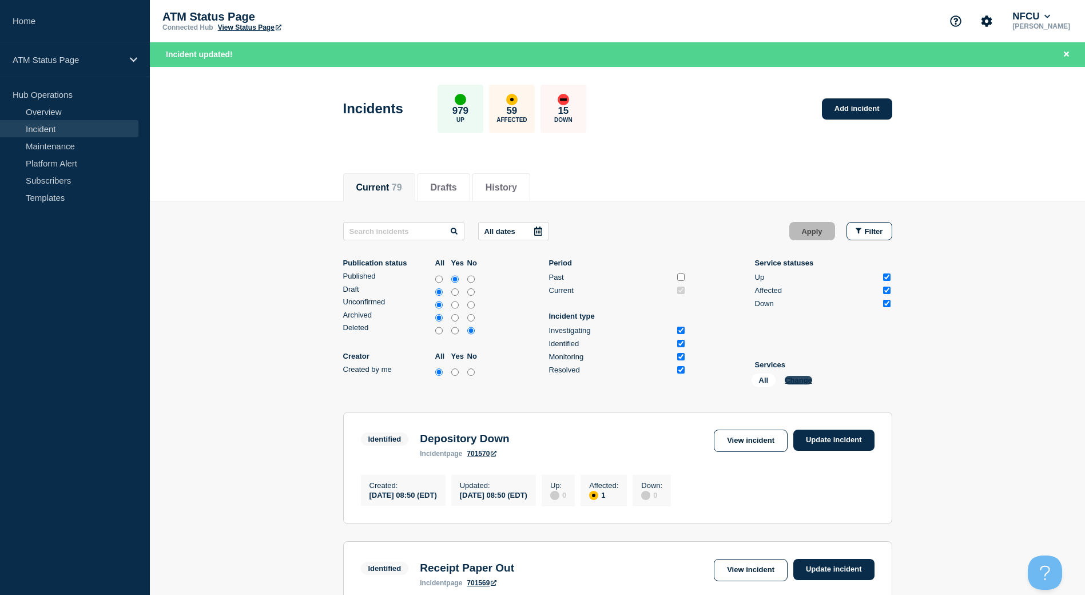
click at [791, 381] on button "Change" at bounding box center [797, 380] width 27 height 9
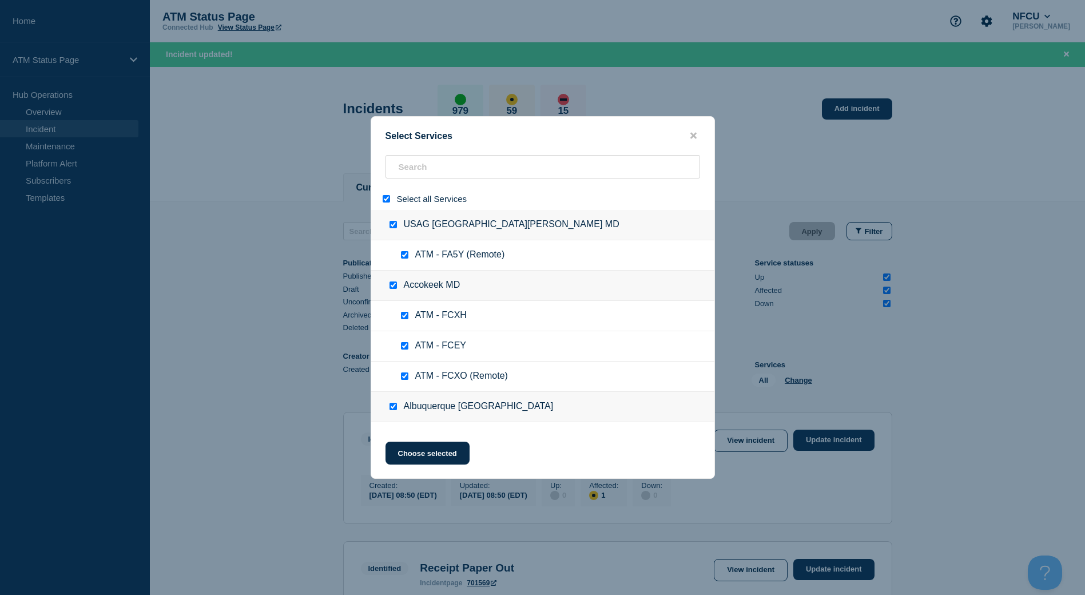
click at [383, 201] on input "select all" at bounding box center [386, 198] width 7 height 7
click at [433, 164] on input "search" at bounding box center [542, 166] width 314 height 23
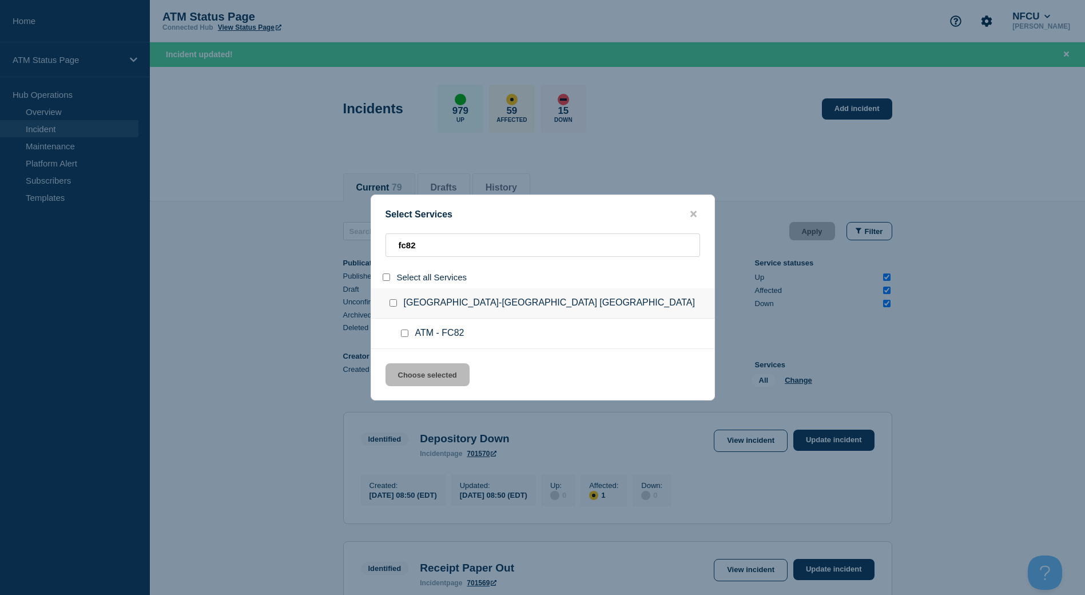
click at [393, 301] on input "group: Orange Park-Jacksonville FL" at bounding box center [392, 302] width 7 height 7
click at [418, 365] on button "Choose selected" at bounding box center [427, 374] width 84 height 23
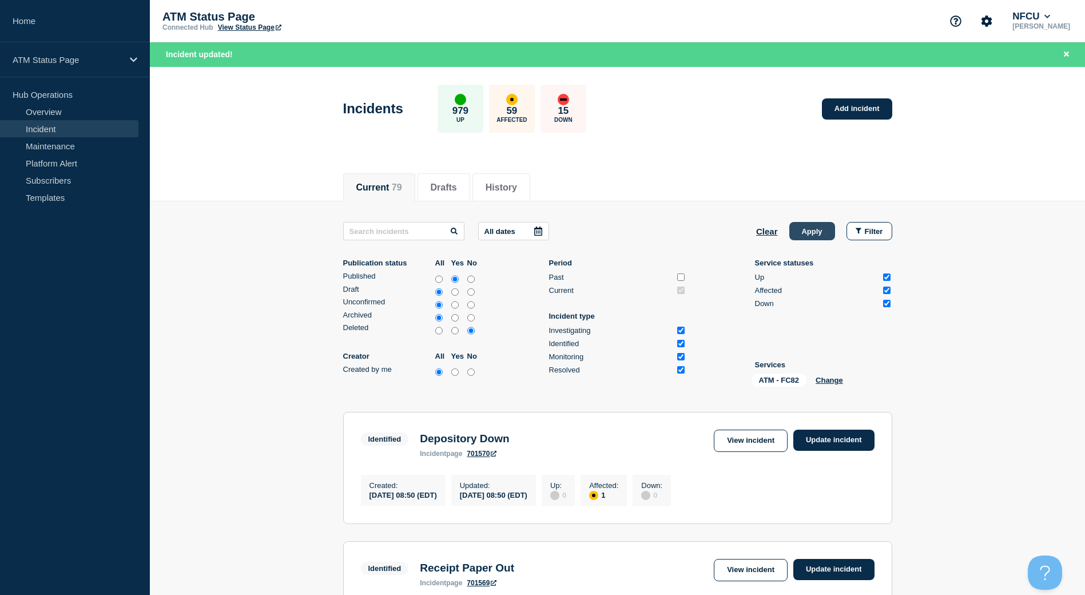
click at [806, 232] on button "Apply" at bounding box center [812, 231] width 46 height 18
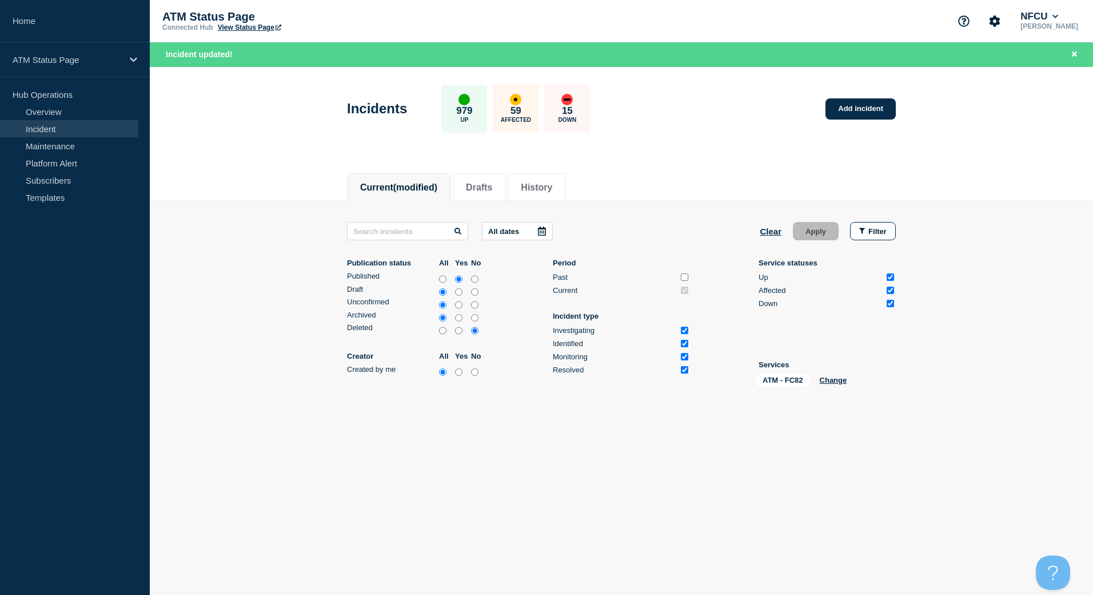
click at [836, 375] on div "ATM - FC82 Change" at bounding box center [812, 382] width 114 height 18
click at [834, 383] on button "Change" at bounding box center [833, 380] width 27 height 9
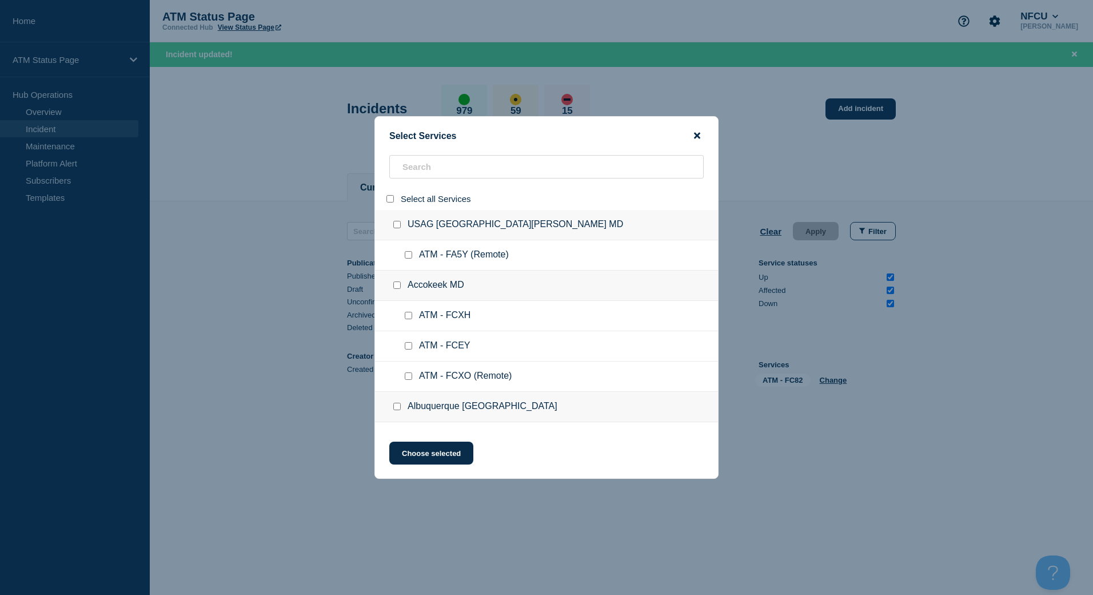
click at [699, 140] on icon "close button" at bounding box center [697, 135] width 6 height 9
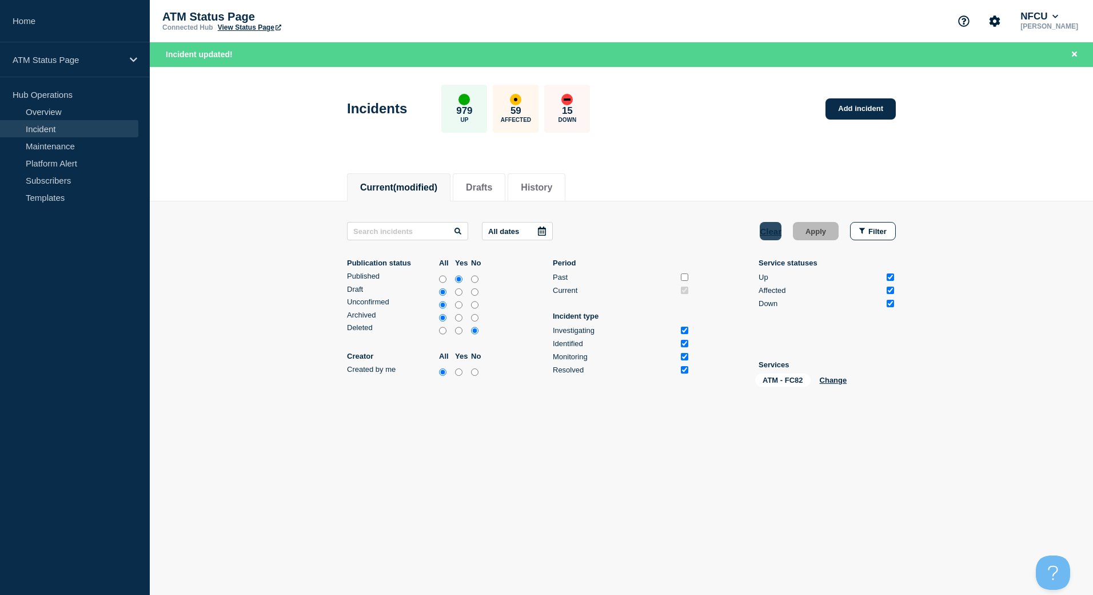
click at [769, 232] on button "Clear" at bounding box center [771, 231] width 22 height 18
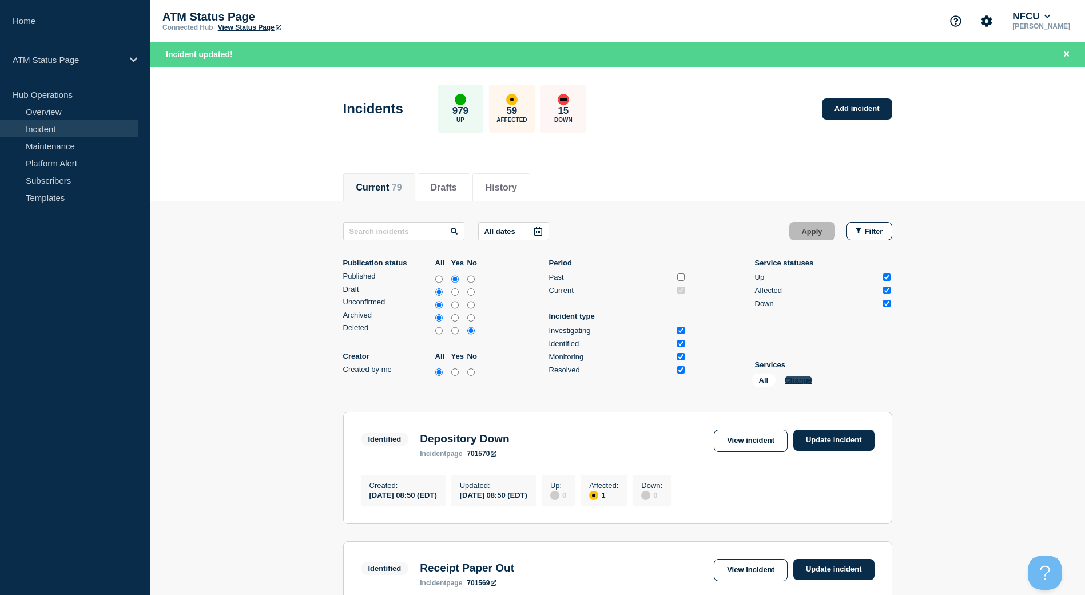
click at [801, 379] on button "Change" at bounding box center [797, 380] width 27 height 9
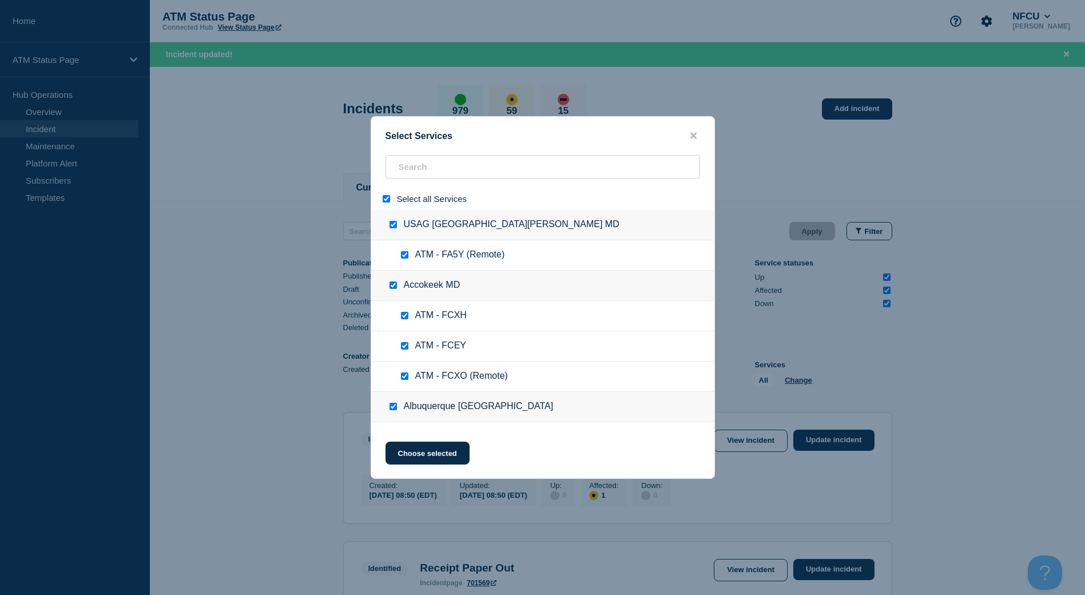
click at [384, 204] on div at bounding box center [388, 198] width 17 height 11
click at [387, 201] on input "select all" at bounding box center [386, 198] width 7 height 7
click at [413, 170] on input "search" at bounding box center [542, 166] width 314 height 23
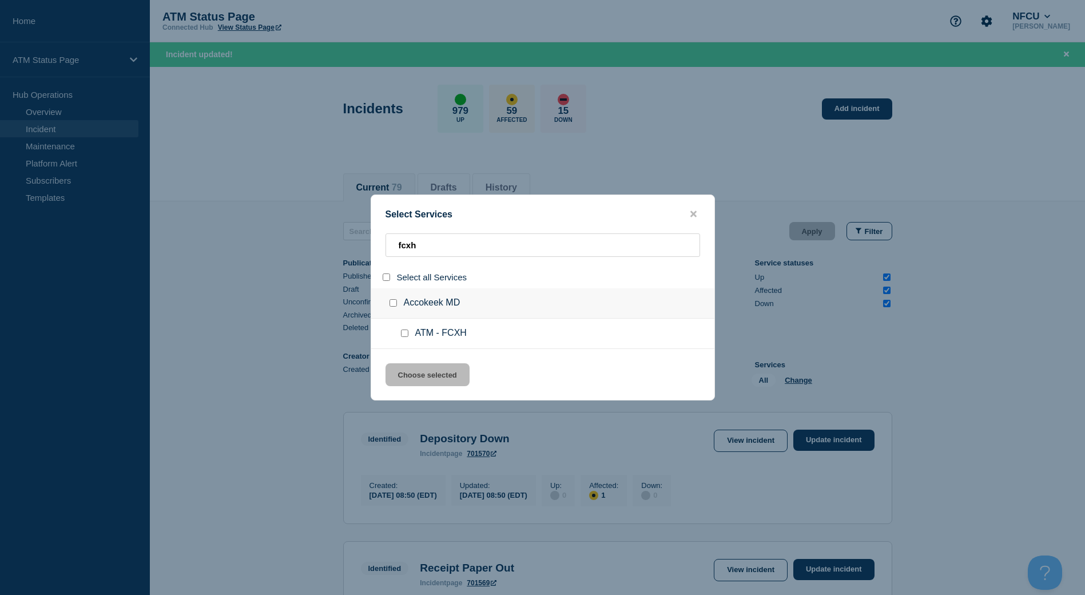
click at [394, 304] on input "group: Accokeek MD" at bounding box center [392, 302] width 7 height 7
click at [437, 370] on button "Choose selected" at bounding box center [427, 374] width 84 height 23
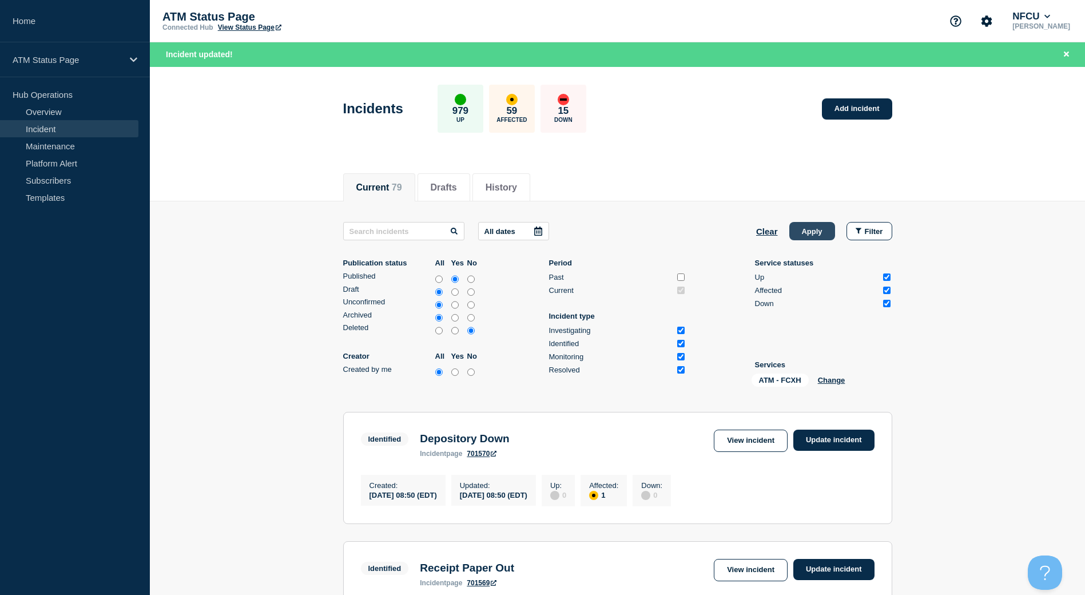
click at [818, 234] on button "Apply" at bounding box center [812, 231] width 46 height 18
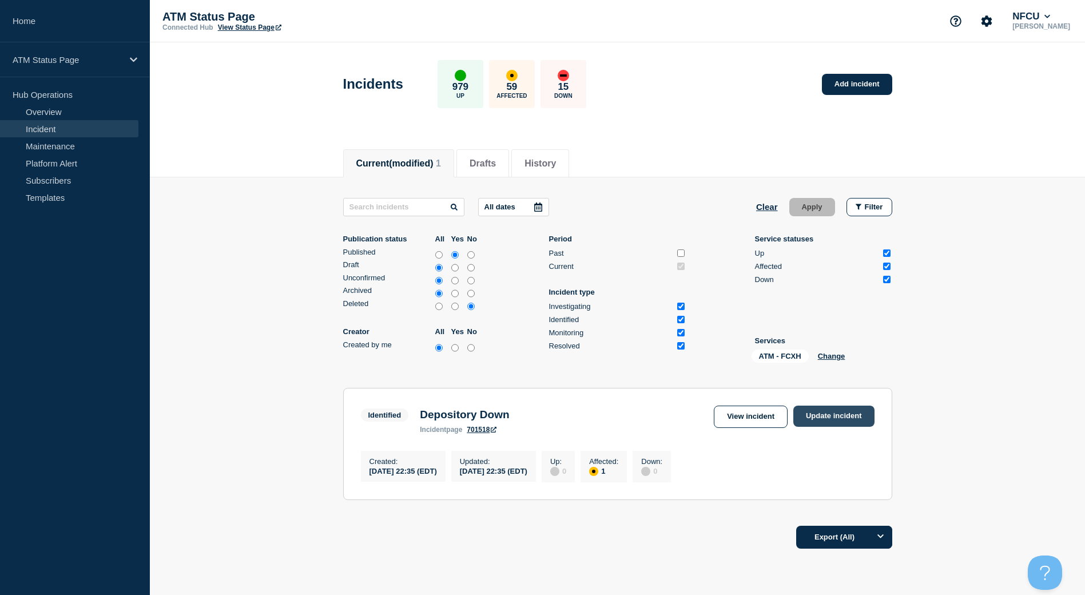
click at [858, 415] on link "Update incident" at bounding box center [833, 415] width 81 height 21
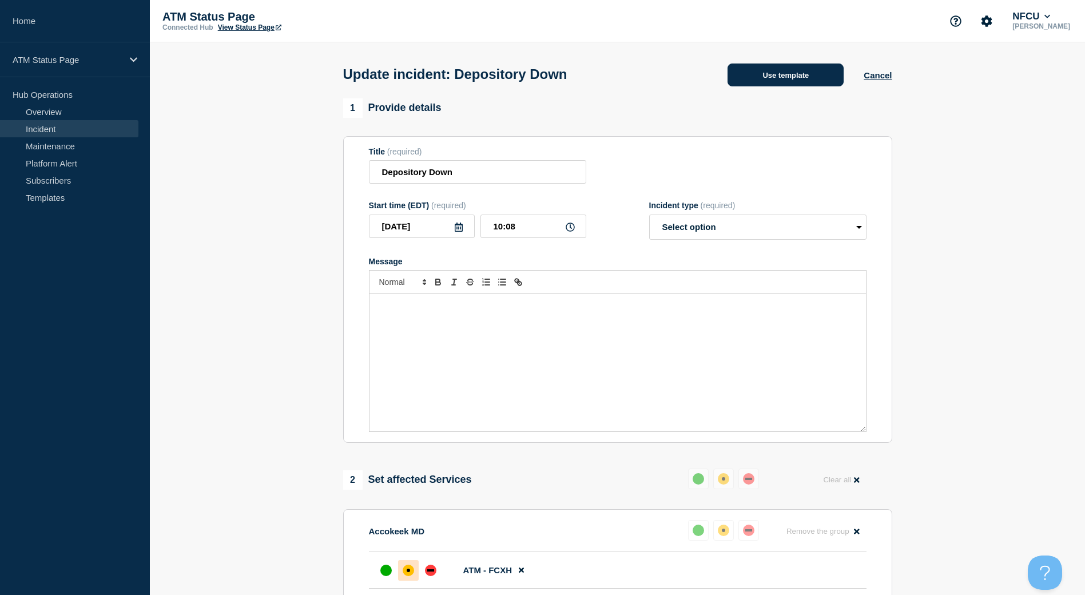
click at [793, 81] on button "Use template" at bounding box center [785, 74] width 116 height 23
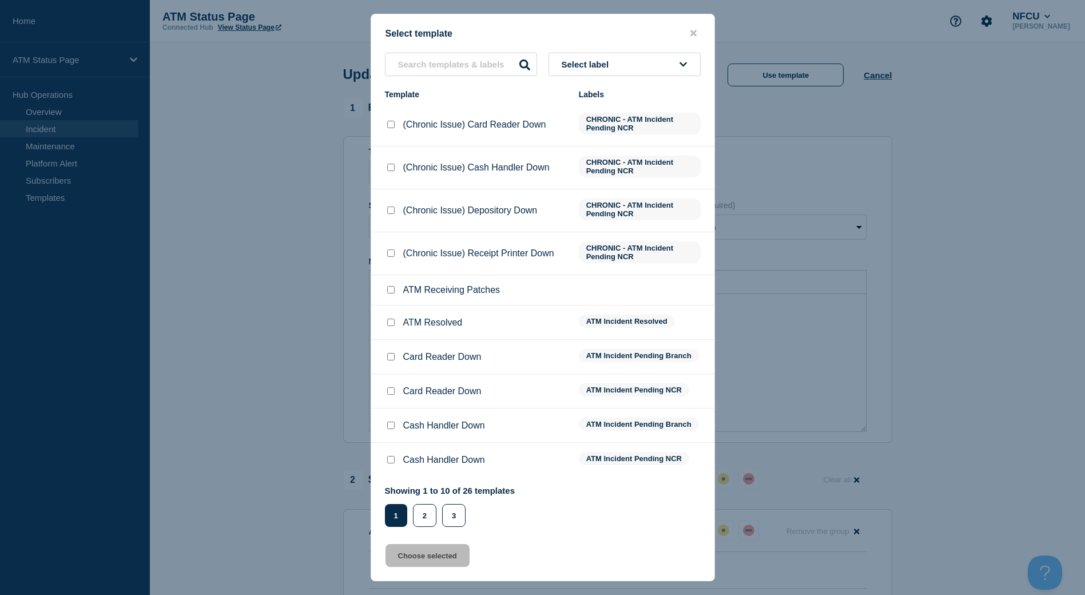
click at [389, 324] on input "ATM Resolved checkbox" at bounding box center [390, 321] width 7 height 7
click at [435, 554] on button "Choose selected" at bounding box center [427, 555] width 84 height 23
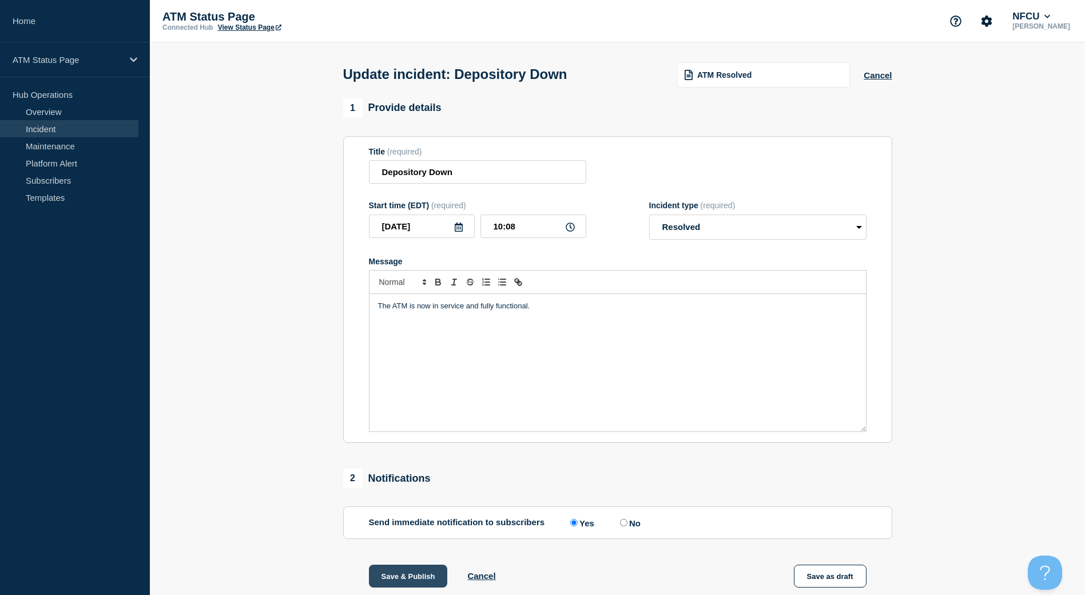
click at [405, 586] on button "Save & Publish" at bounding box center [408, 575] width 79 height 23
